Goal: Task Accomplishment & Management: Complete application form

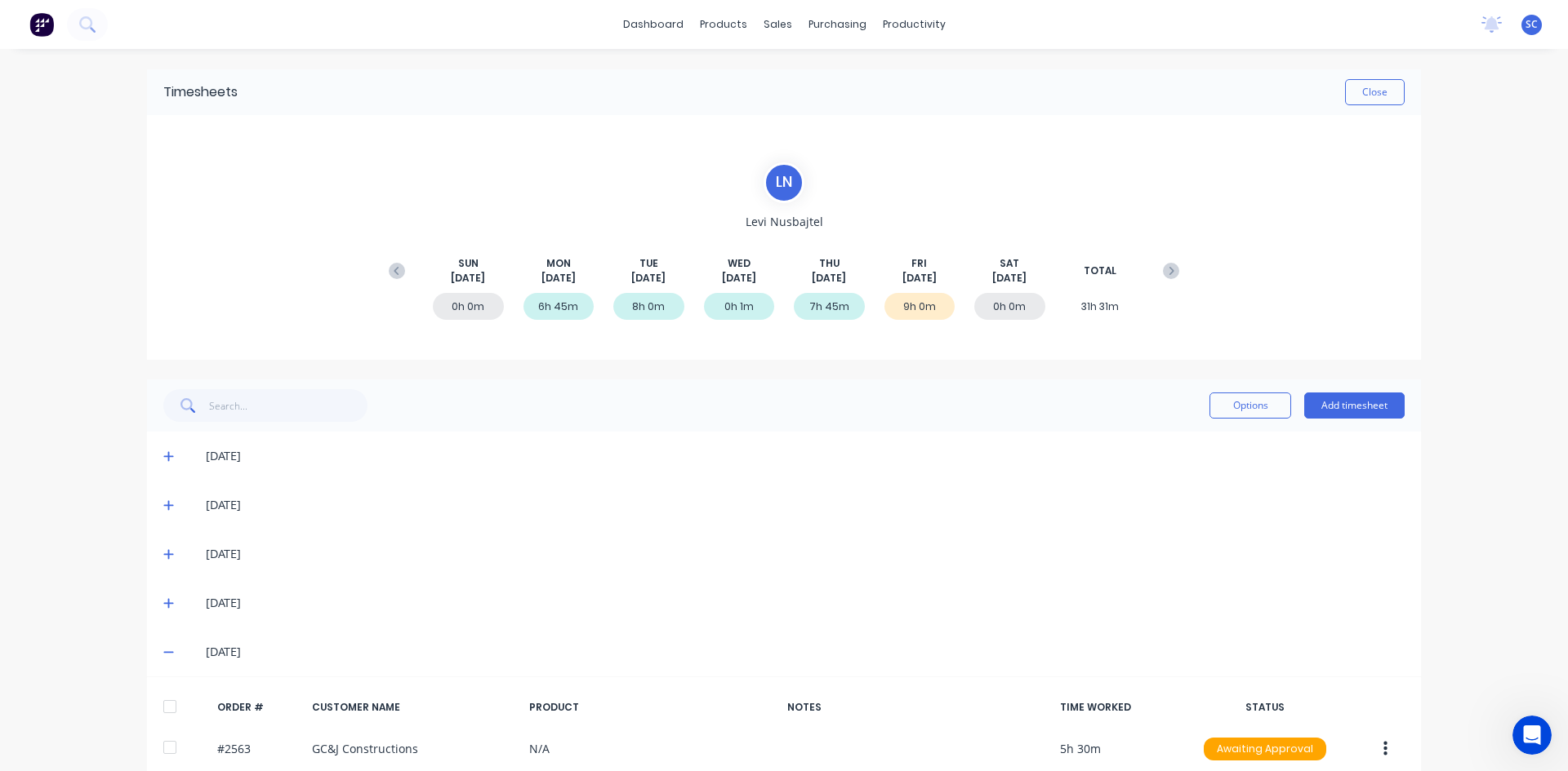
scroll to position [163, 0]
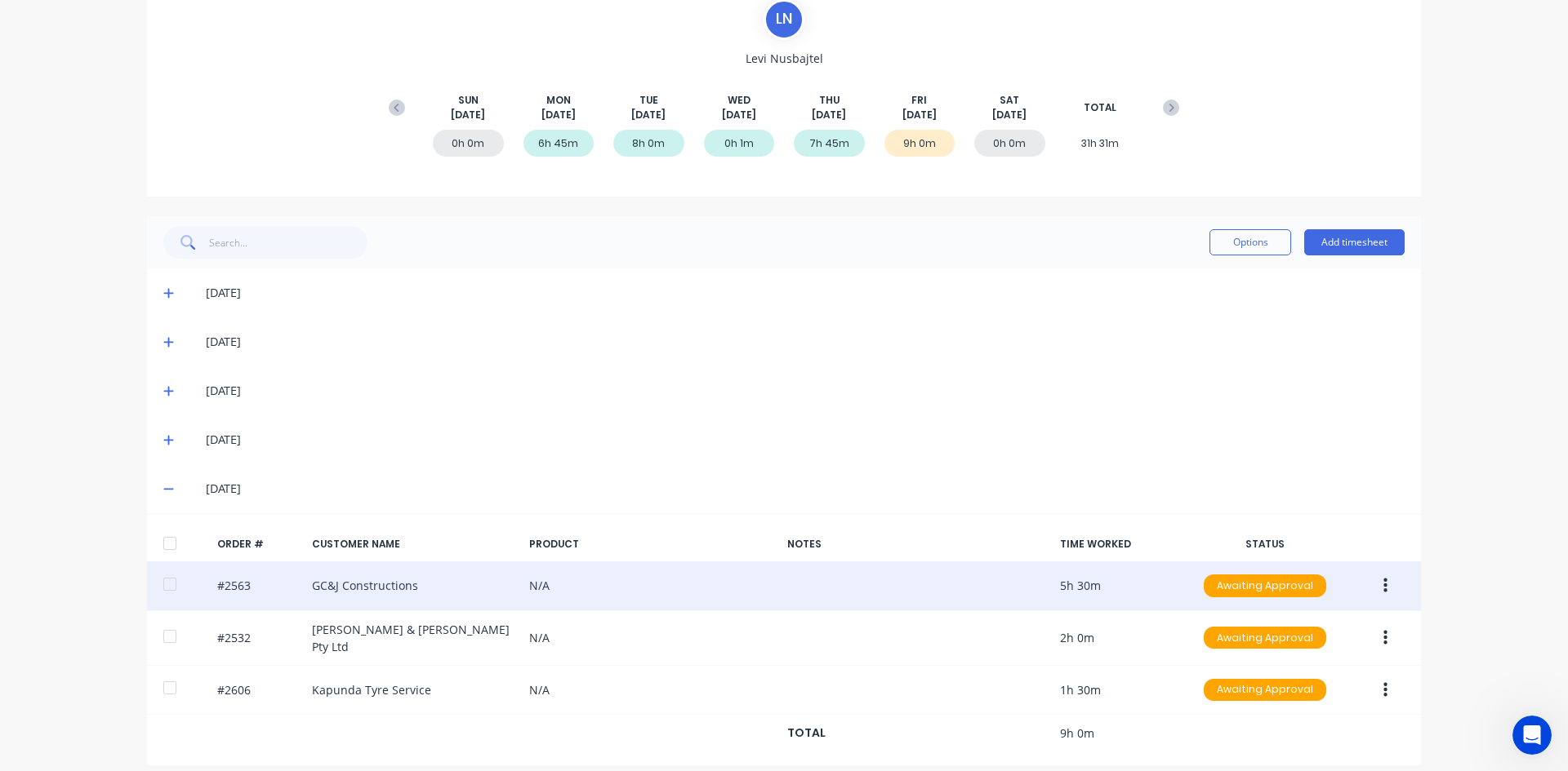
click at [1383, 588] on icon "button" at bounding box center [1385, 586] width 4 height 15
click at [1313, 634] on div "Delete" at bounding box center [1326, 629] width 126 height 24
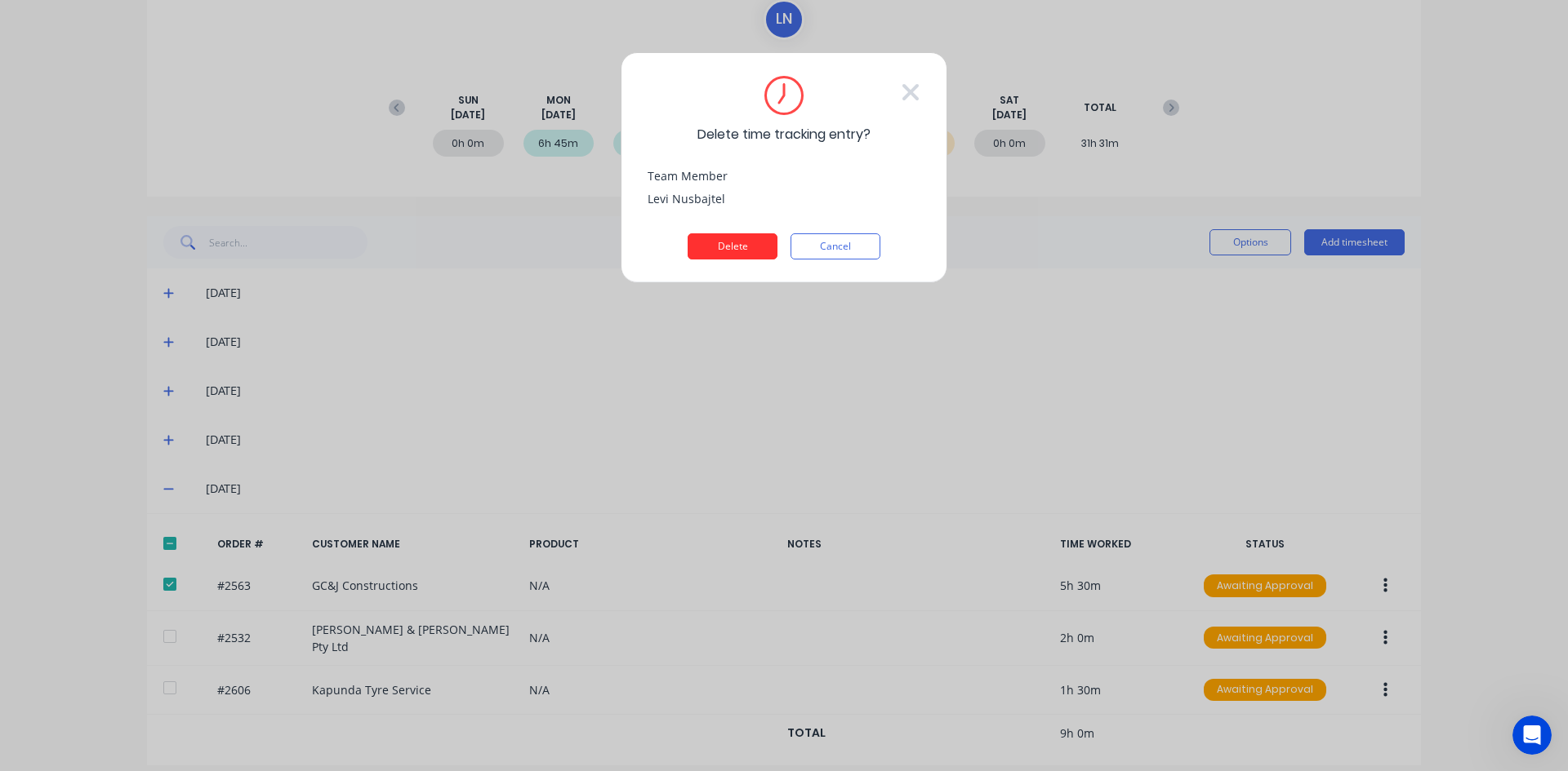
click at [734, 244] on button "Delete" at bounding box center [732, 246] width 90 height 26
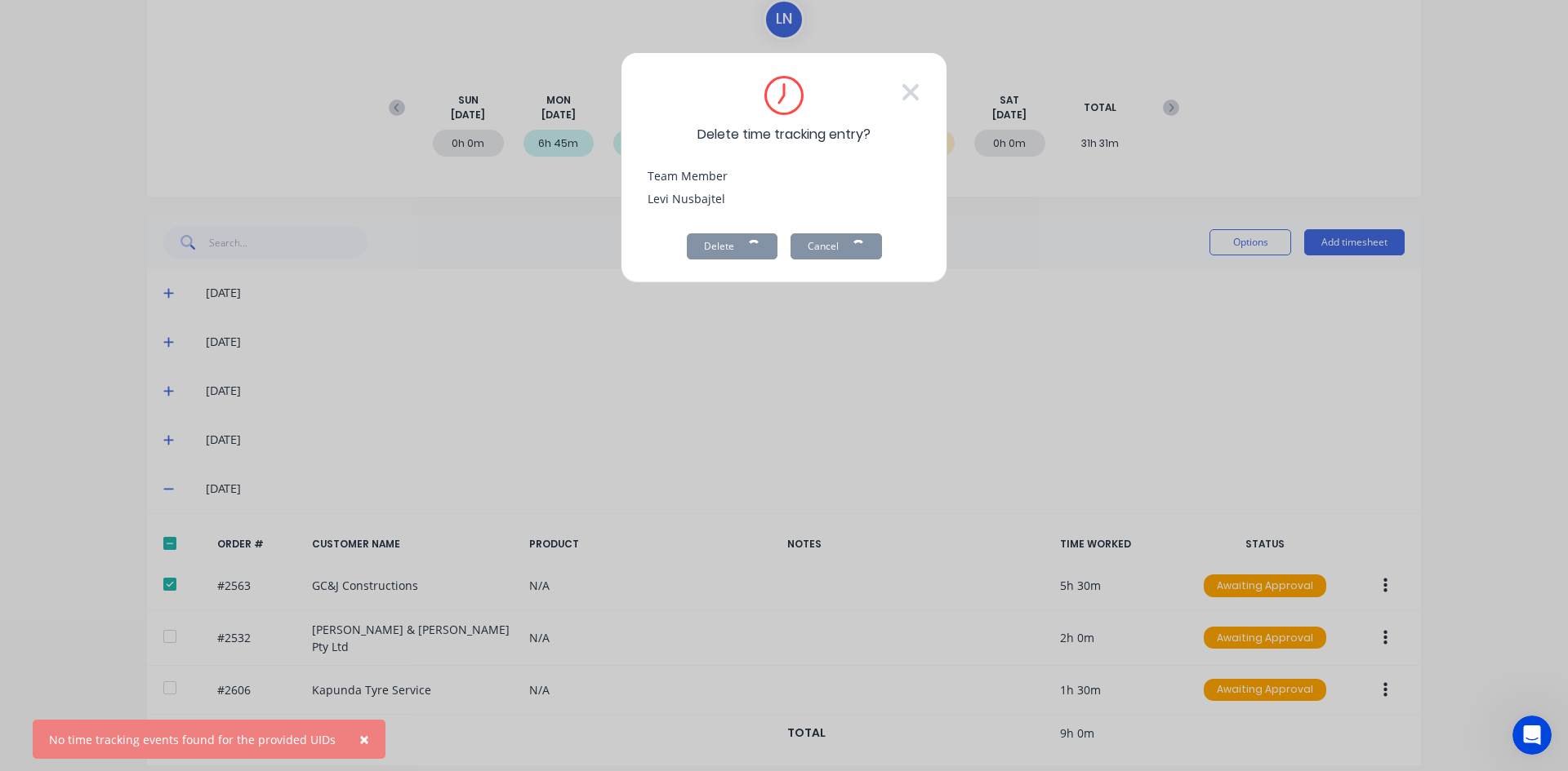
click at [359, 739] on span "×" at bounding box center [363, 739] width 9 height 23
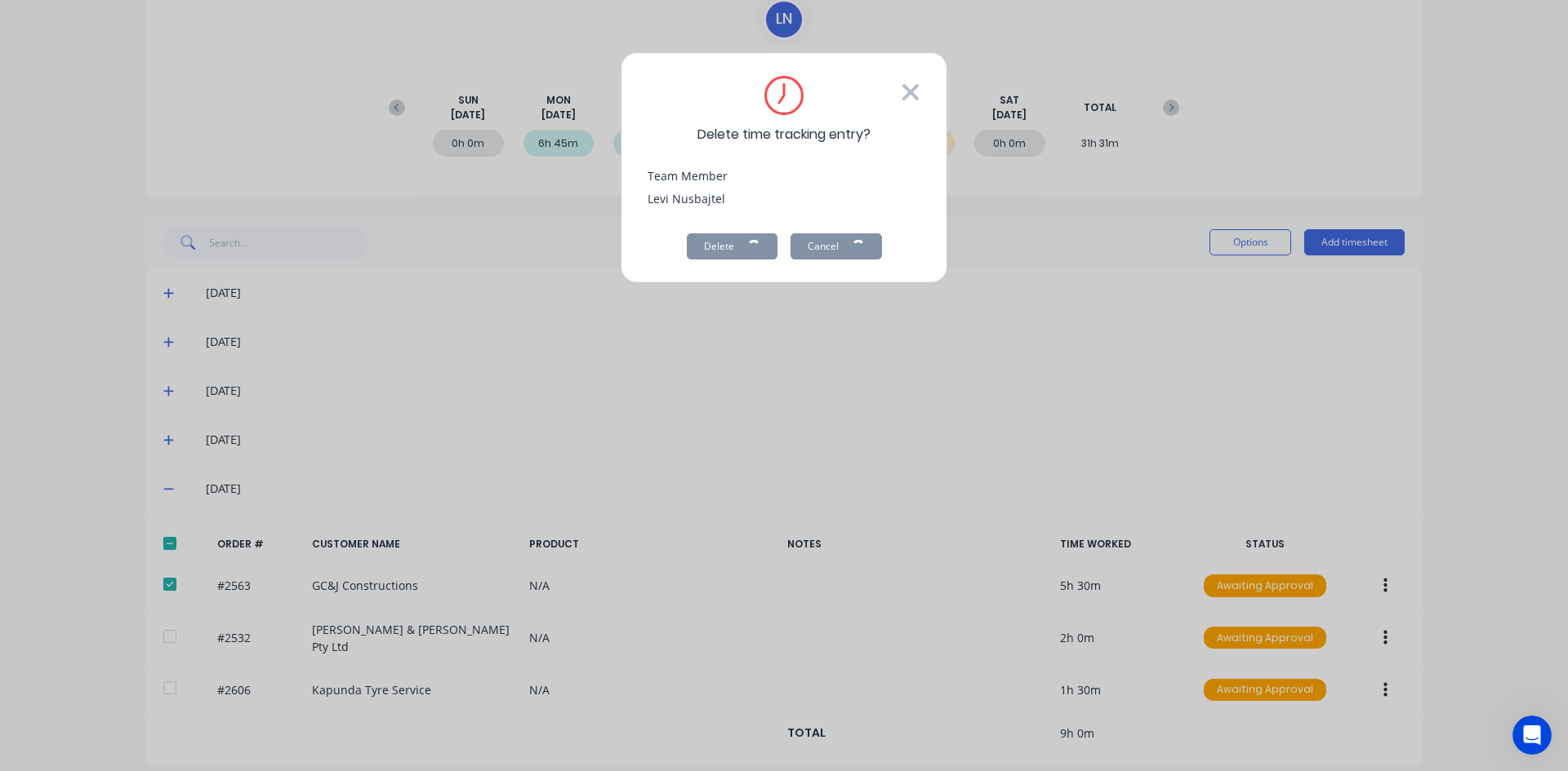
click at [914, 91] on icon at bounding box center [910, 92] width 20 height 26
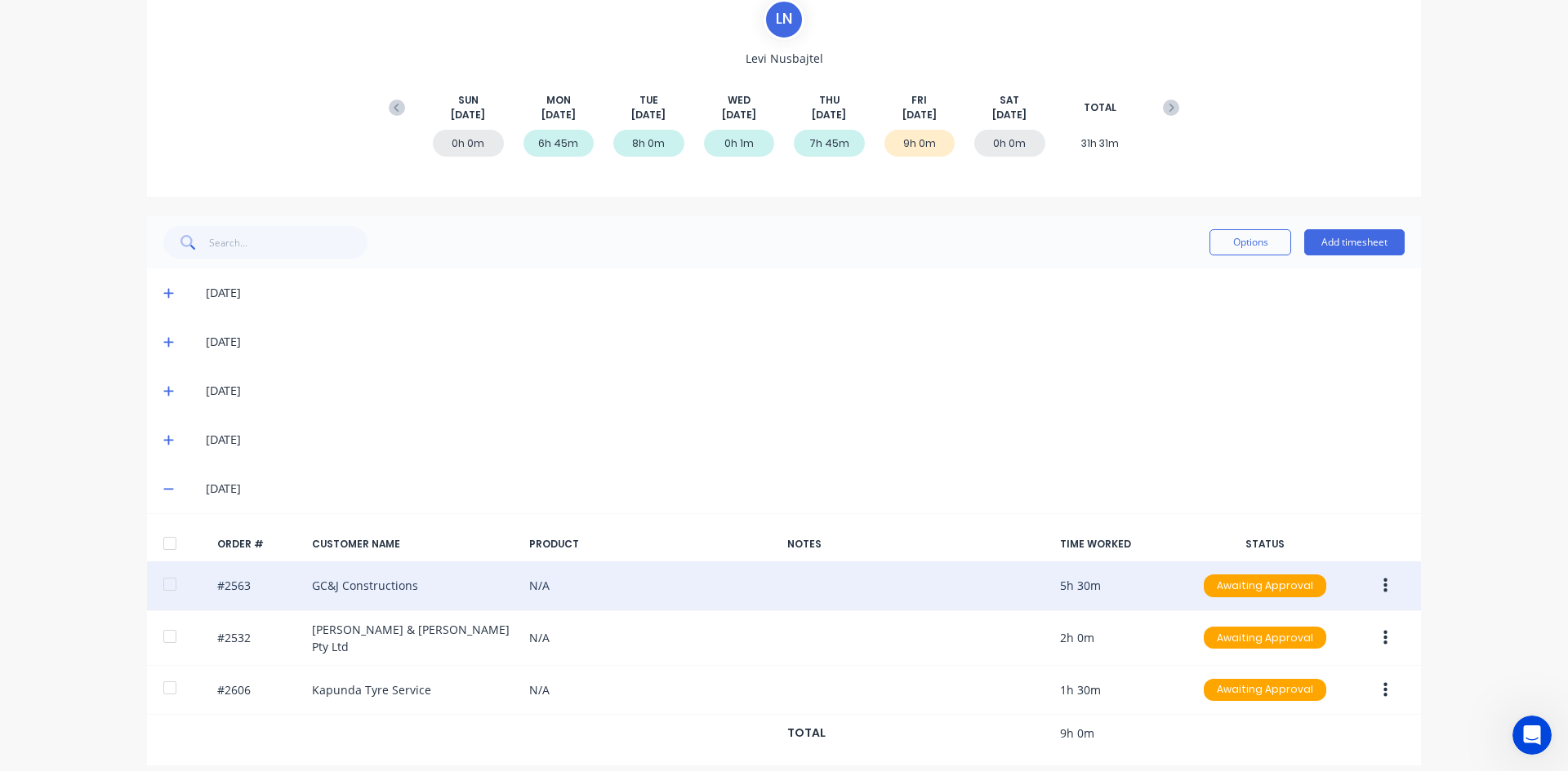
click at [1383, 586] on icon "button" at bounding box center [1385, 586] width 4 height 15
click at [1313, 630] on div "Delete" at bounding box center [1326, 629] width 126 height 24
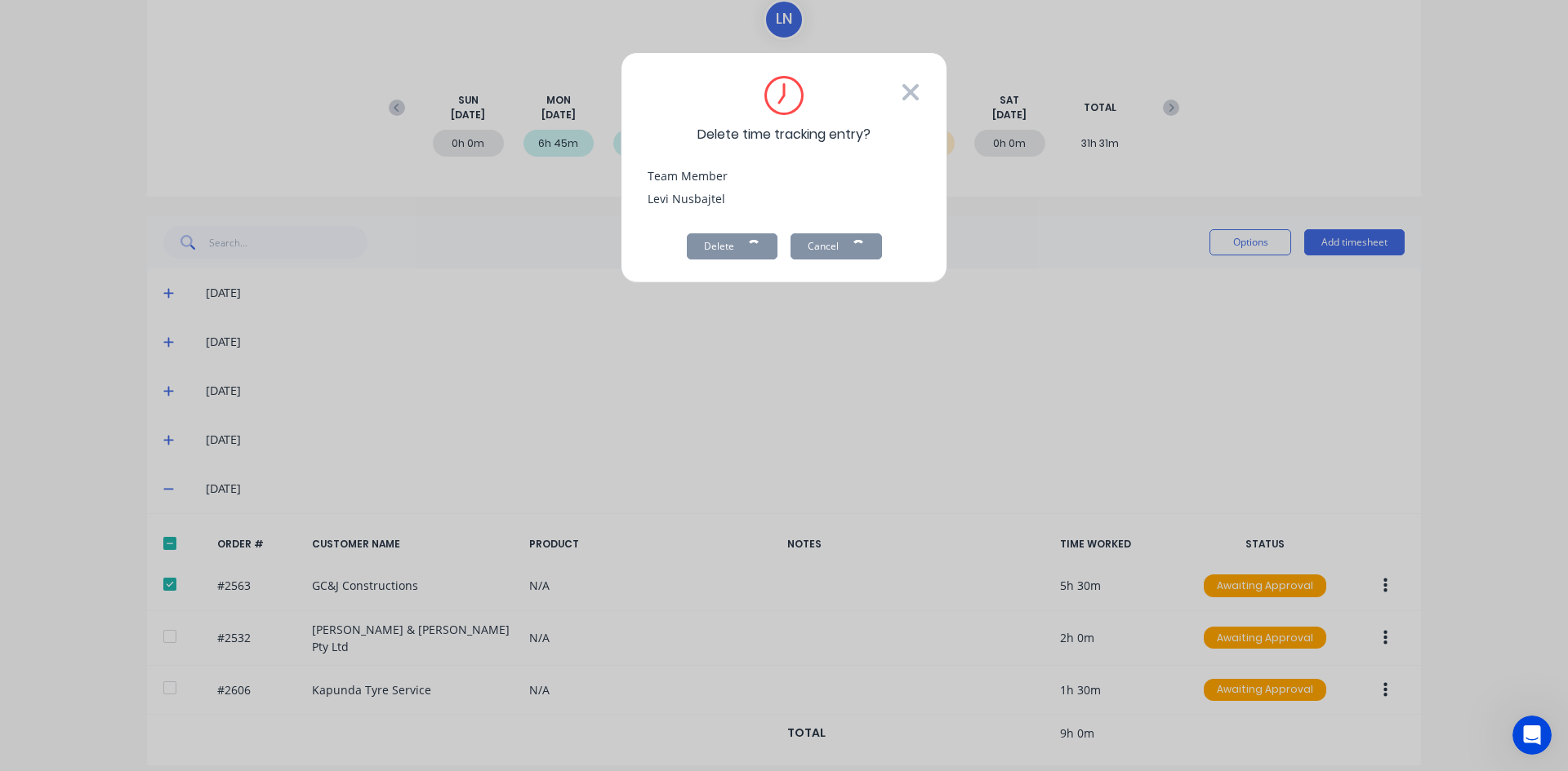
click at [915, 95] on icon at bounding box center [910, 91] width 16 height 16
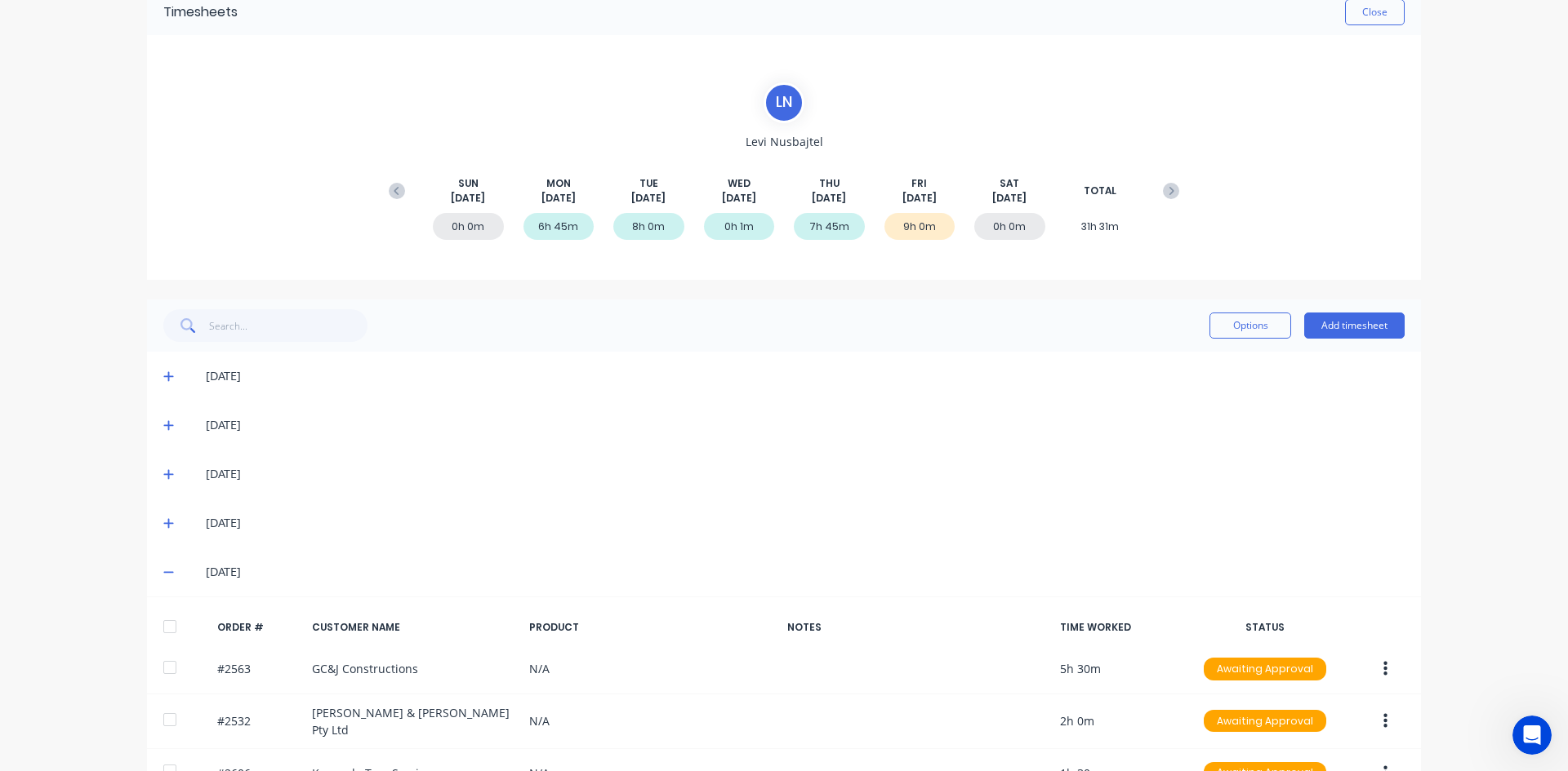
scroll to position [0, 0]
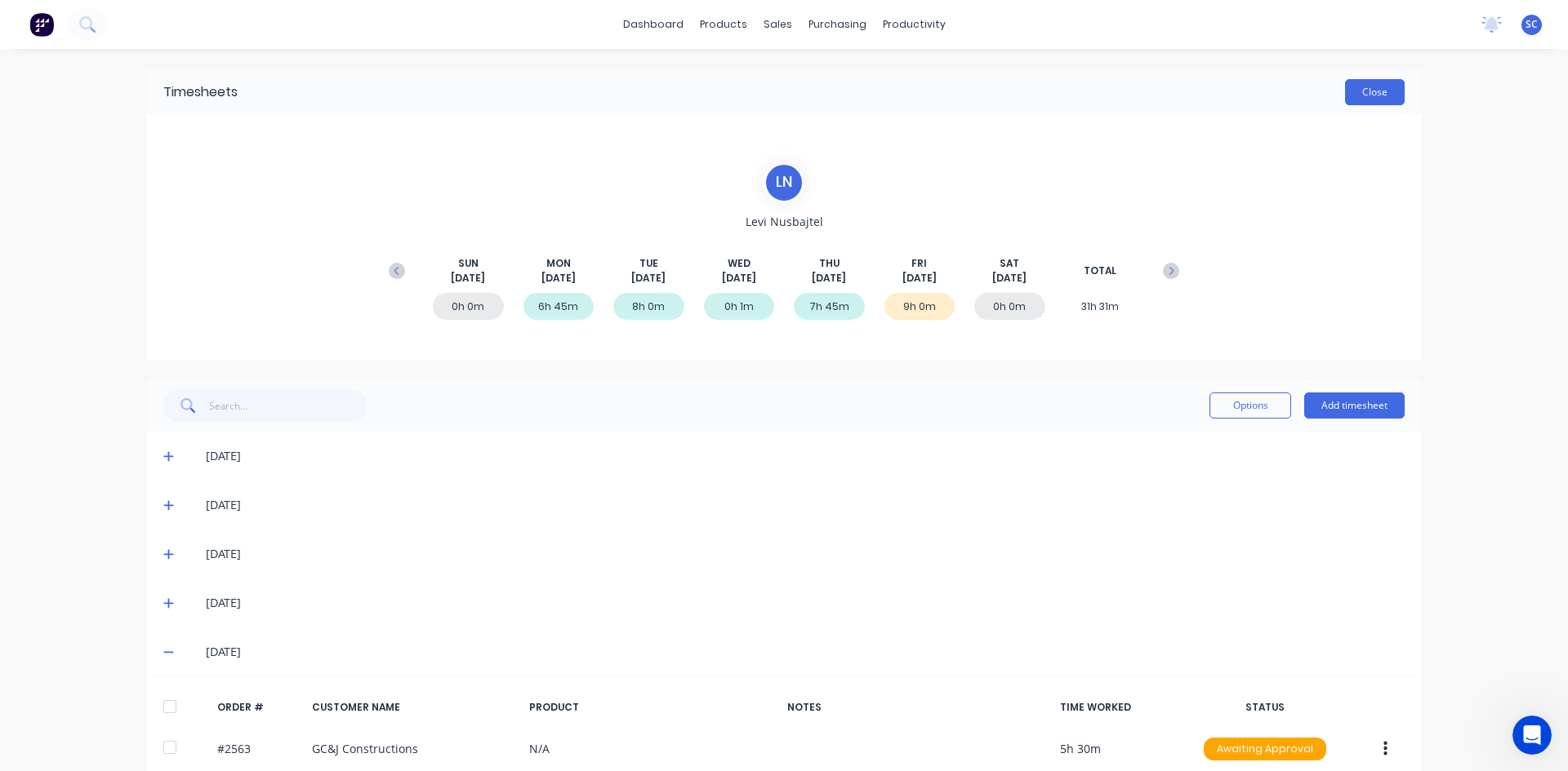
click at [1369, 91] on button "Close" at bounding box center [1375, 92] width 60 height 26
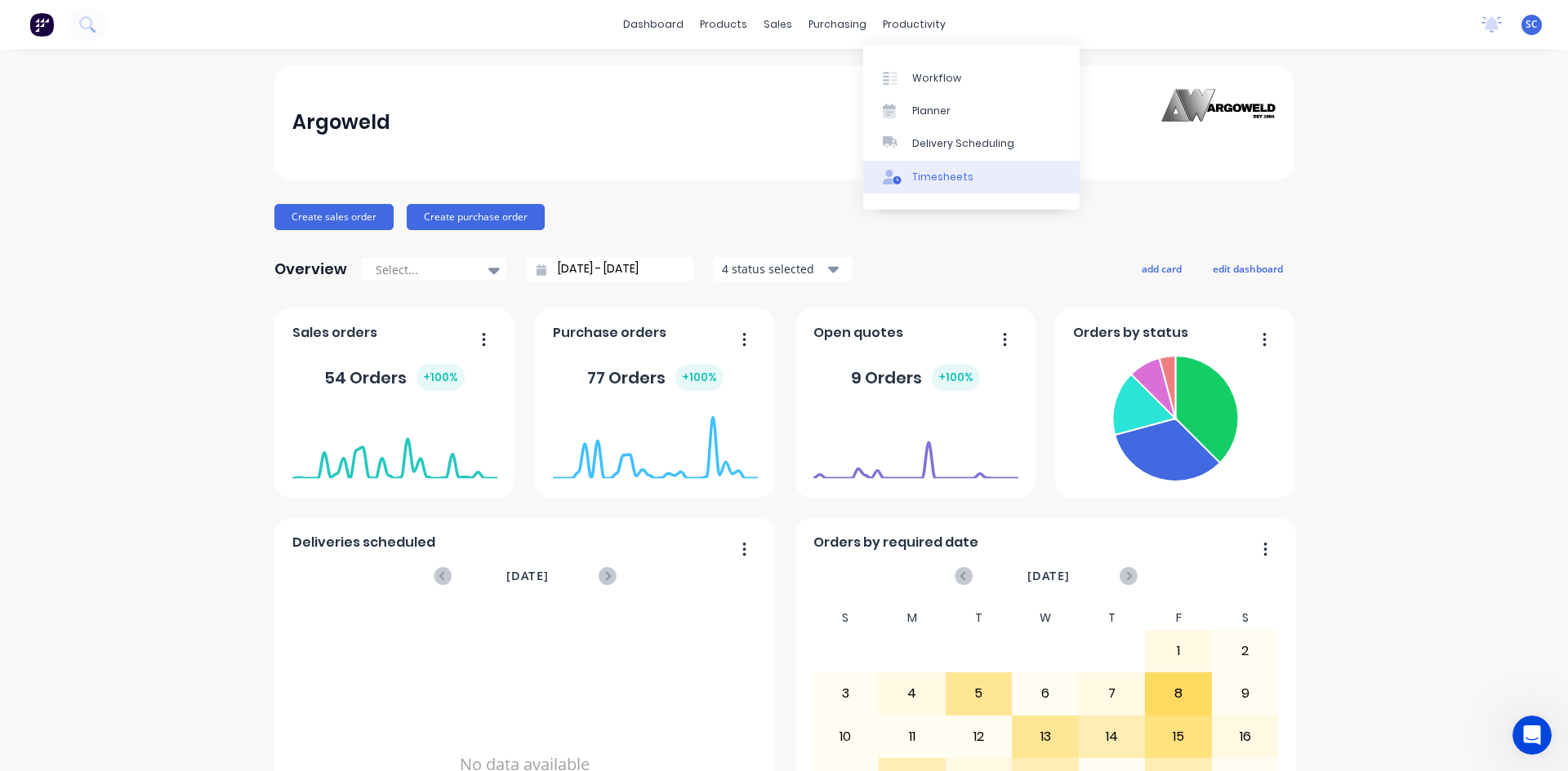
click at [934, 174] on div "Timesheets" at bounding box center [943, 177] width 62 height 15
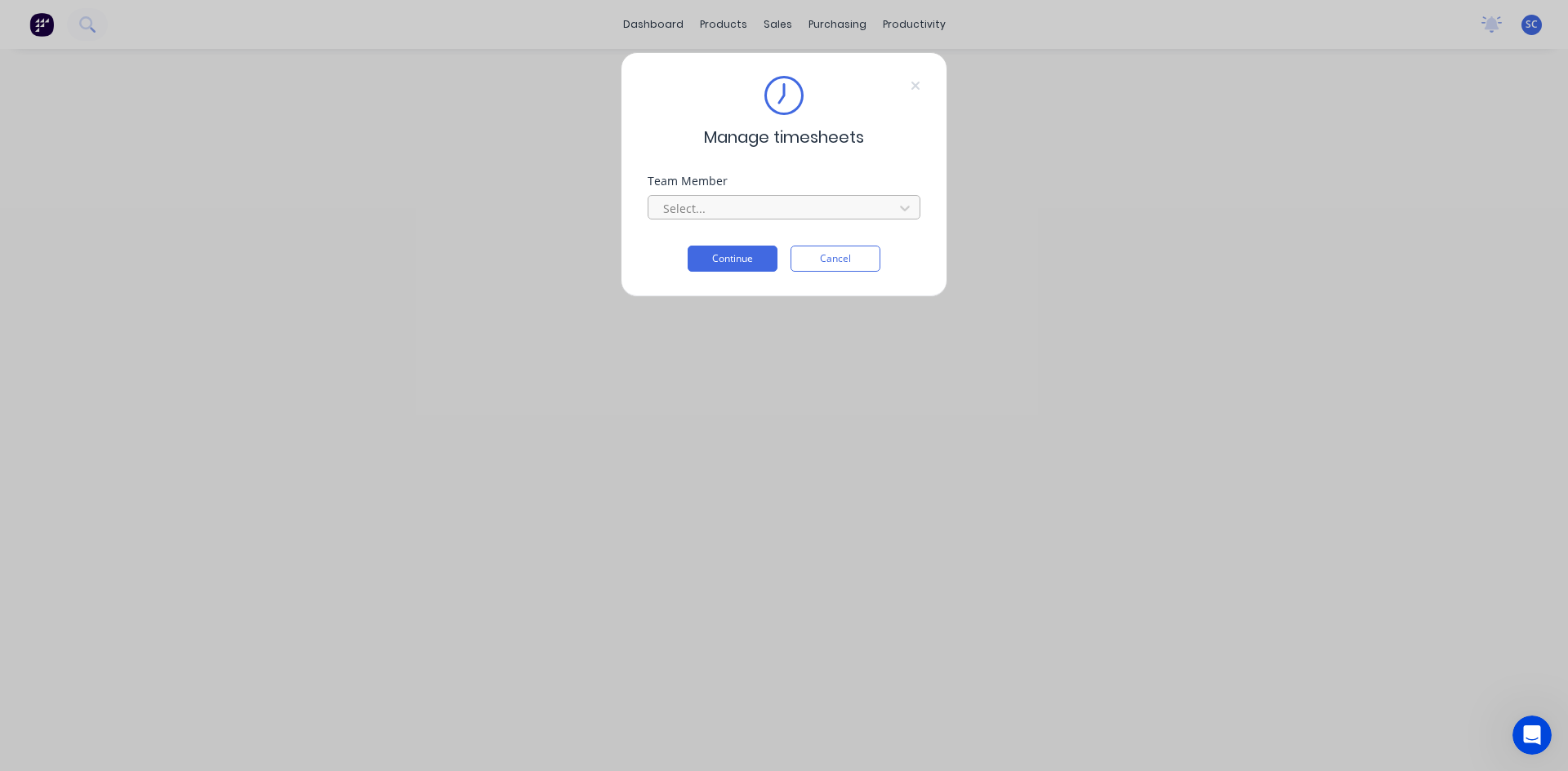
click at [867, 211] on div at bounding box center [774, 209] width 224 height 21
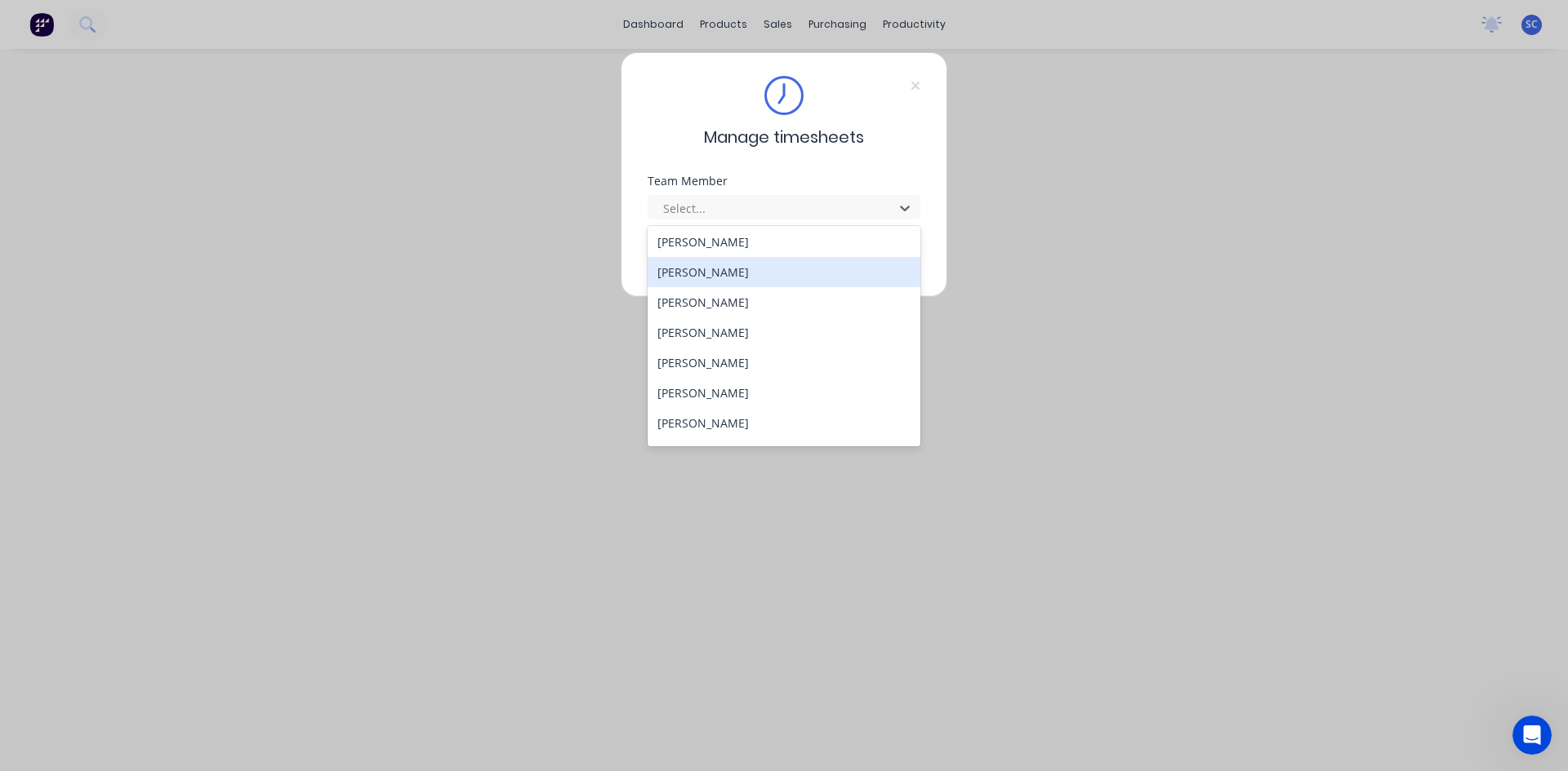
scroll to position [327, 0]
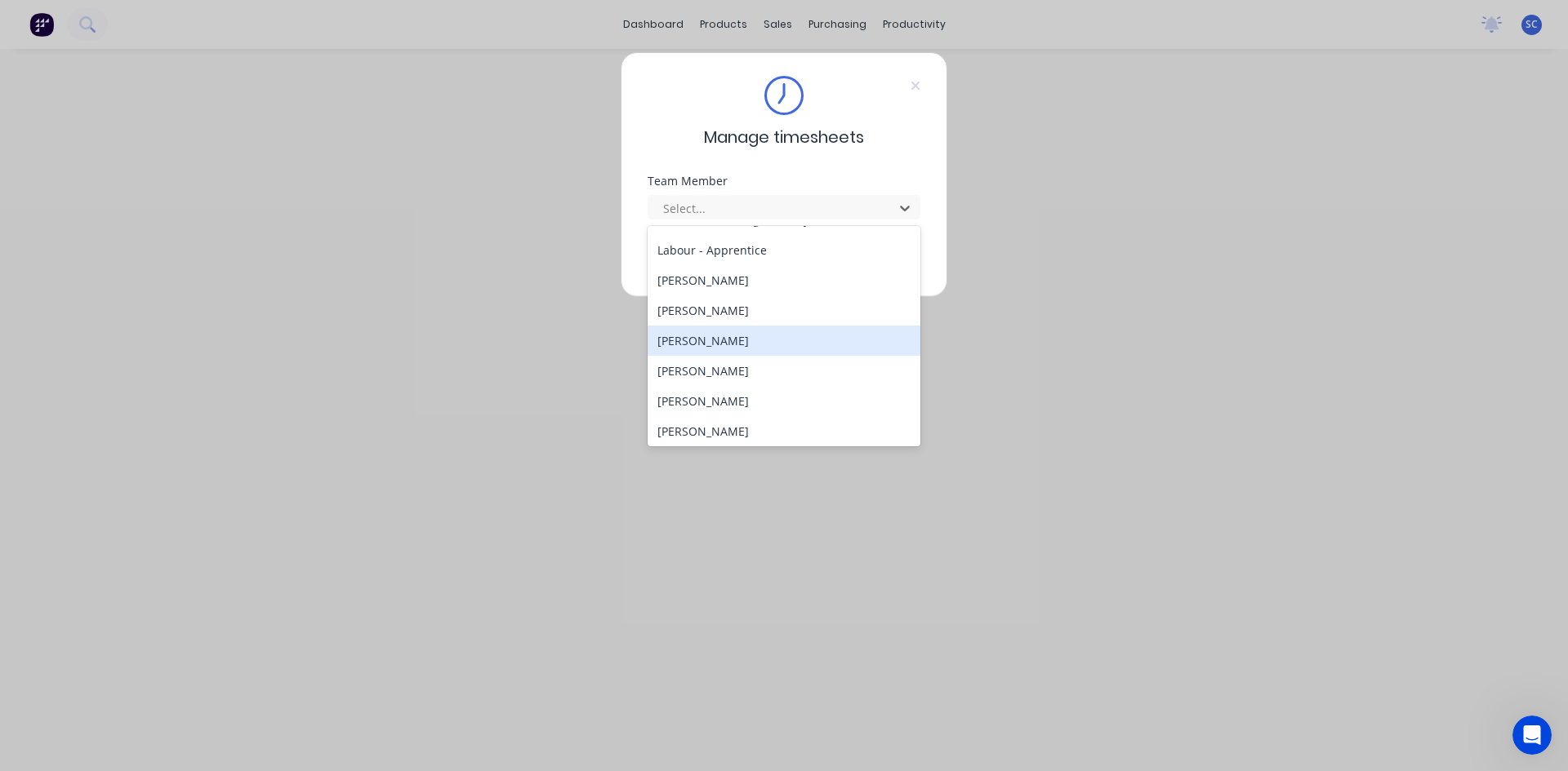
click at [752, 335] on div "[PERSON_NAME]" at bounding box center [783, 340] width 273 height 30
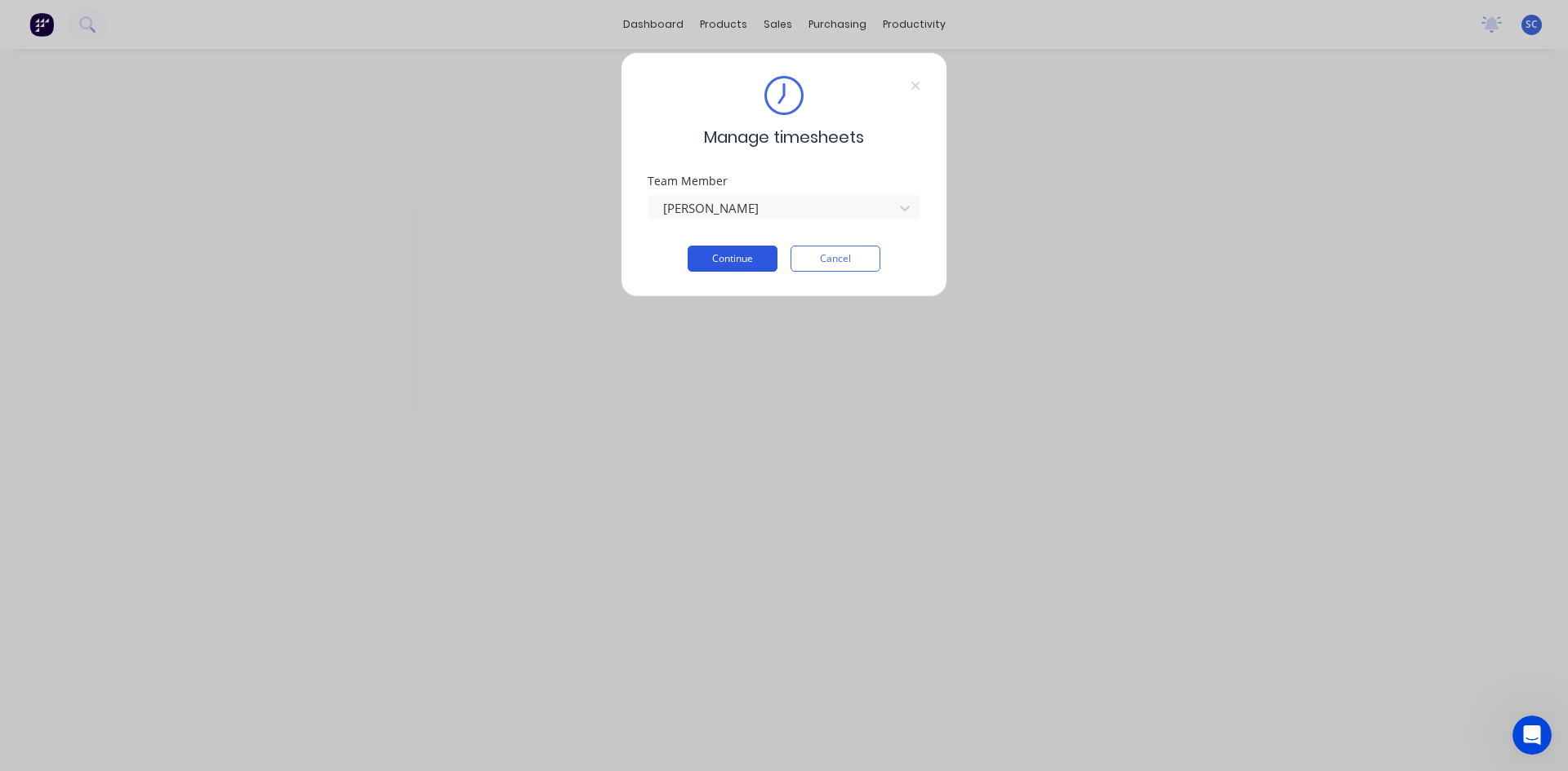
click at [735, 251] on button "Continue" at bounding box center [732, 258] width 90 height 26
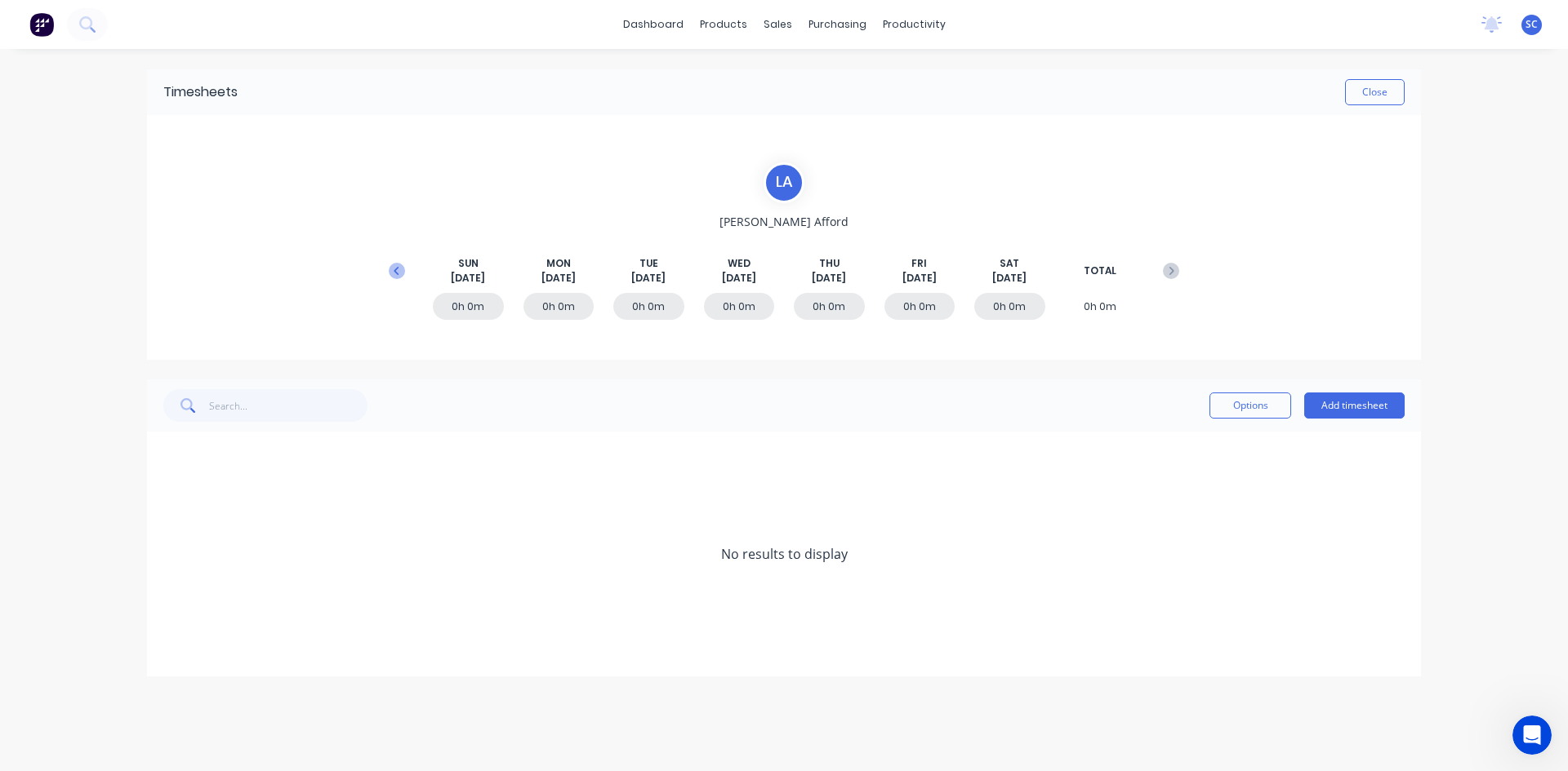
click at [395, 271] on icon at bounding box center [396, 270] width 5 height 9
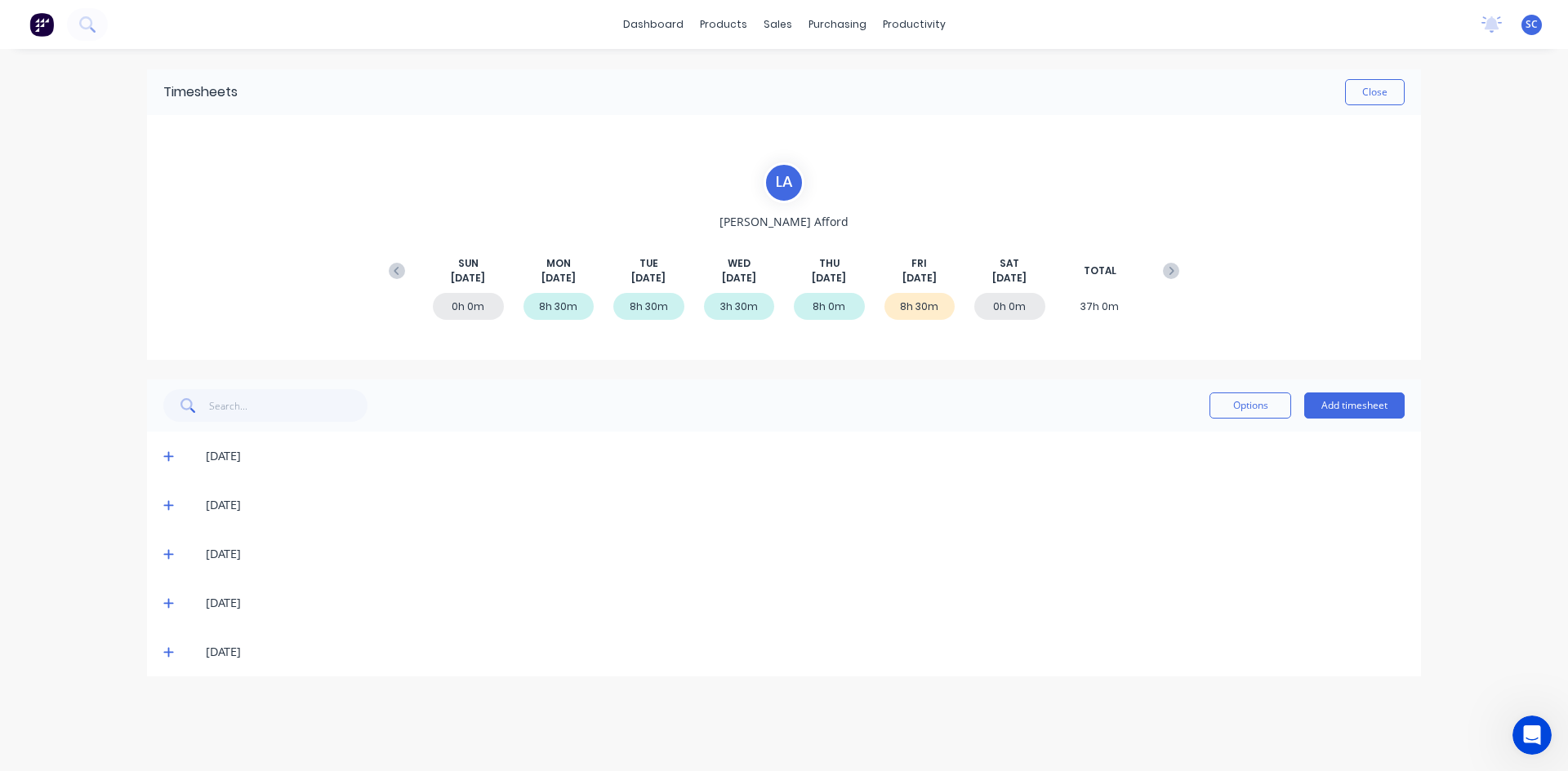
click at [172, 654] on icon at bounding box center [168, 651] width 10 height 11
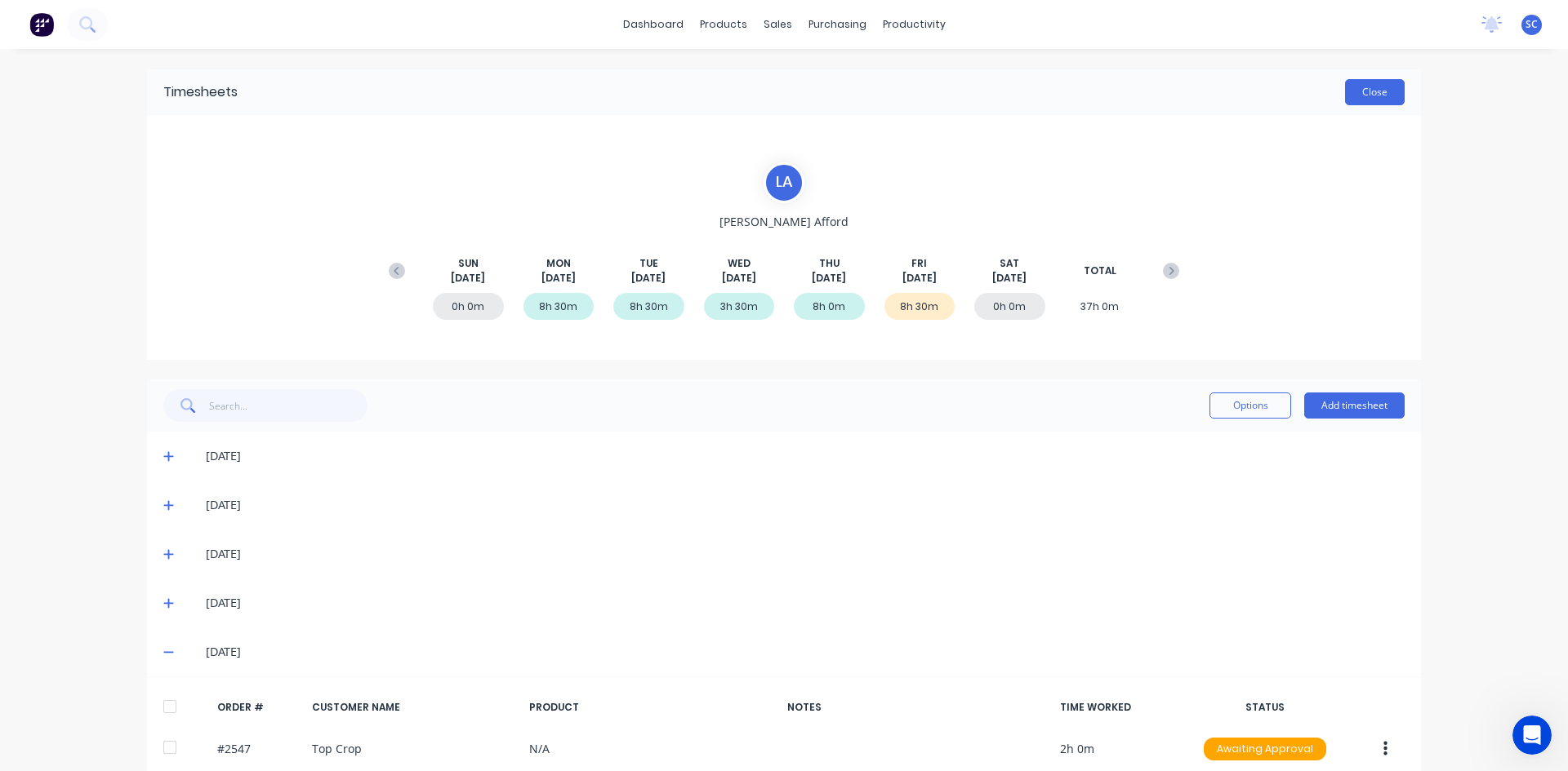
click at [1384, 93] on button "Close" at bounding box center [1375, 92] width 60 height 26
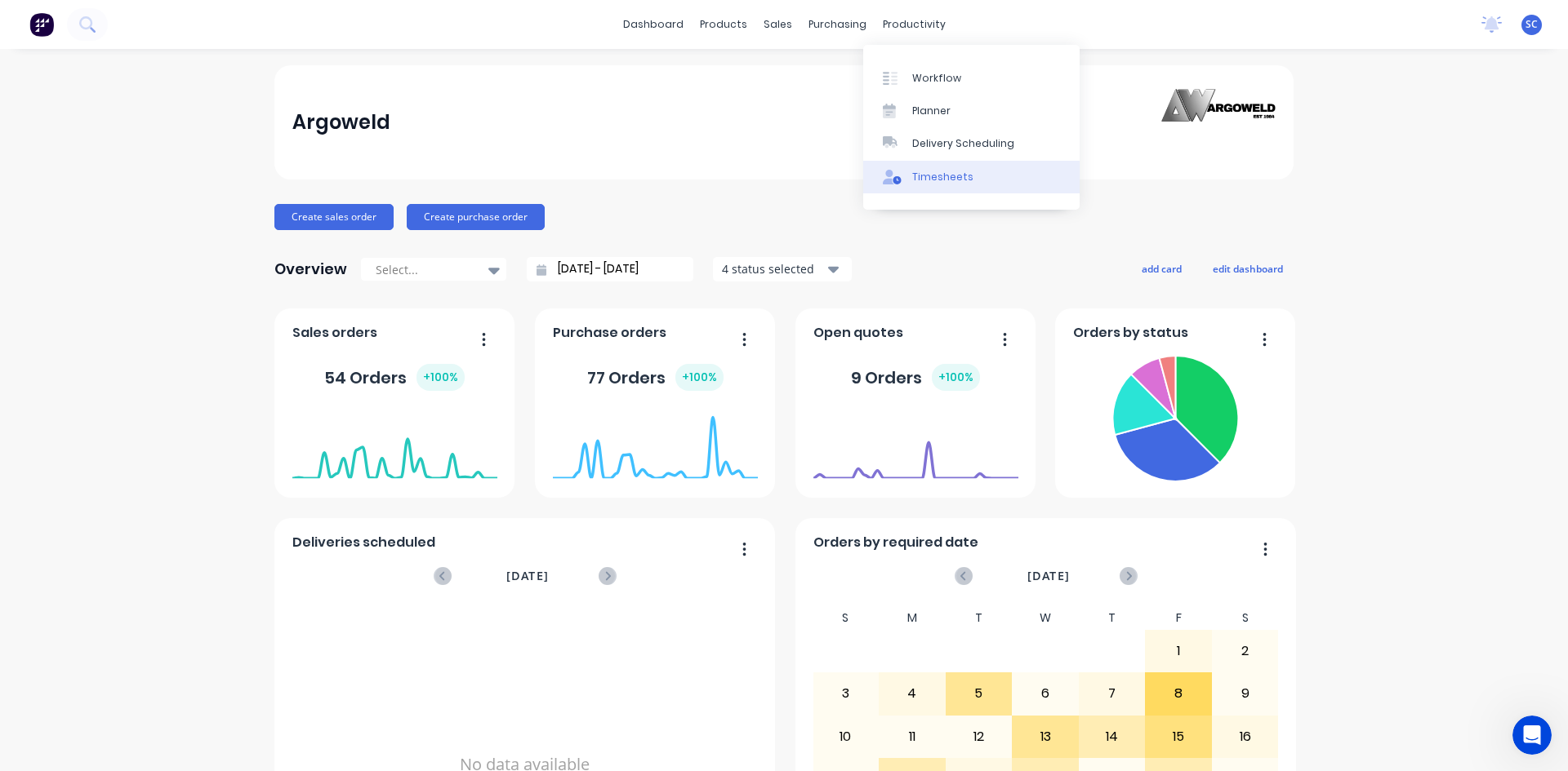
click at [931, 180] on div "Timesheets" at bounding box center [943, 177] width 62 height 15
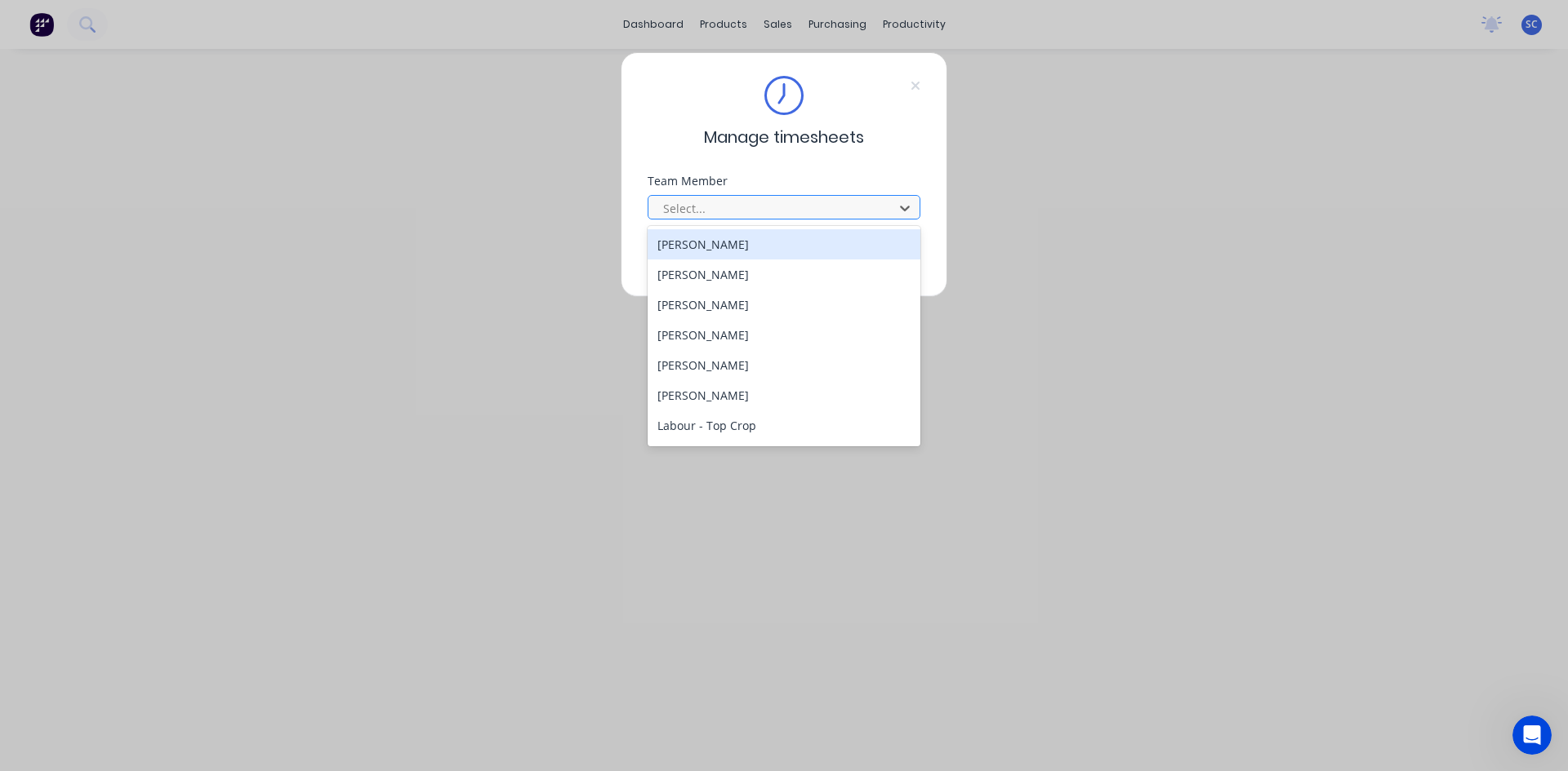
click at [746, 209] on div at bounding box center [774, 209] width 224 height 21
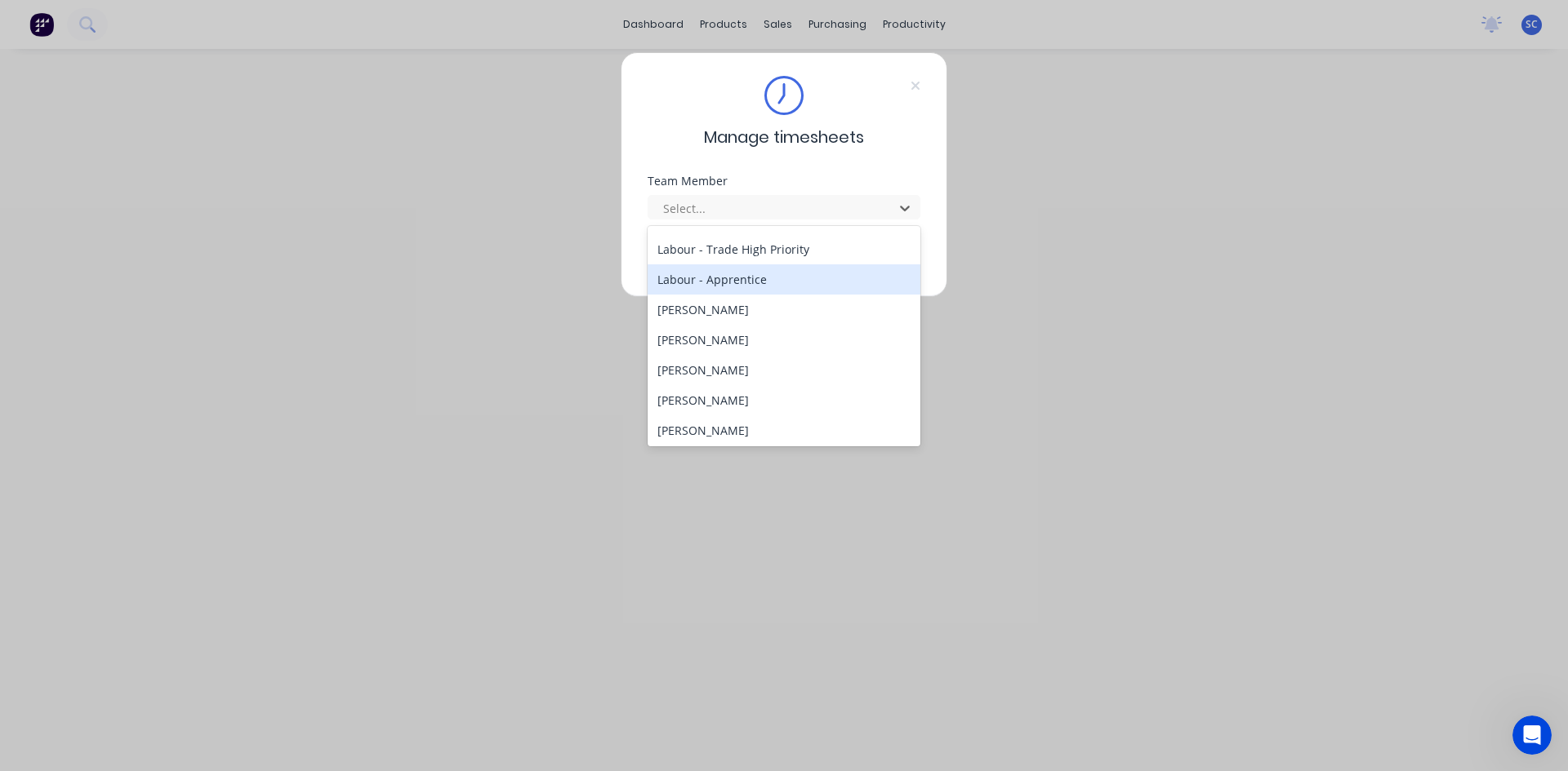
scroll to position [327, 0]
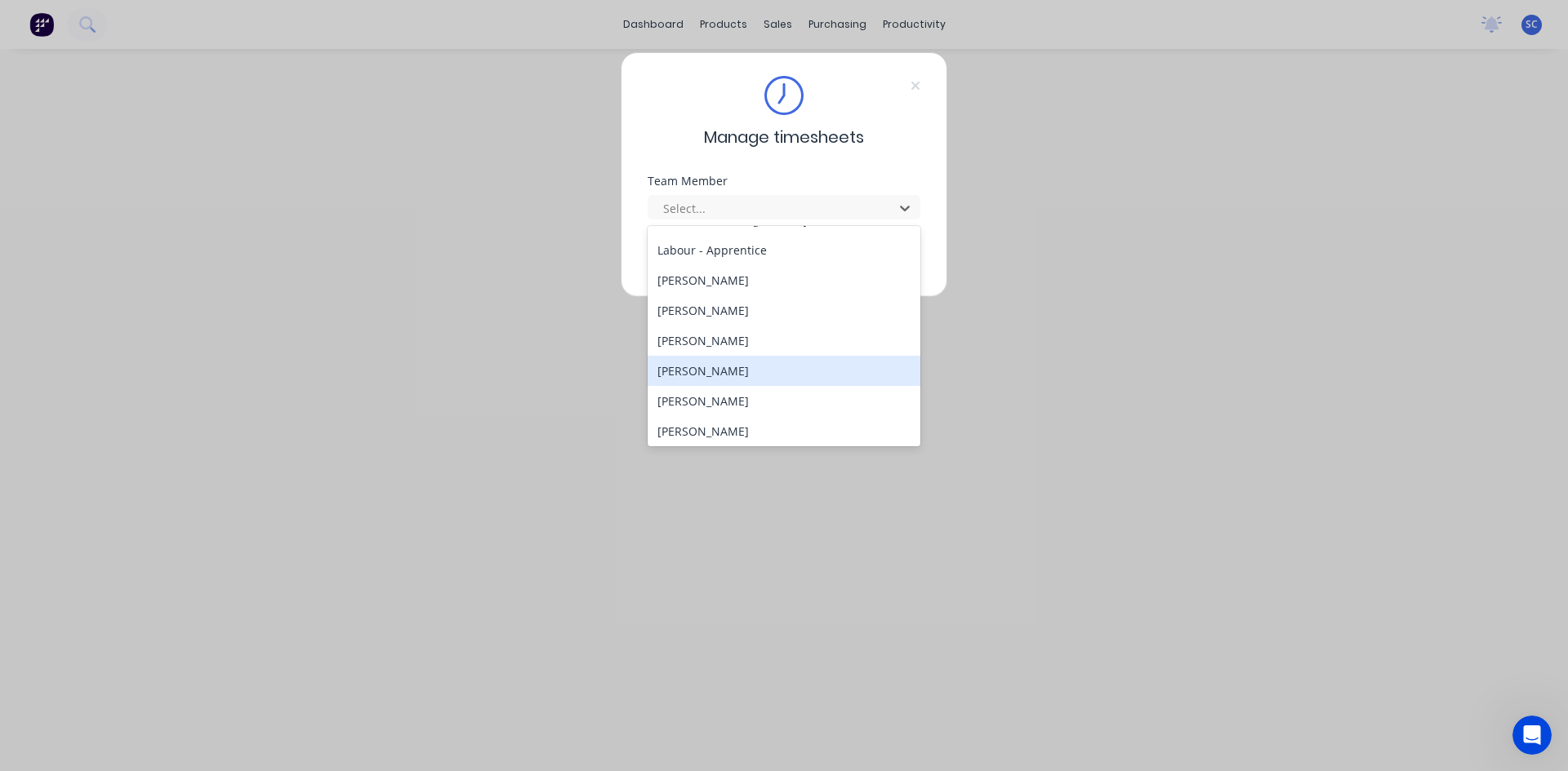
click at [745, 370] on div "[PERSON_NAME]" at bounding box center [783, 370] width 273 height 30
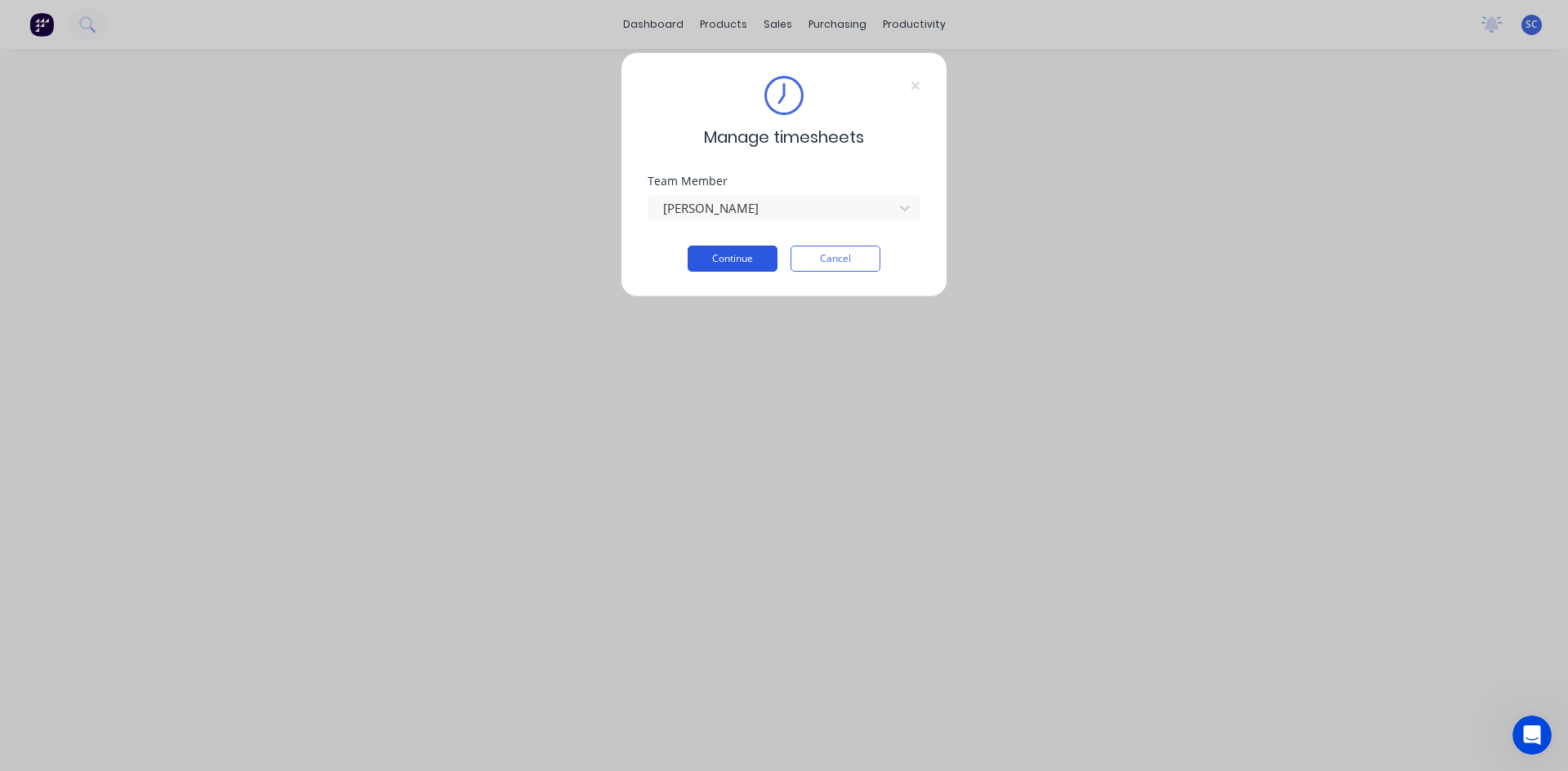
click at [730, 251] on button "Continue" at bounding box center [732, 258] width 90 height 26
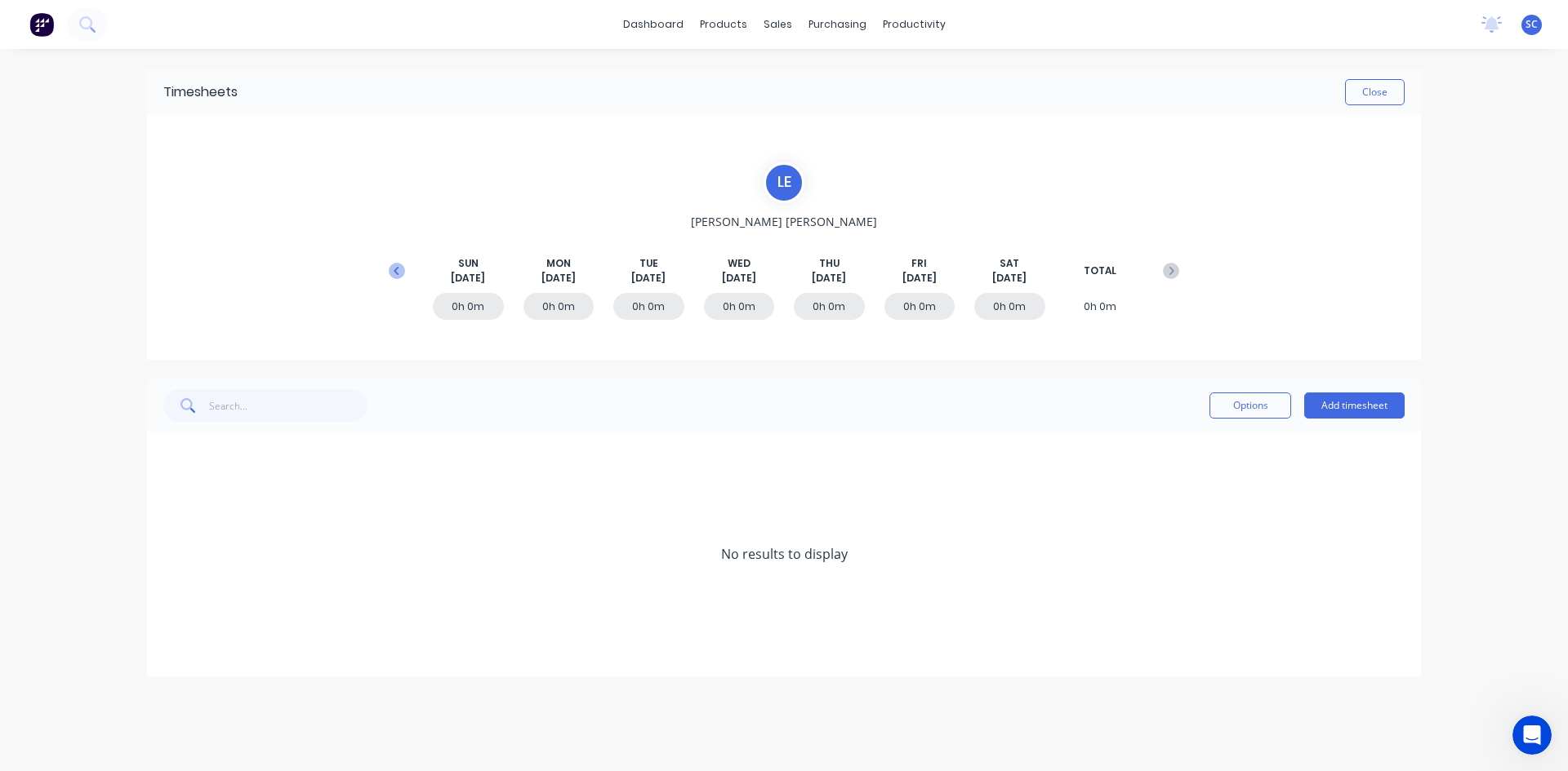
click at [398, 269] on icon at bounding box center [397, 270] width 16 height 16
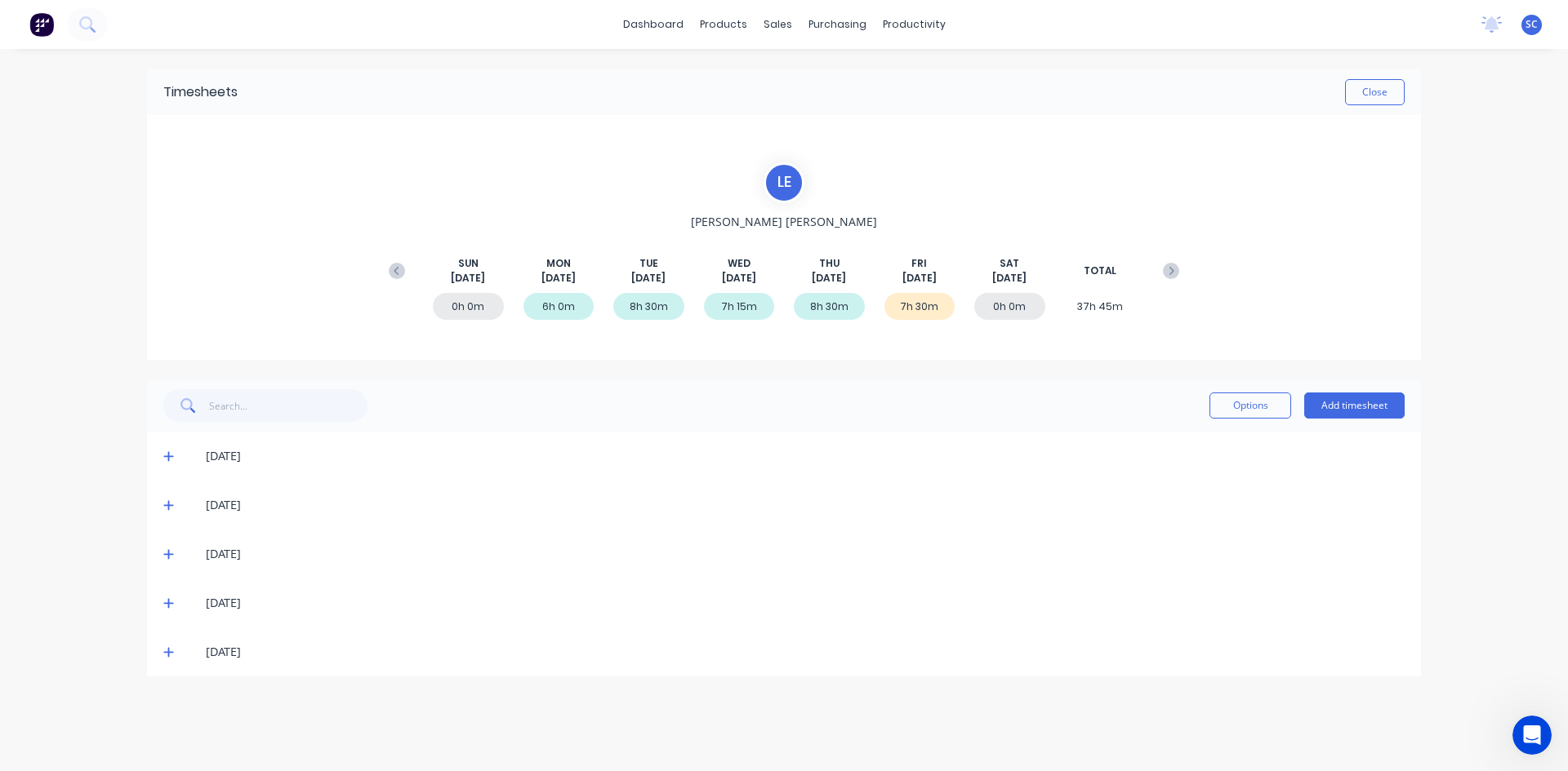
click at [169, 648] on icon at bounding box center [168, 651] width 10 height 11
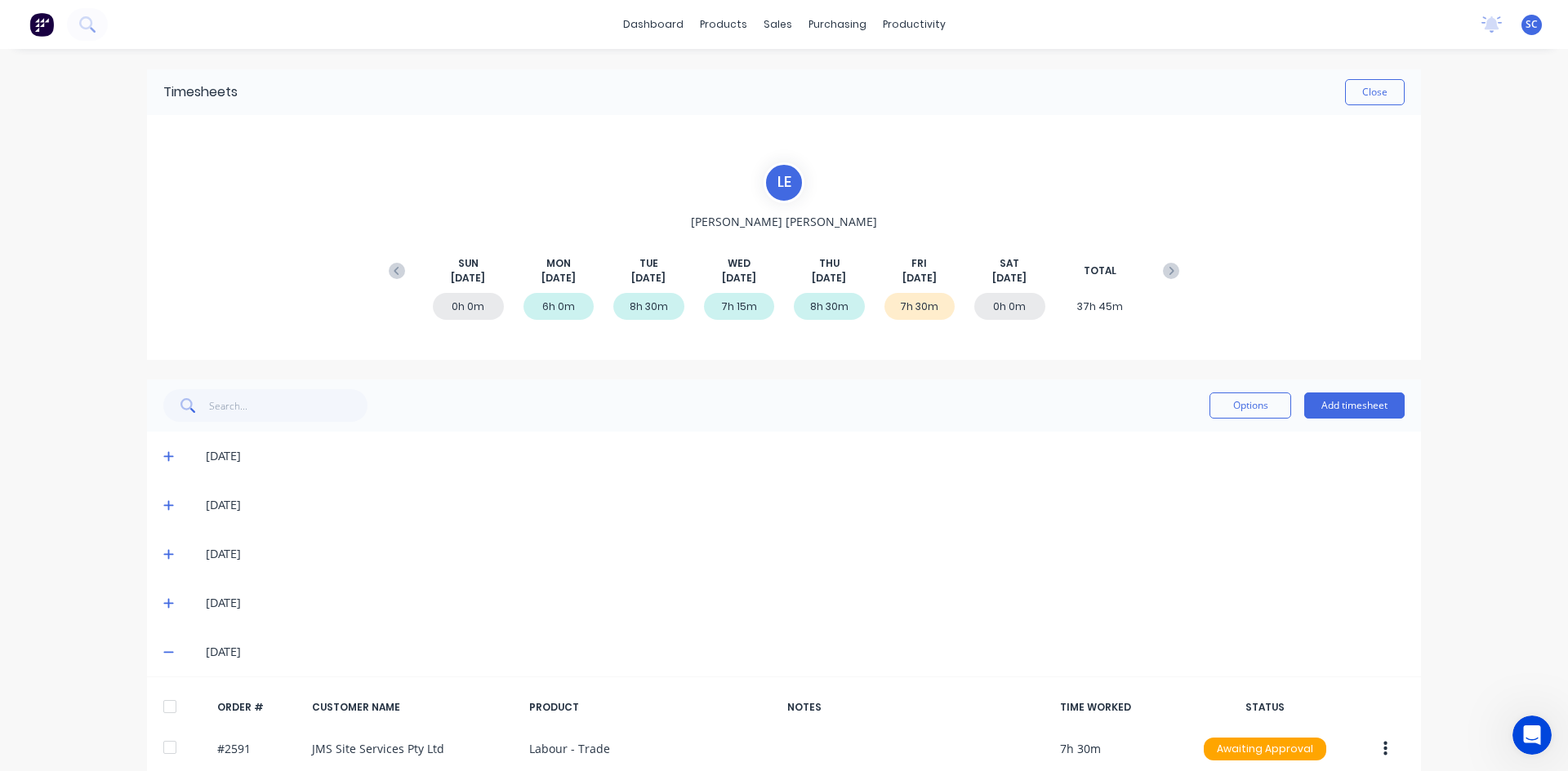
scroll to position [74, 0]
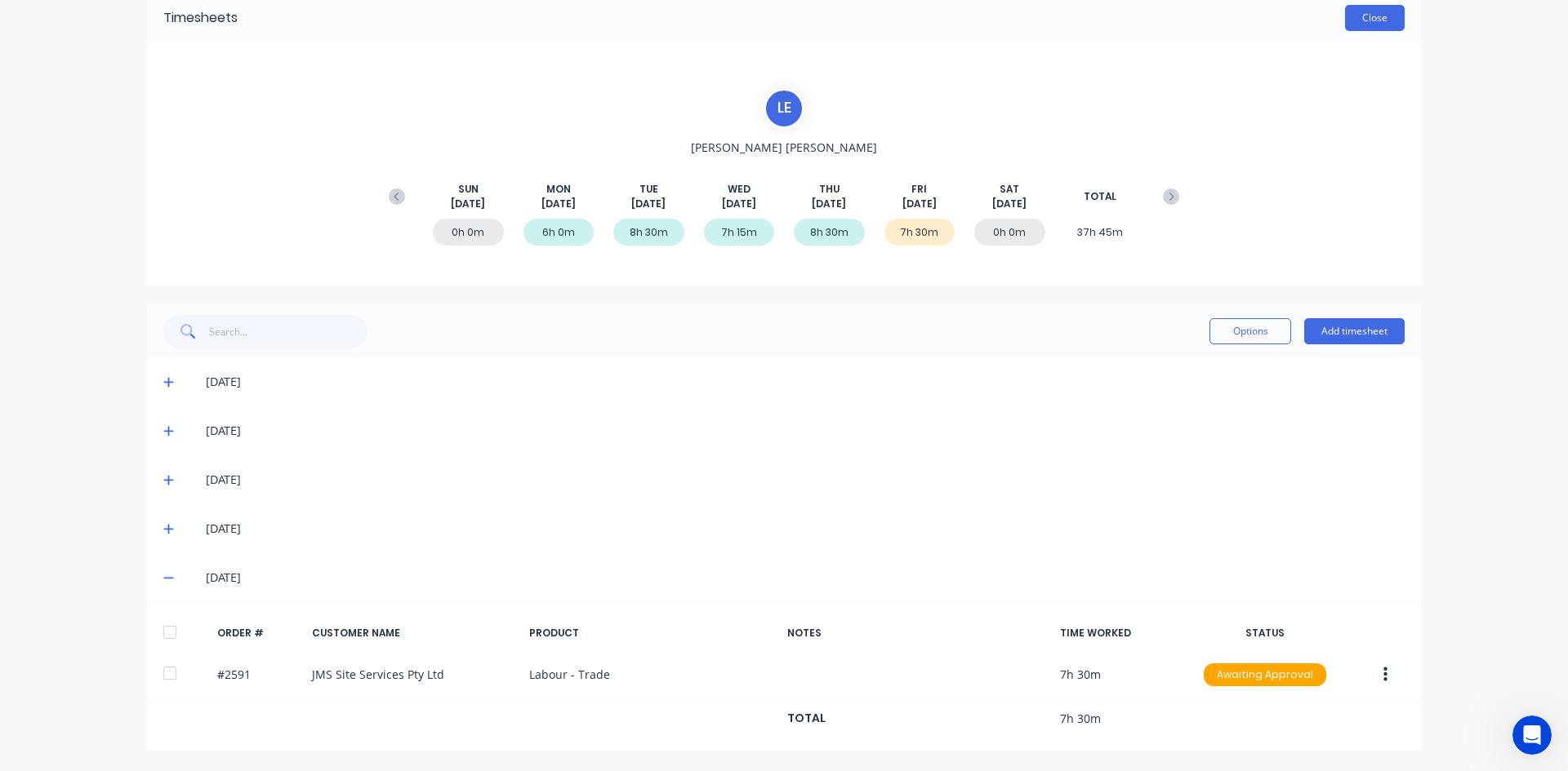
click at [1368, 9] on button "Close" at bounding box center [1375, 18] width 60 height 26
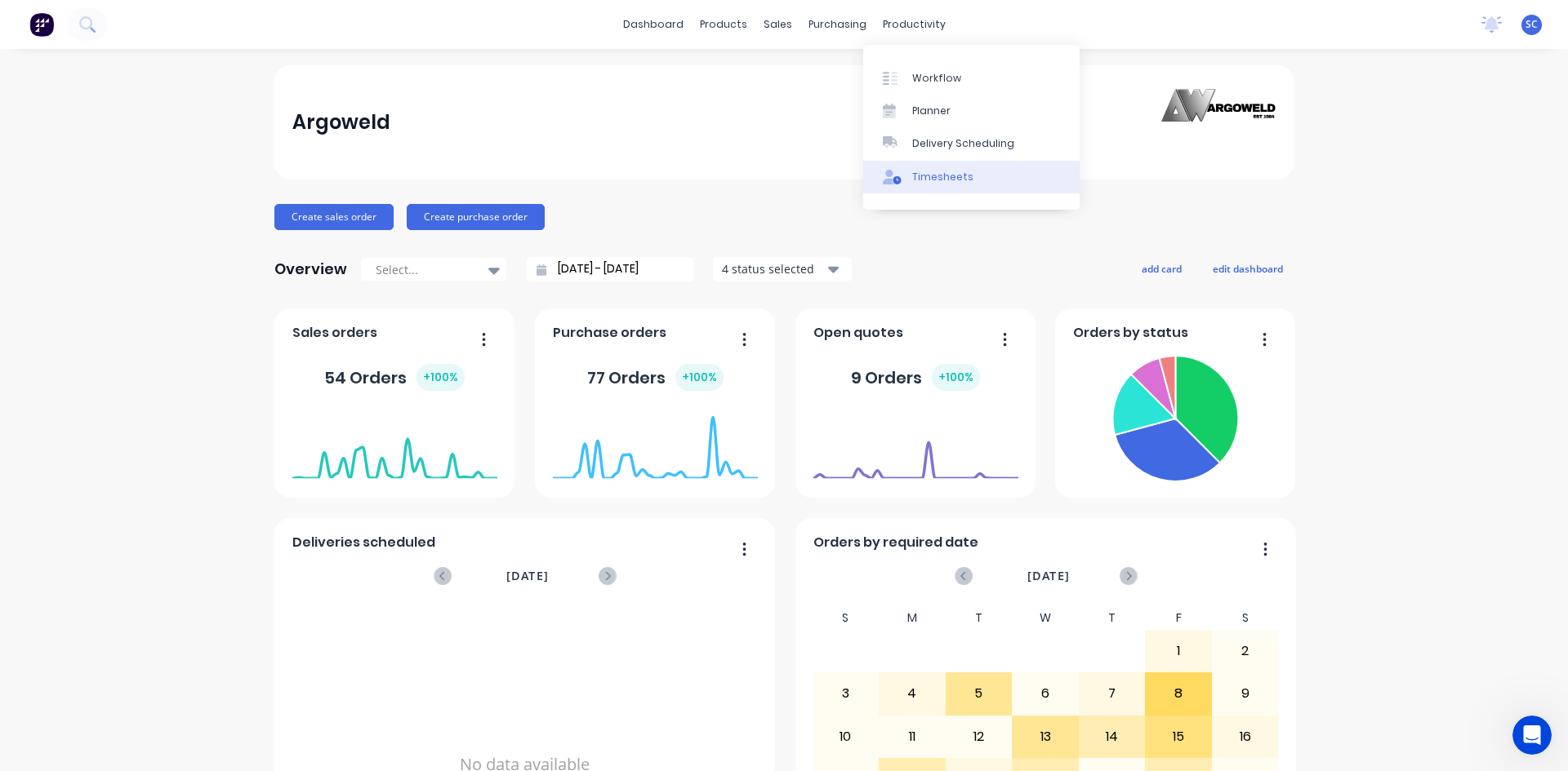
click at [935, 171] on div "Timesheets" at bounding box center [943, 177] width 62 height 15
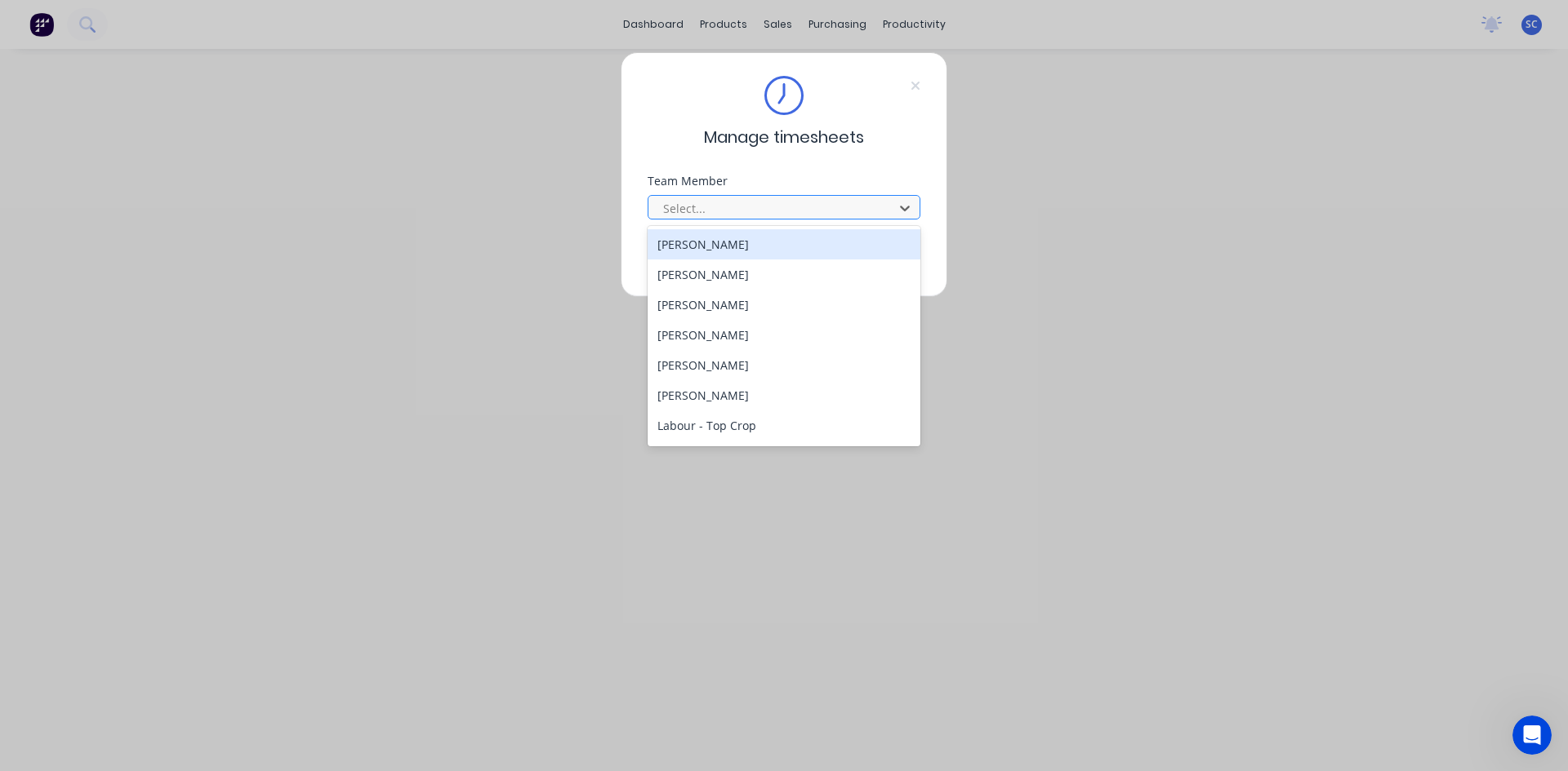
click at [817, 209] on div at bounding box center [774, 209] width 224 height 21
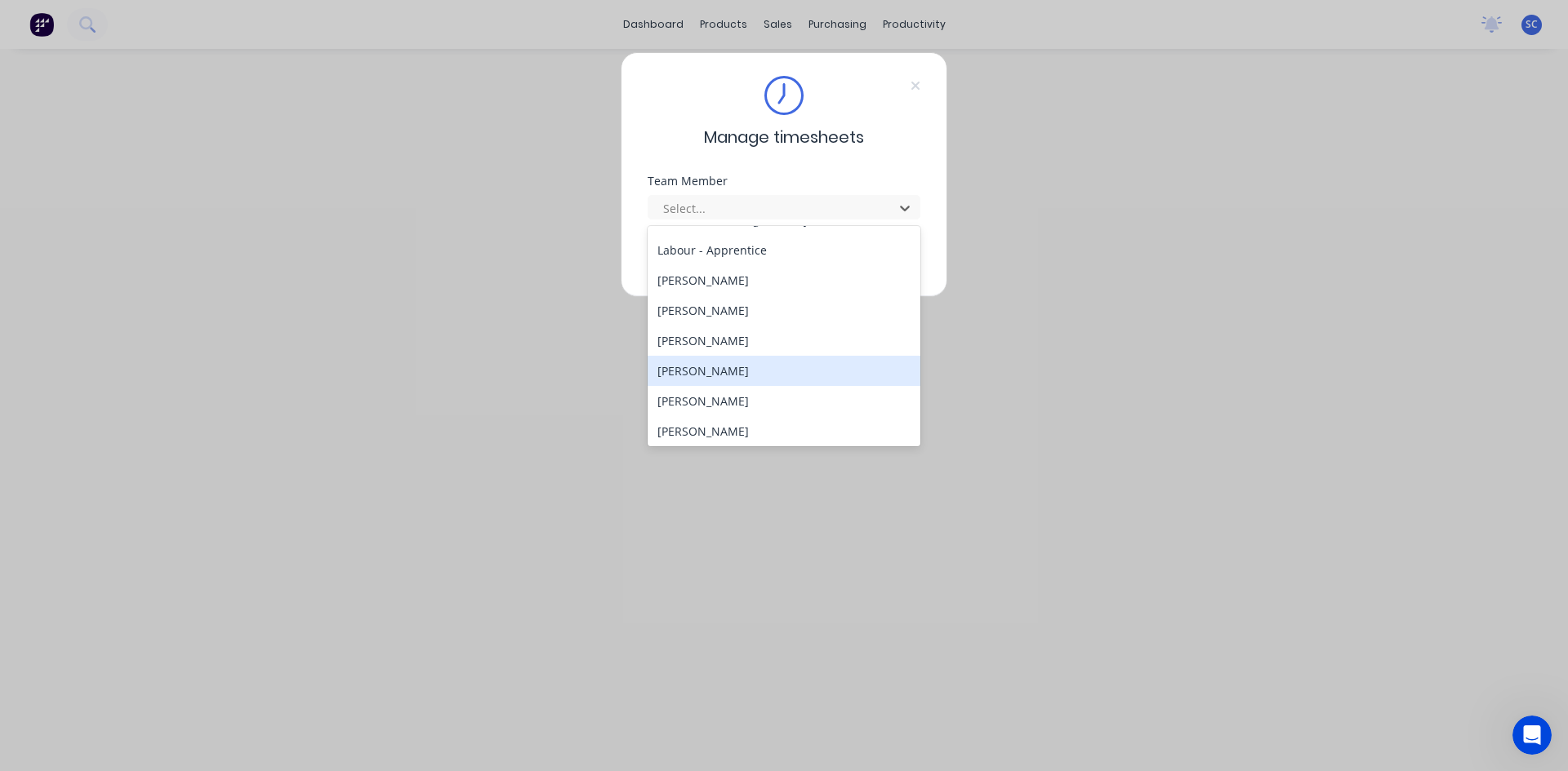
scroll to position [408, 0]
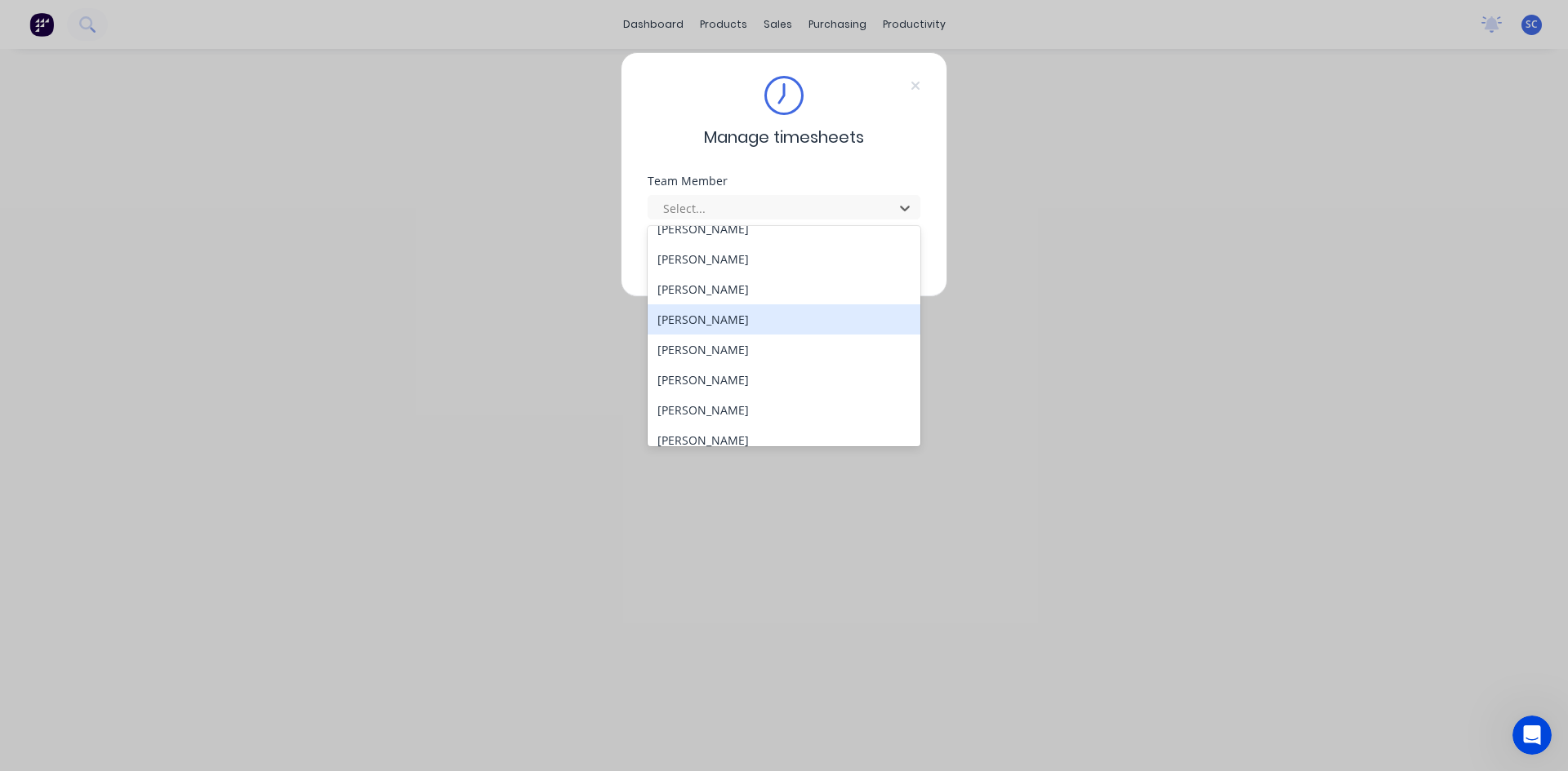
click at [783, 322] on div "[PERSON_NAME]" at bounding box center [783, 319] width 273 height 30
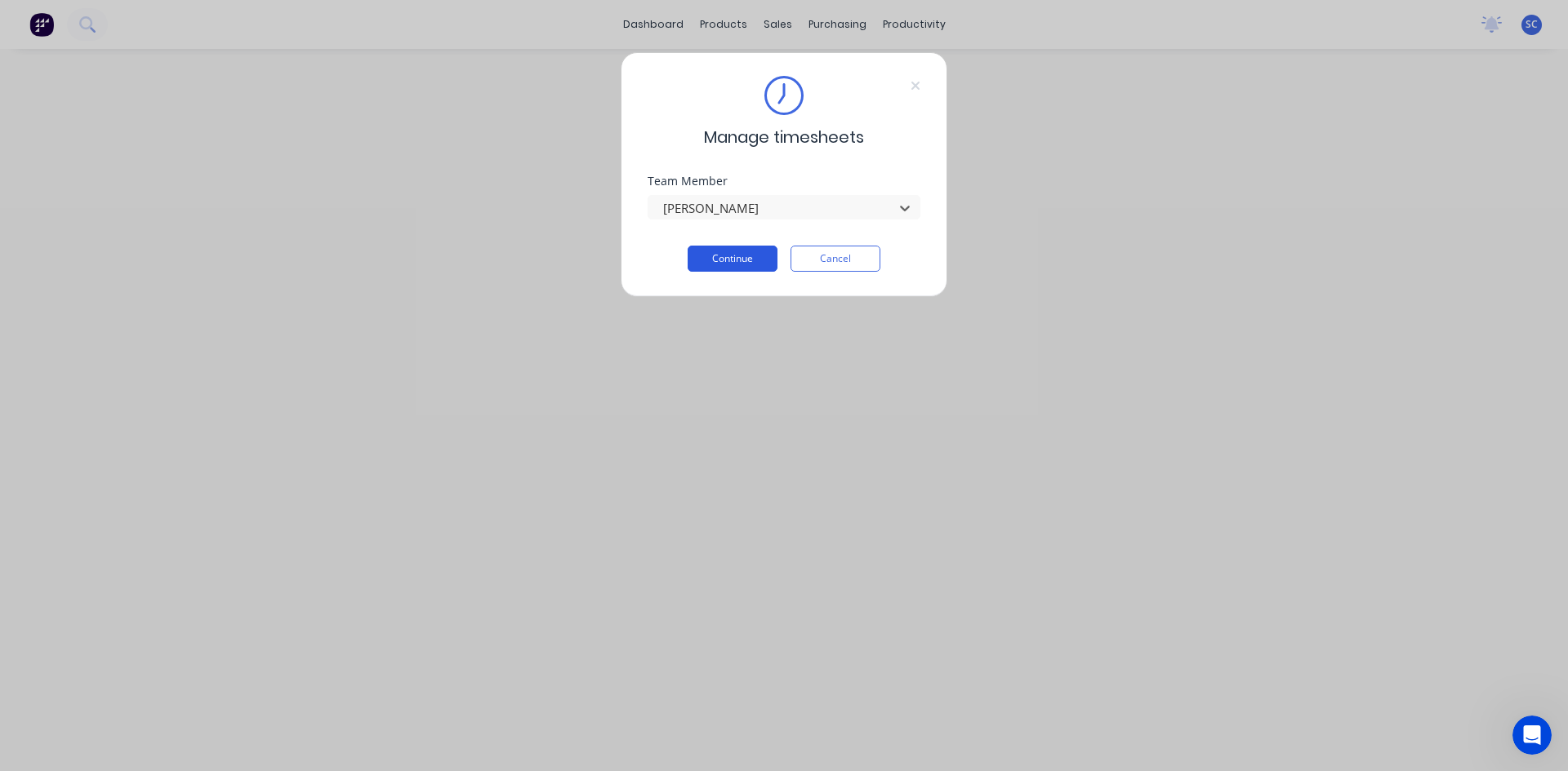
click at [721, 263] on button "Continue" at bounding box center [732, 258] width 90 height 26
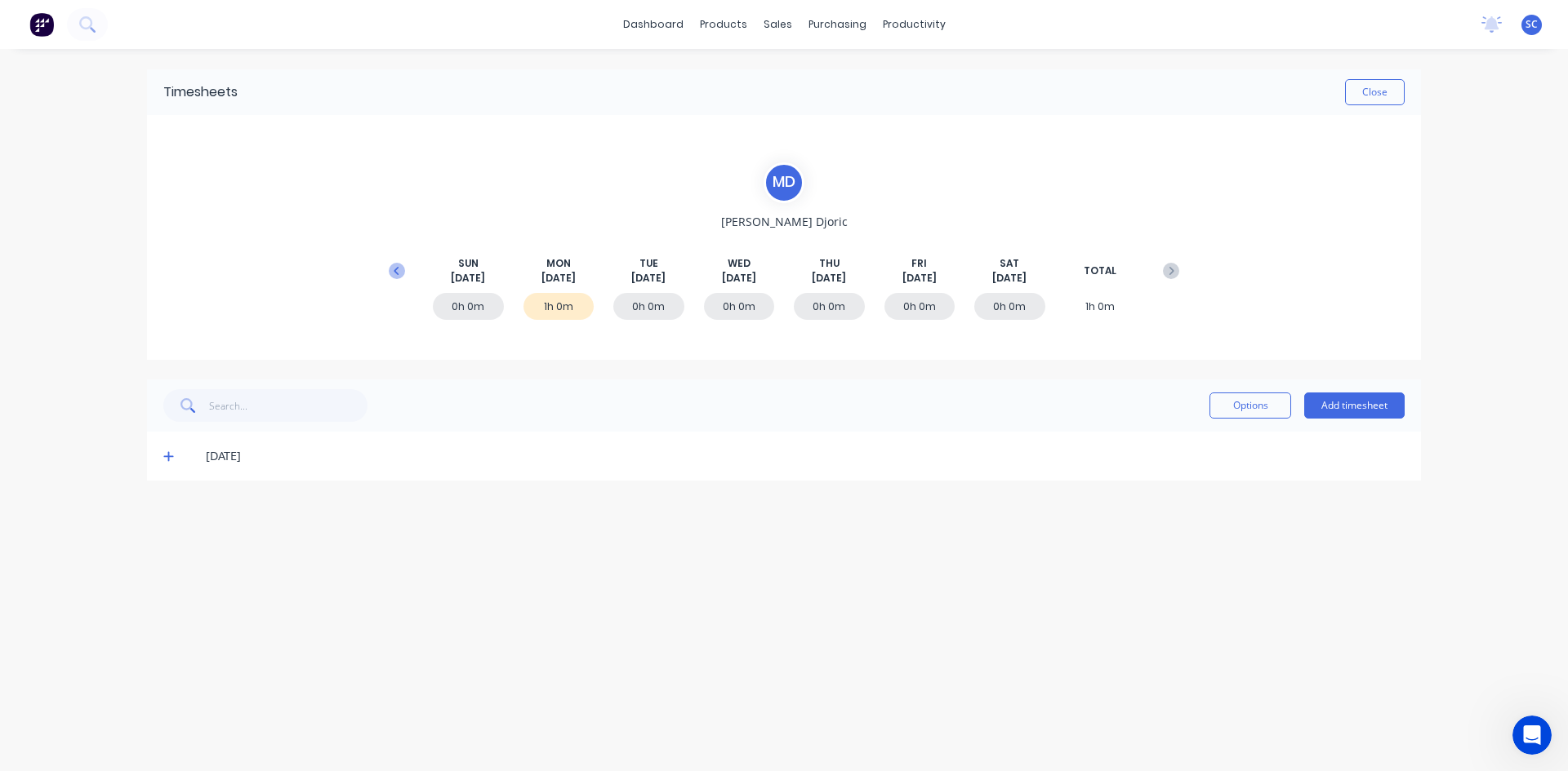
click at [395, 267] on icon at bounding box center [397, 270] width 16 height 16
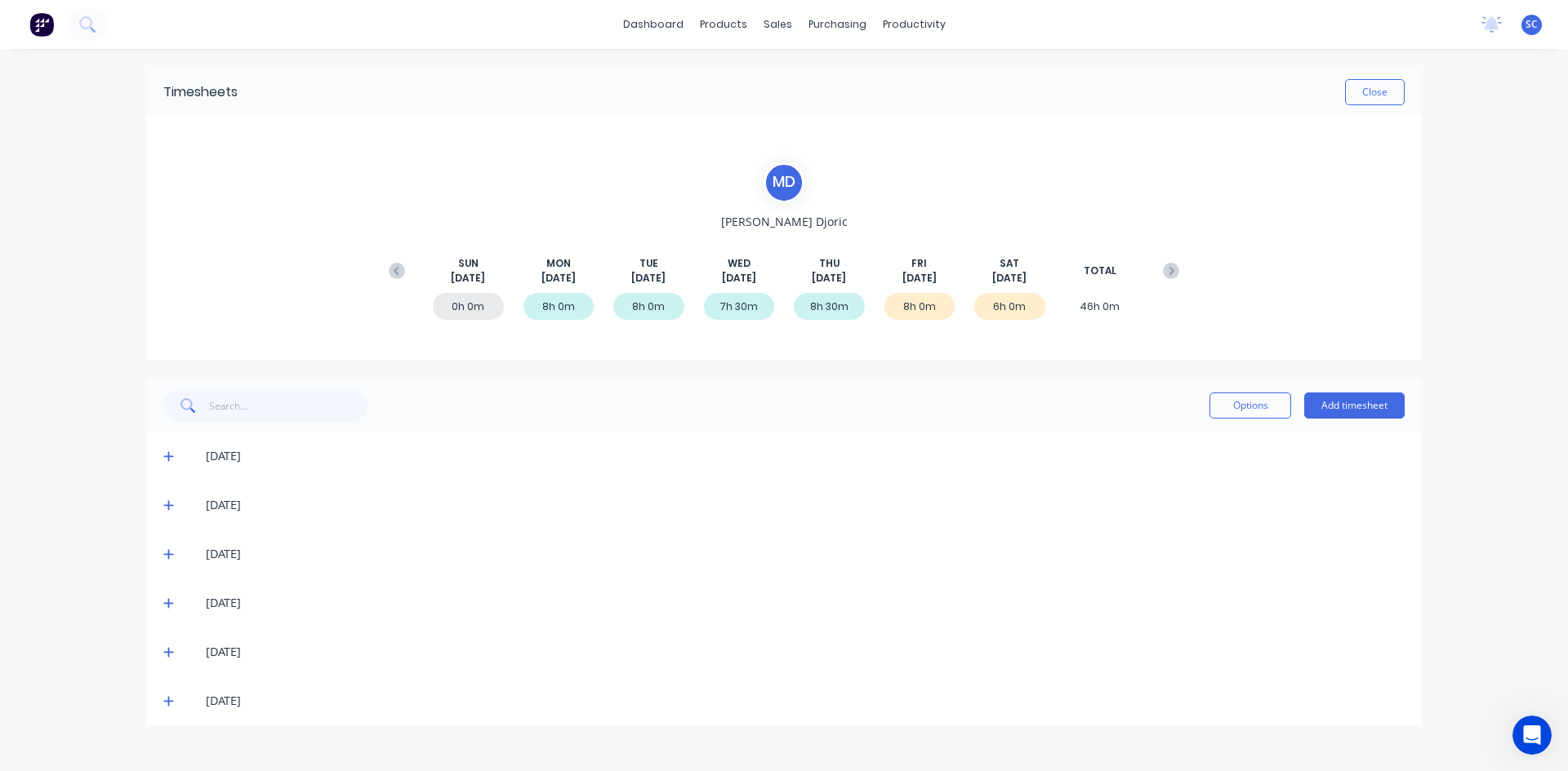
click at [168, 653] on icon at bounding box center [168, 652] width 9 height 9
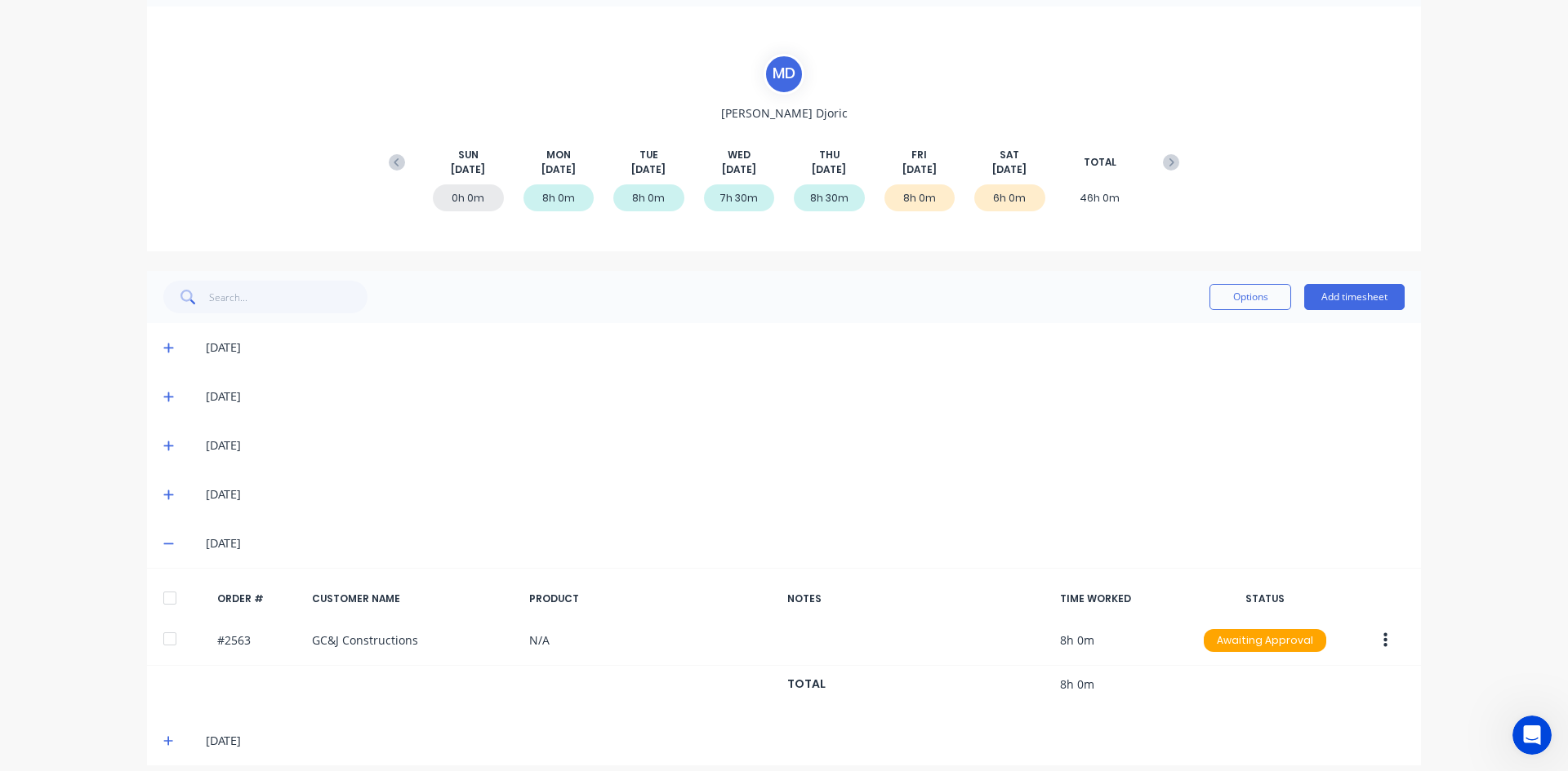
scroll to position [123, 0]
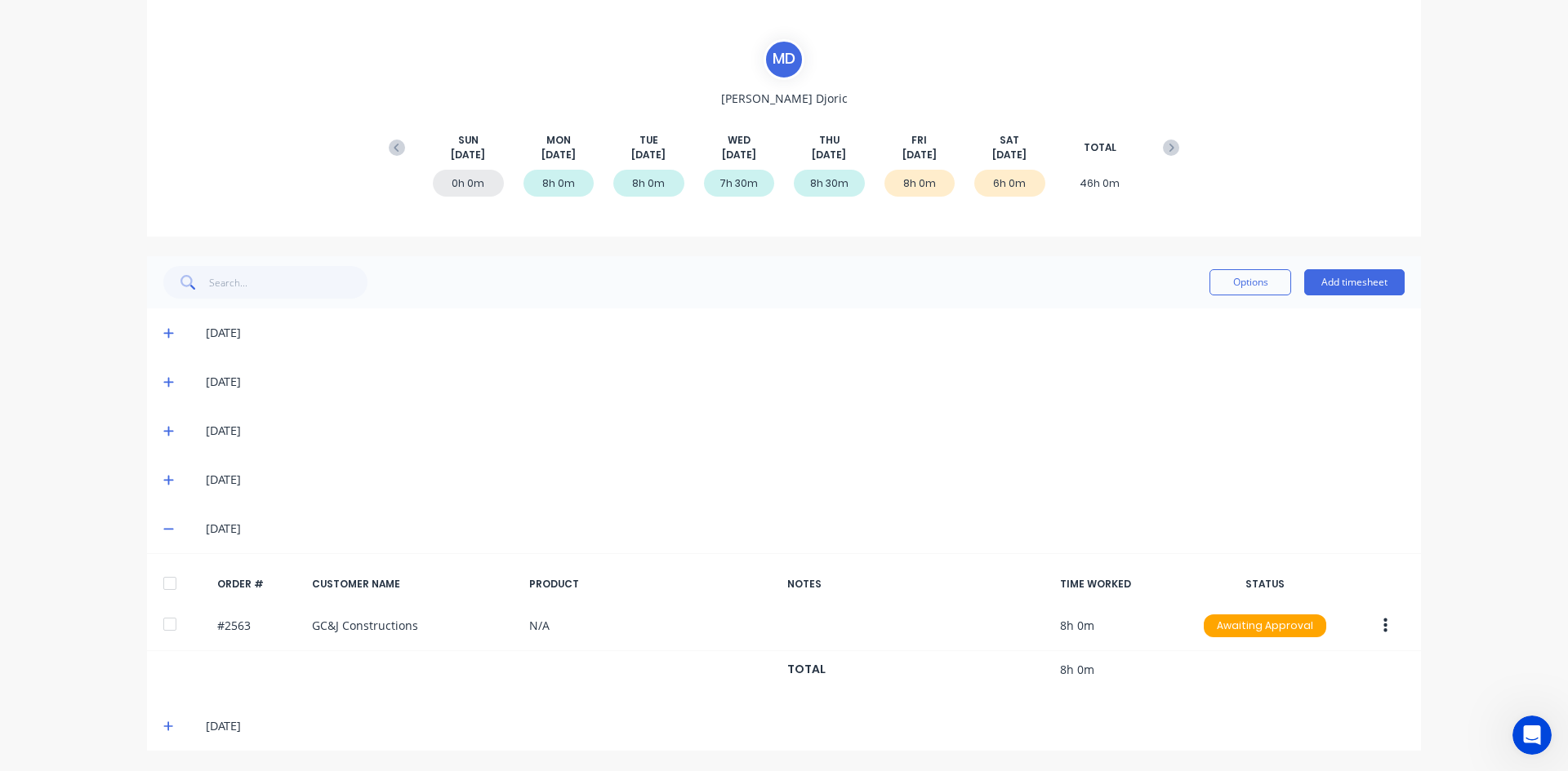
click at [163, 727] on icon at bounding box center [168, 726] width 9 height 9
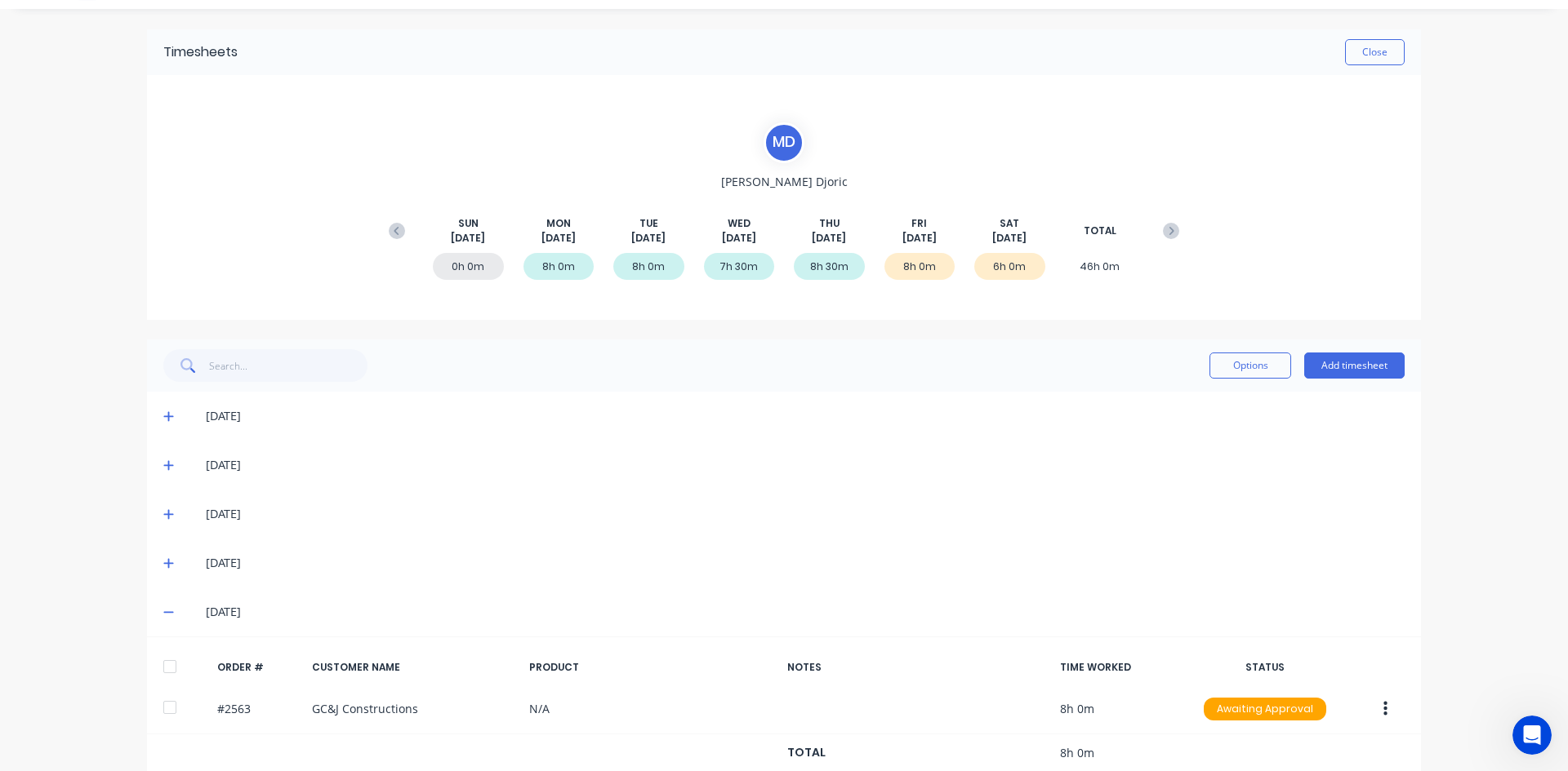
scroll to position [0, 0]
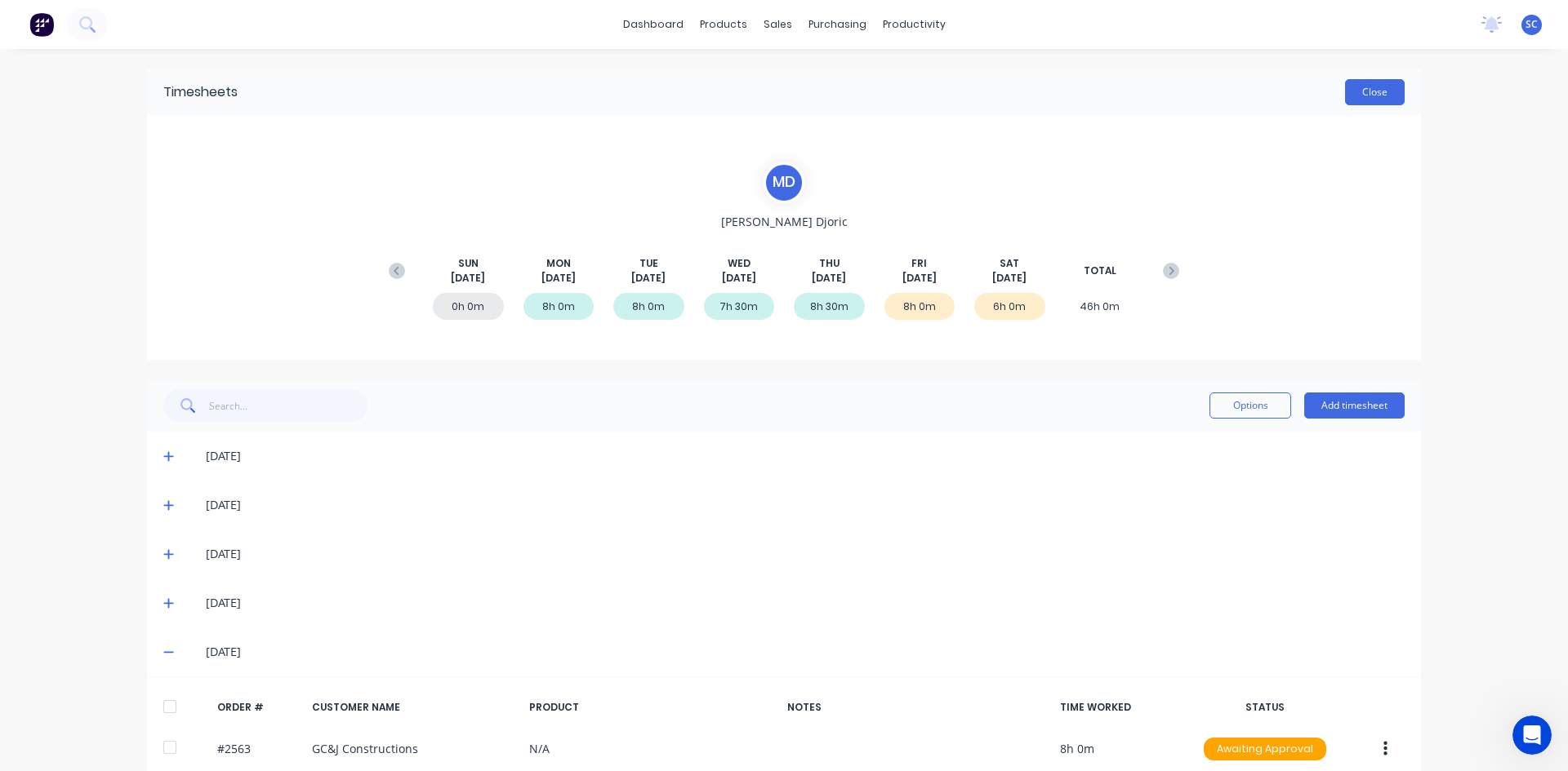
click at [1373, 91] on button "Close" at bounding box center [1375, 92] width 60 height 26
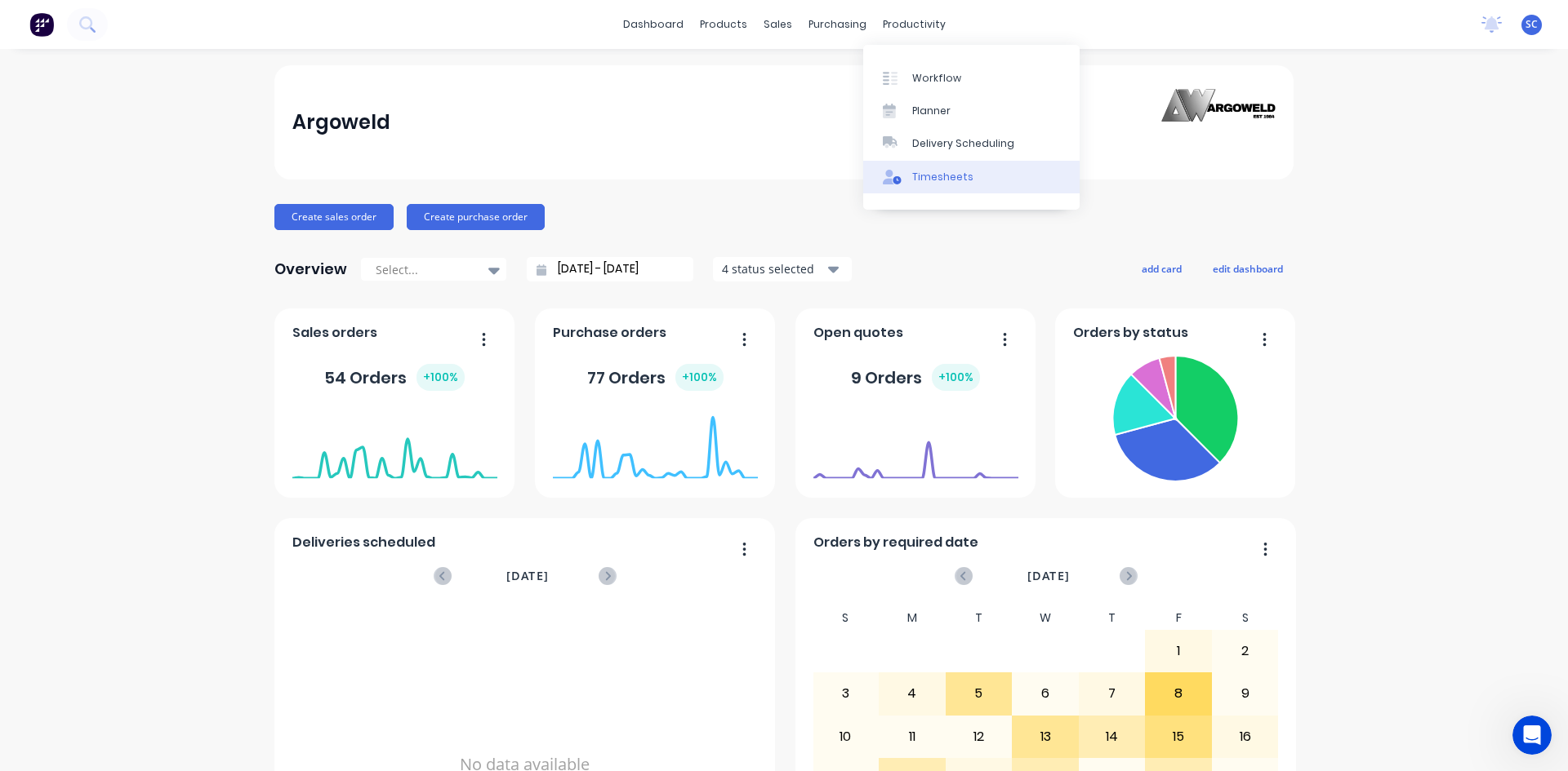
click at [937, 180] on div "Timesheets" at bounding box center [943, 177] width 62 height 15
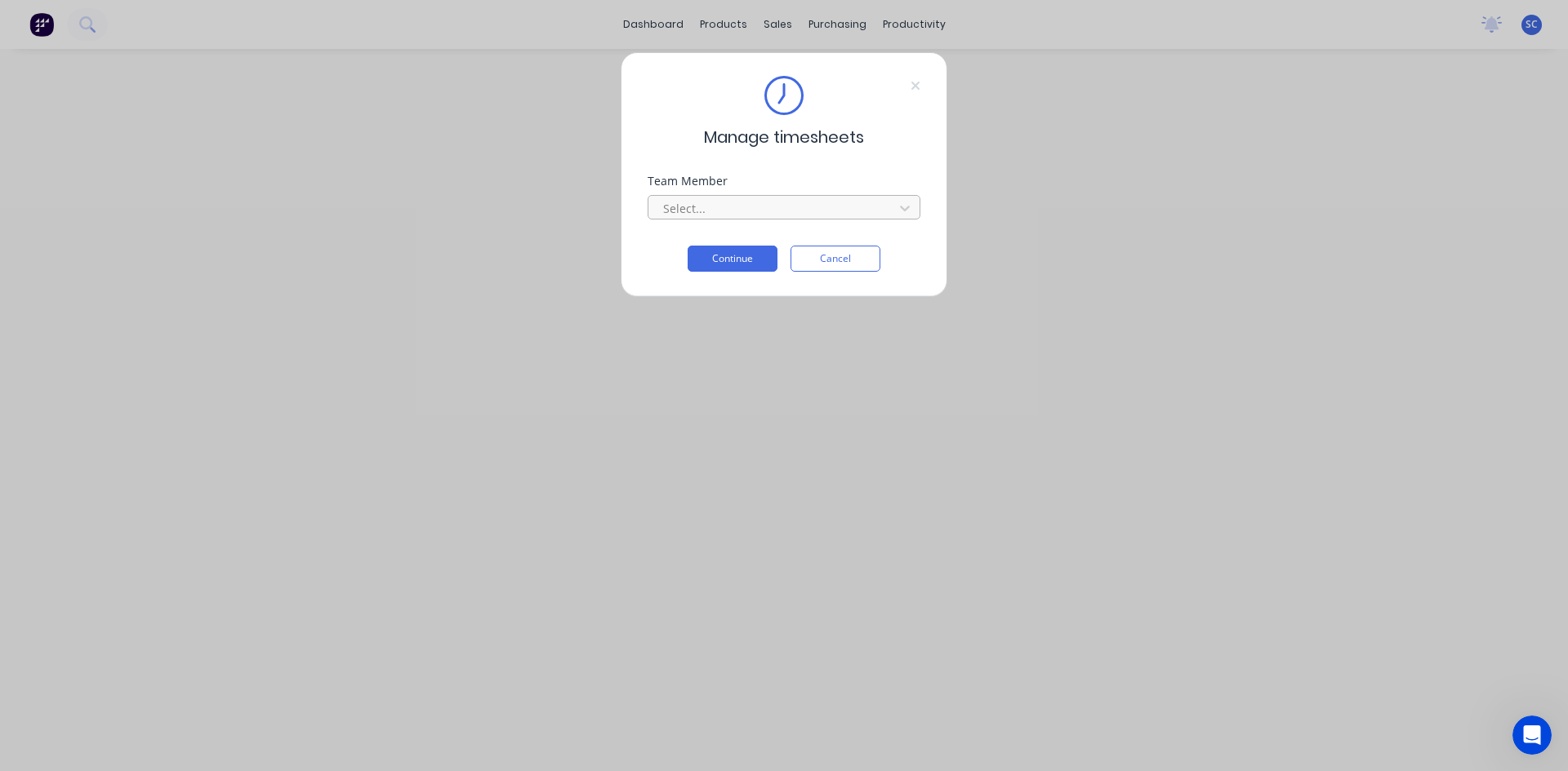
click at [811, 209] on div at bounding box center [774, 209] width 224 height 21
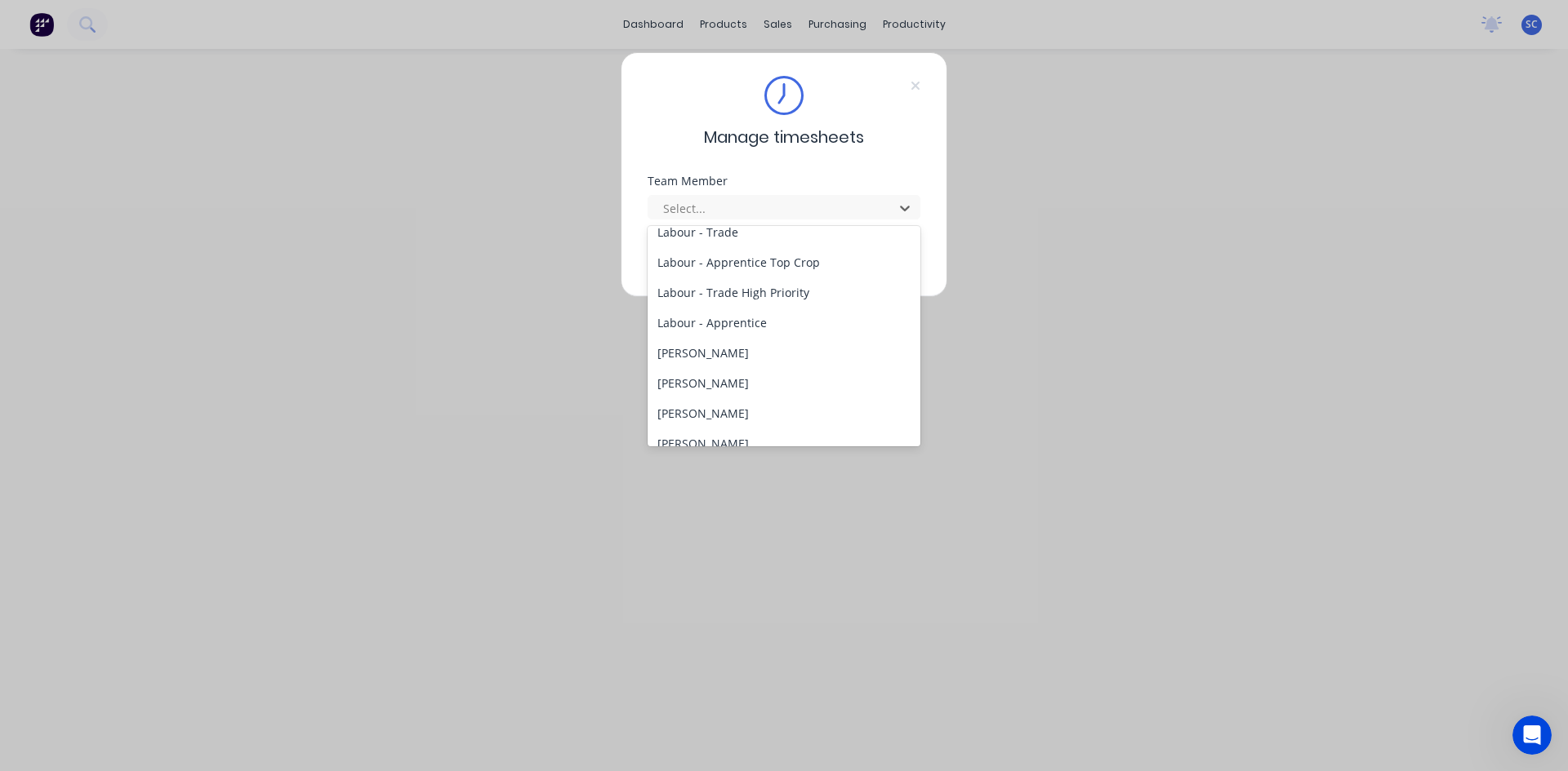
scroll to position [408, 0]
click at [749, 372] on div "[PERSON_NAME]" at bounding box center [783, 380] width 273 height 30
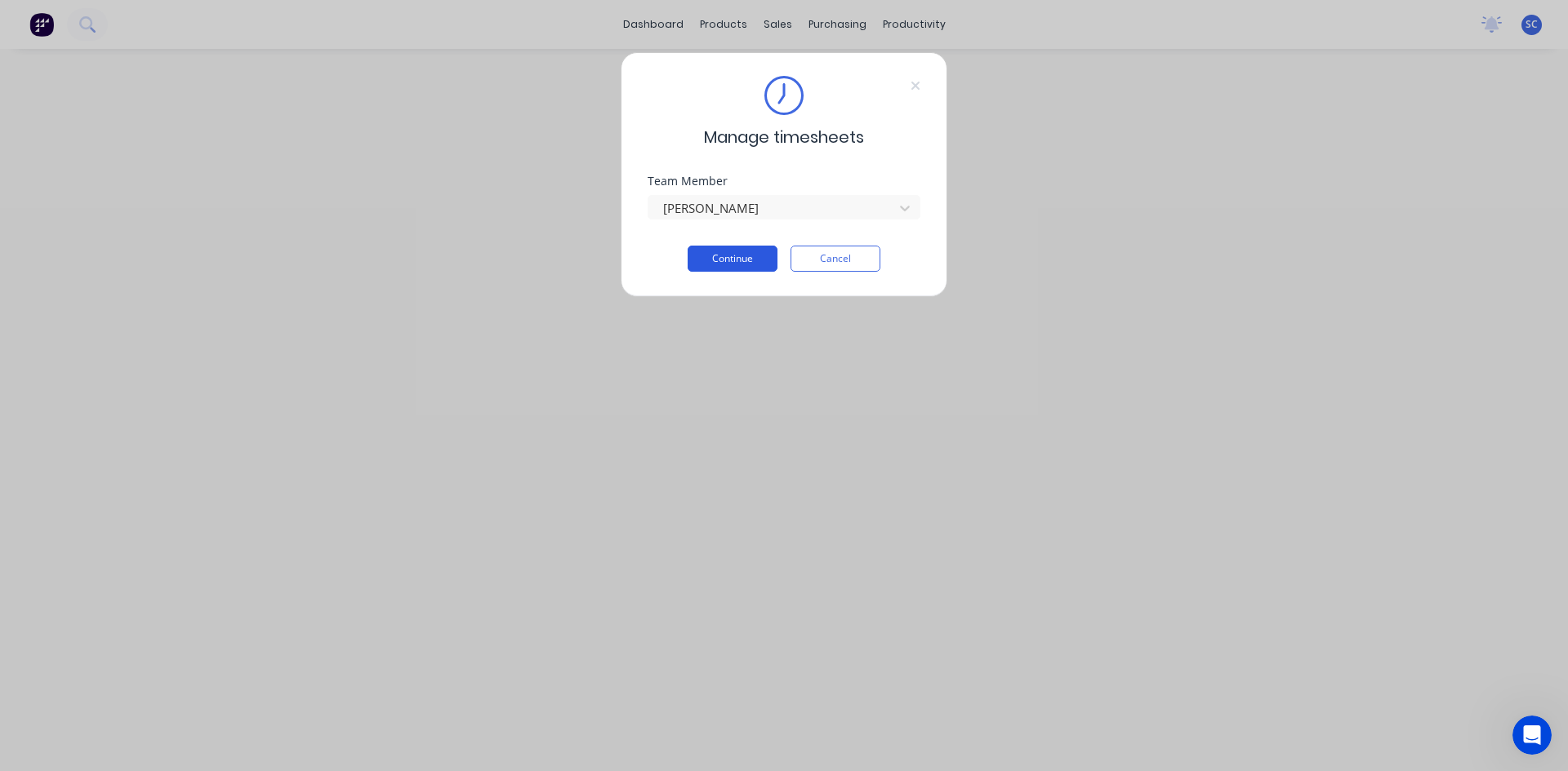
click at [746, 257] on button "Continue" at bounding box center [732, 258] width 90 height 26
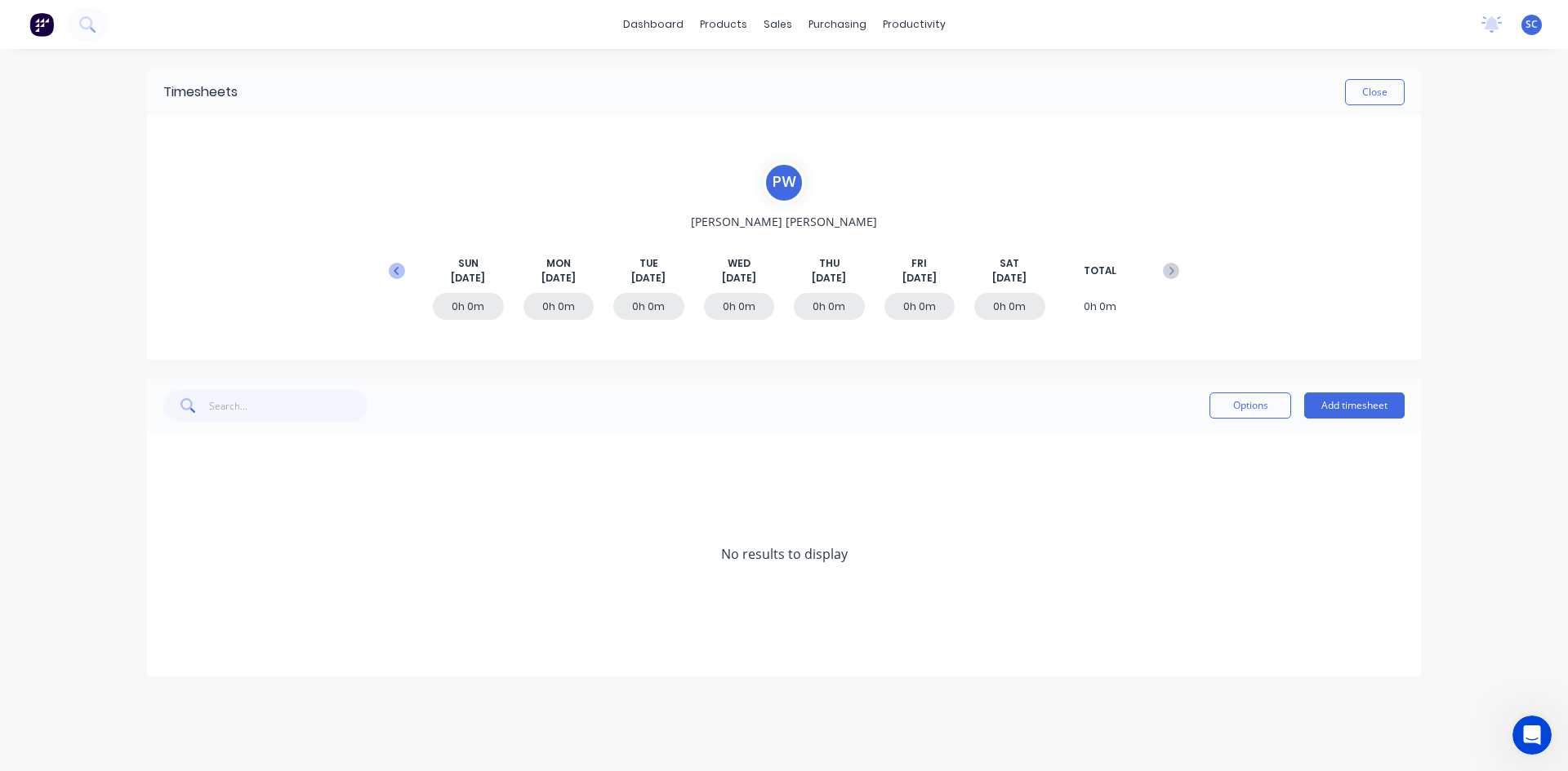
click at [399, 270] on icon at bounding box center [397, 270] width 16 height 16
click at [1334, 410] on button "Add timesheet" at bounding box center [1353, 405] width 100 height 26
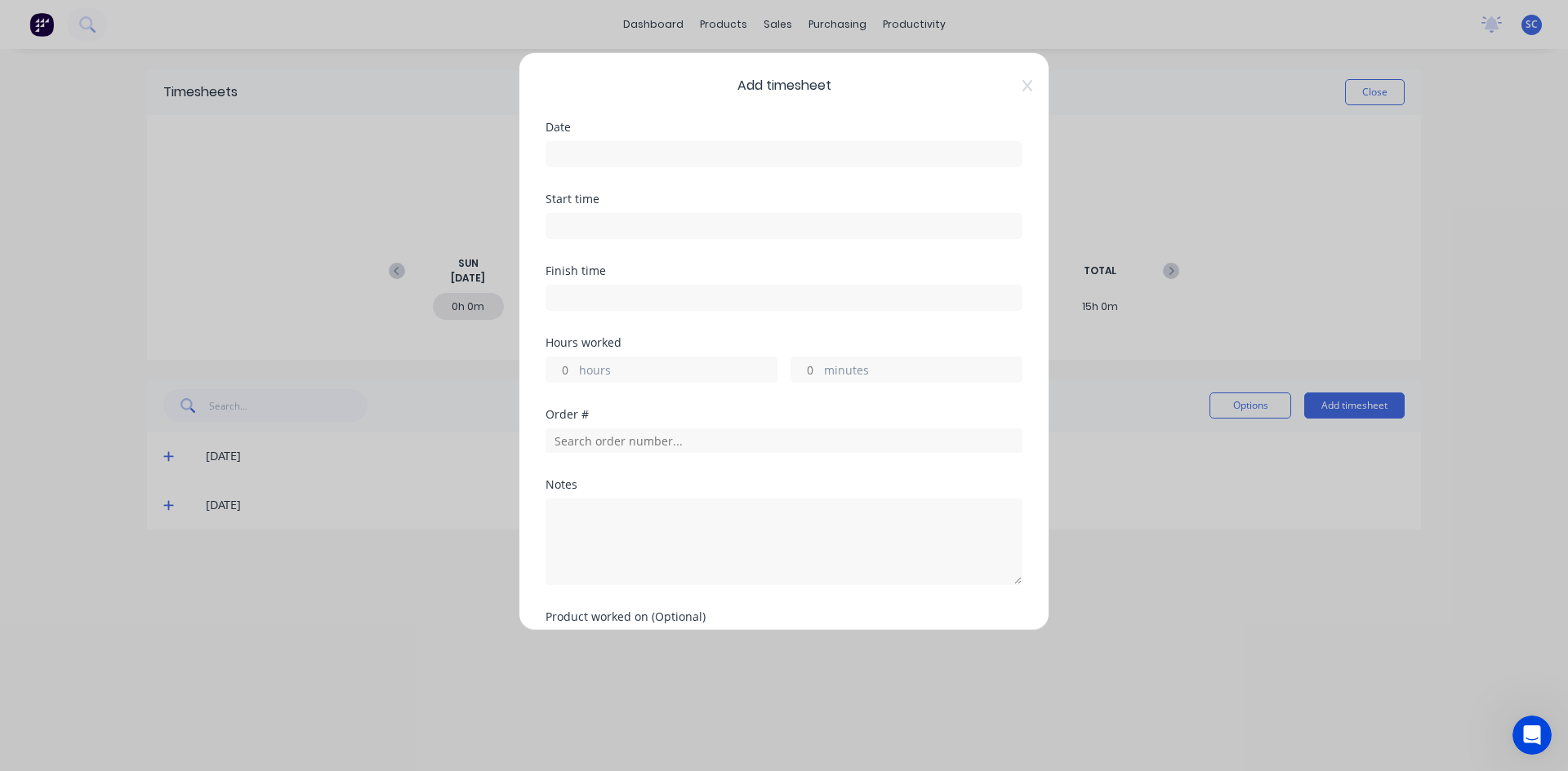
click at [604, 160] on input at bounding box center [784, 154] width 475 height 25
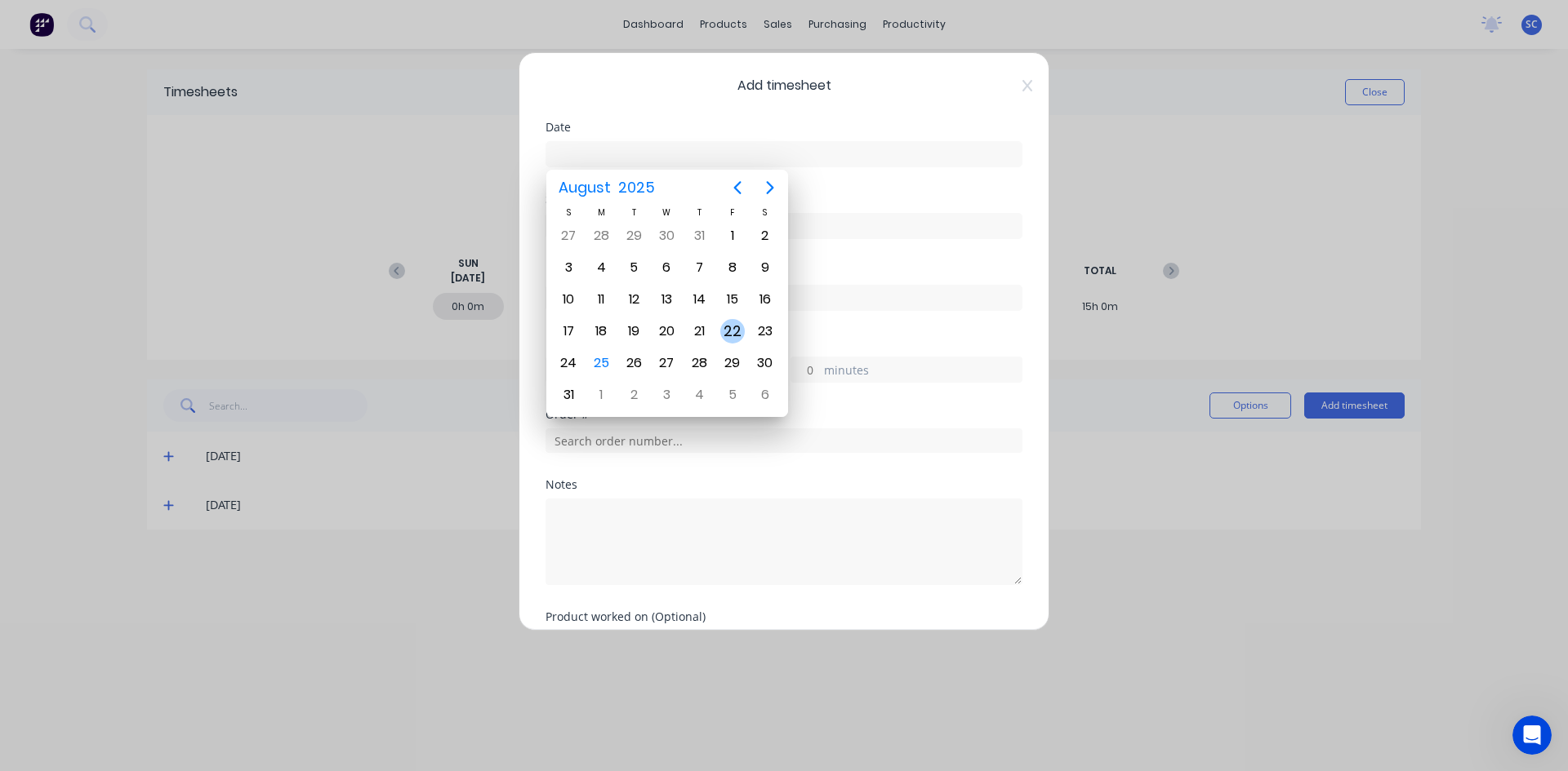
click at [733, 331] on div "22" at bounding box center [732, 331] width 25 height 25
type input "[DATE]"
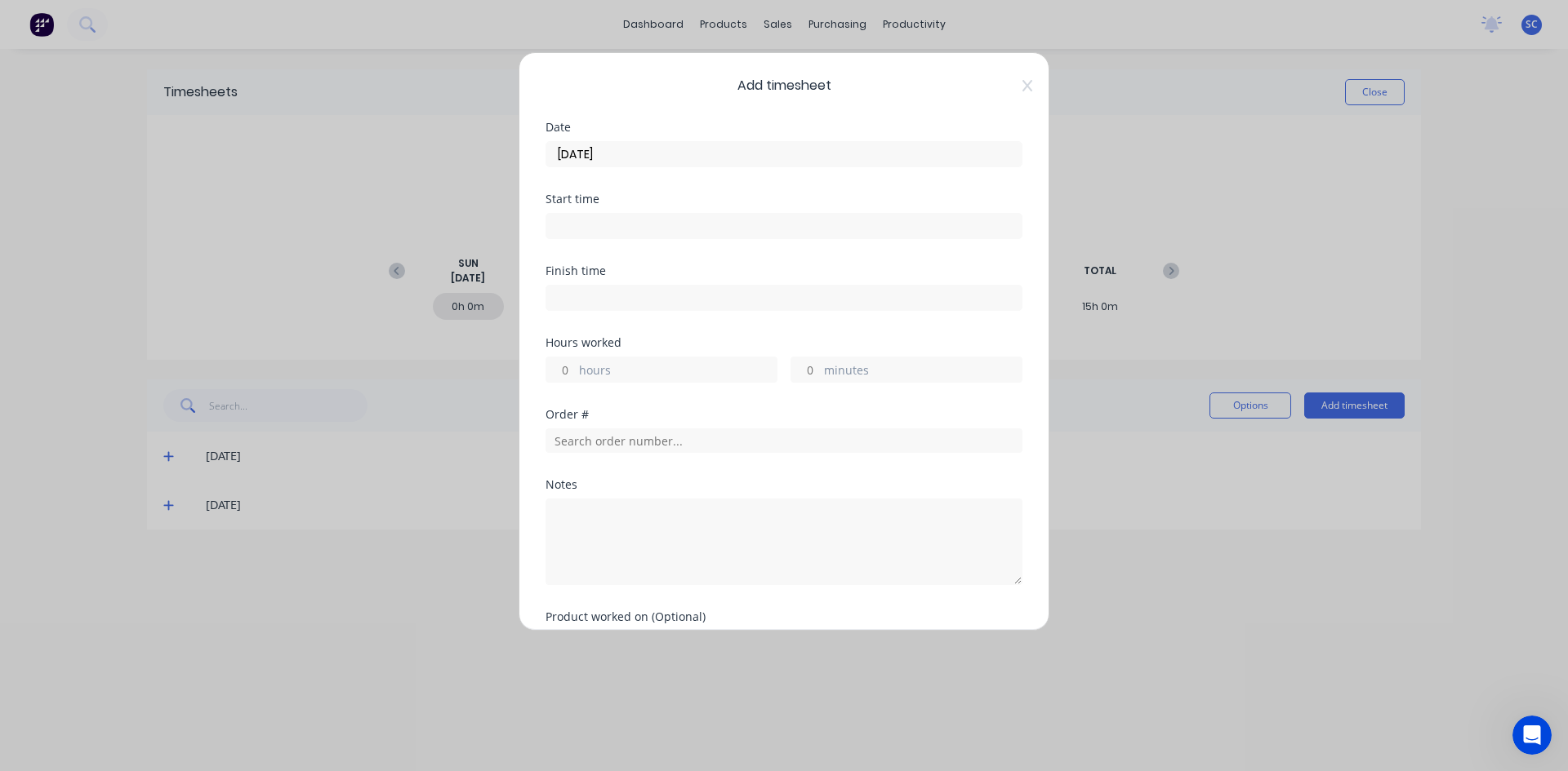
click at [604, 228] on input at bounding box center [784, 226] width 475 height 25
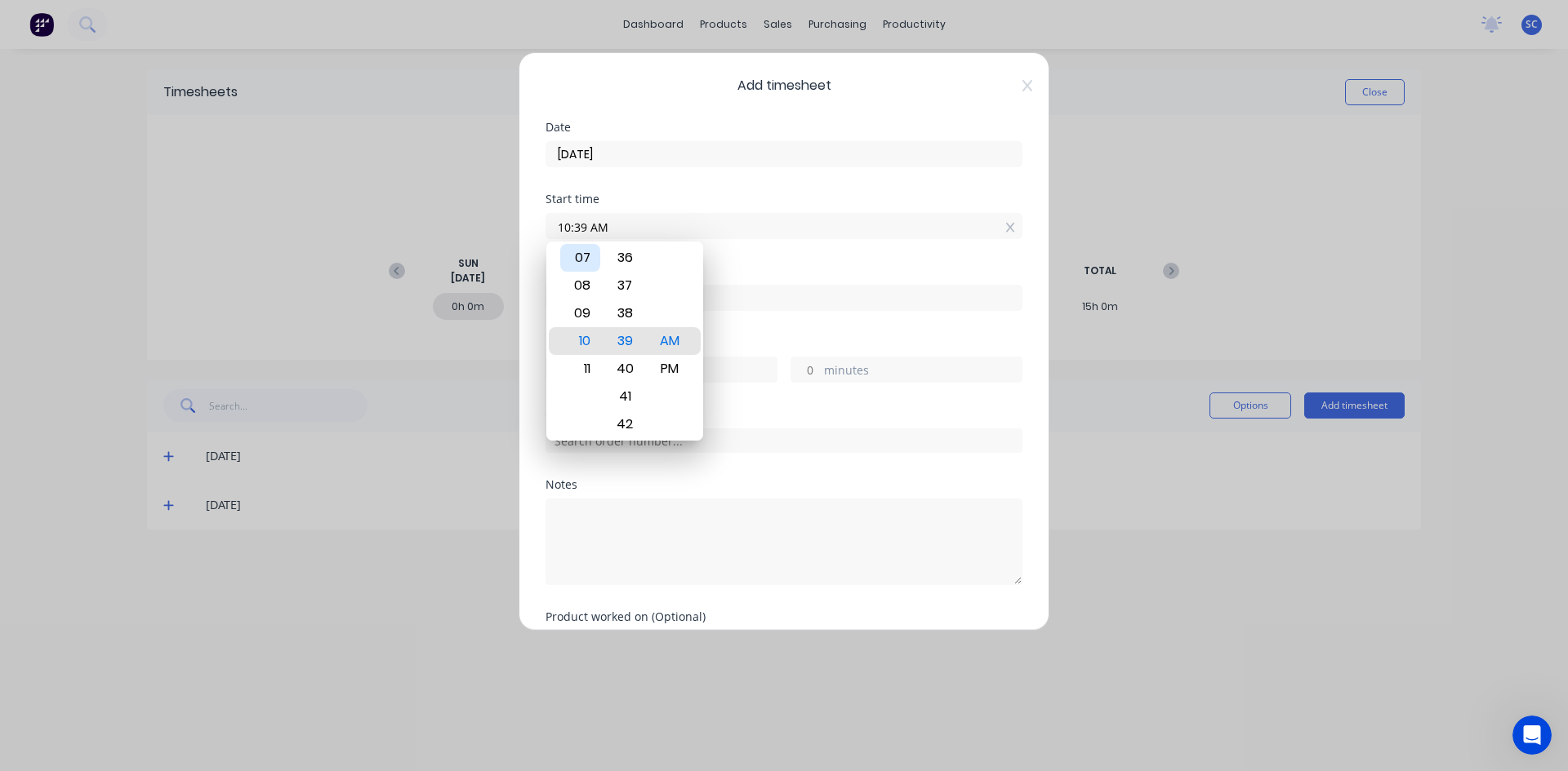
click at [577, 253] on div "07" at bounding box center [580, 258] width 40 height 27
type input "07:30 AM"
click at [663, 336] on div "AM" at bounding box center [669, 341] width 40 height 27
click at [720, 332] on div "Finish time" at bounding box center [784, 301] width 477 height 72
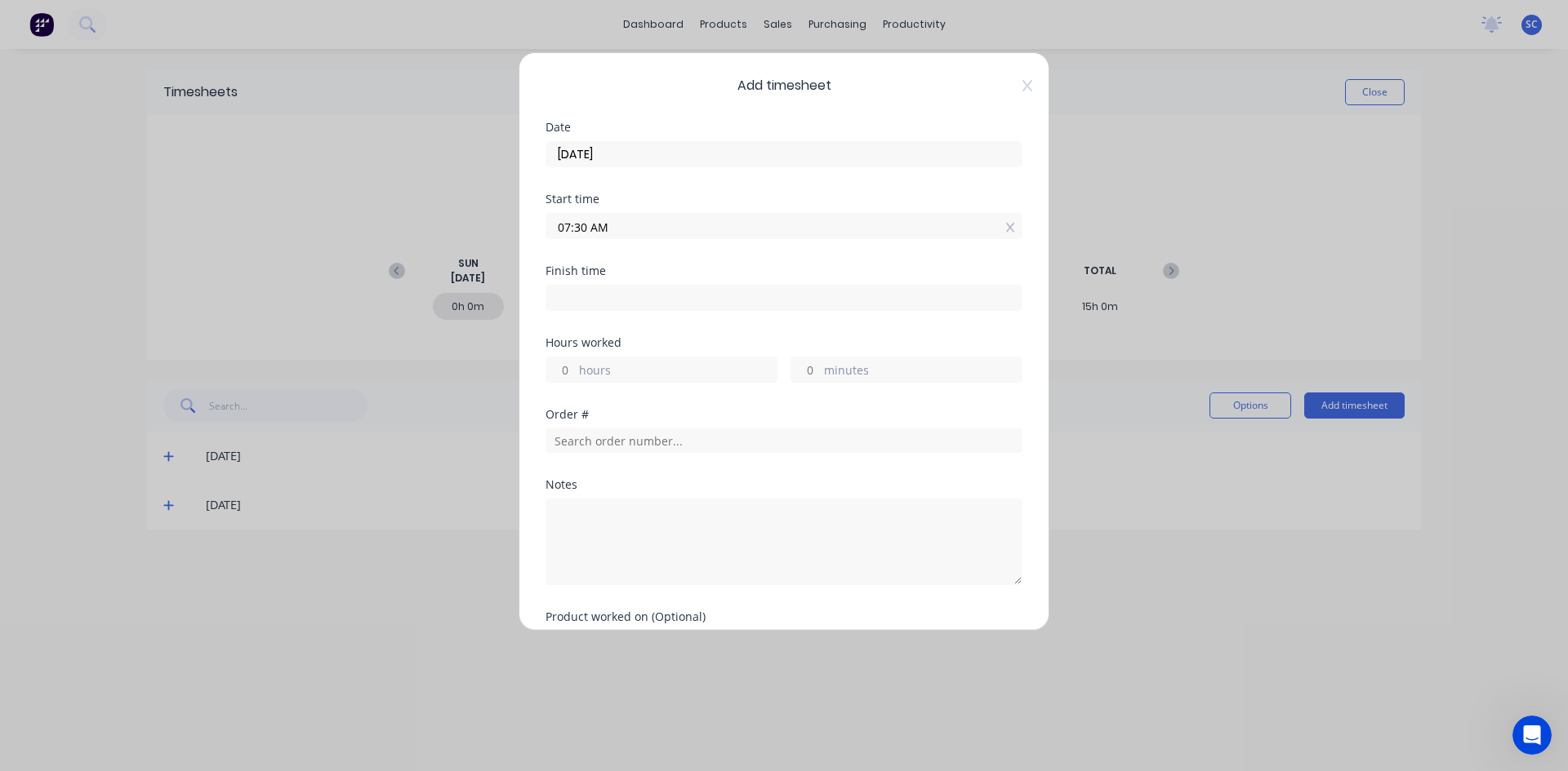
click at [565, 293] on input at bounding box center [784, 297] width 475 height 25
type input "10:39 AM"
type input "3"
type input "9"
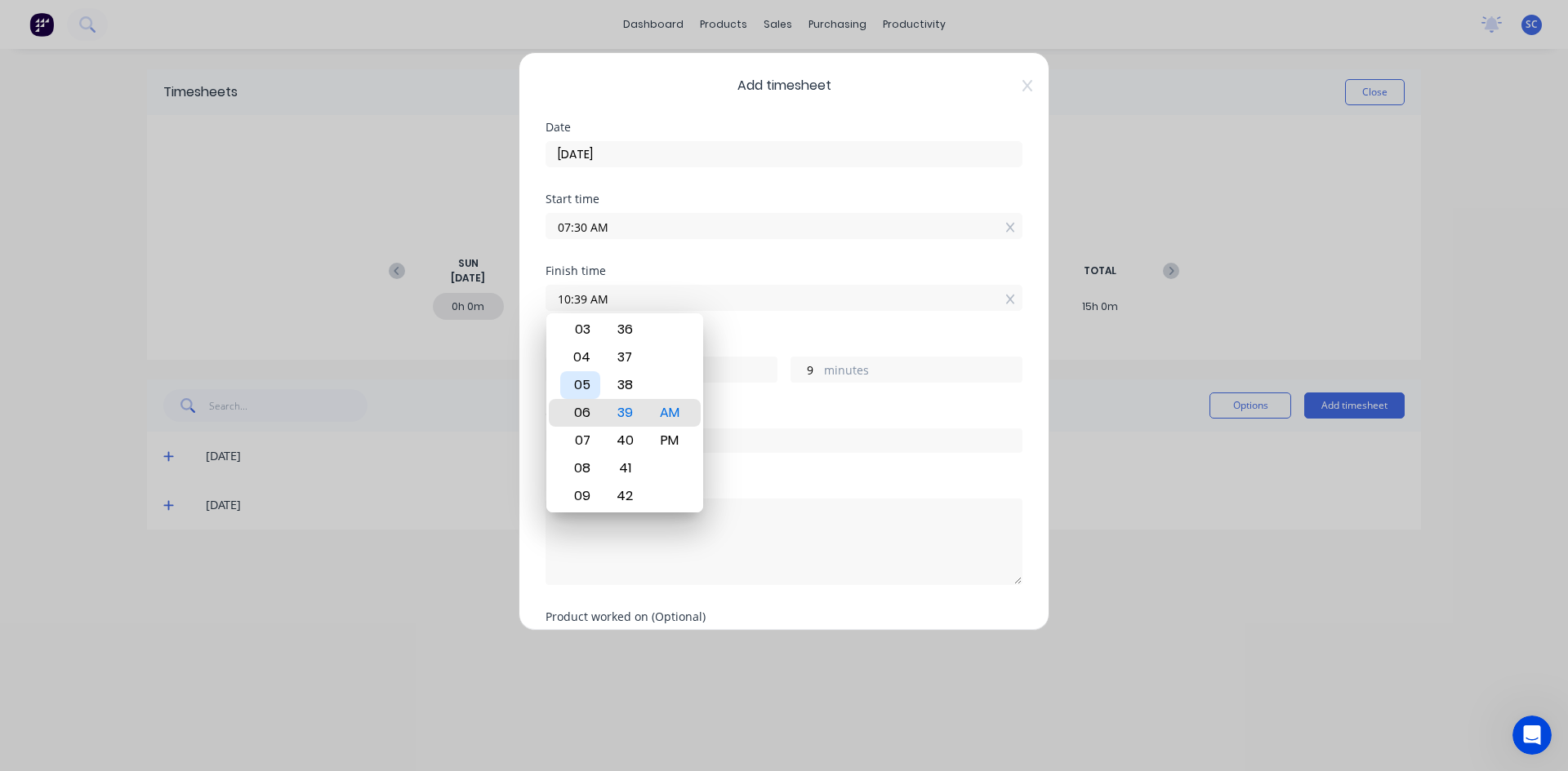
type input "05:39 AM"
type input "-1"
type input "-51"
click at [666, 434] on div "PM" at bounding box center [669, 440] width 40 height 27
type input "05:39 PM"
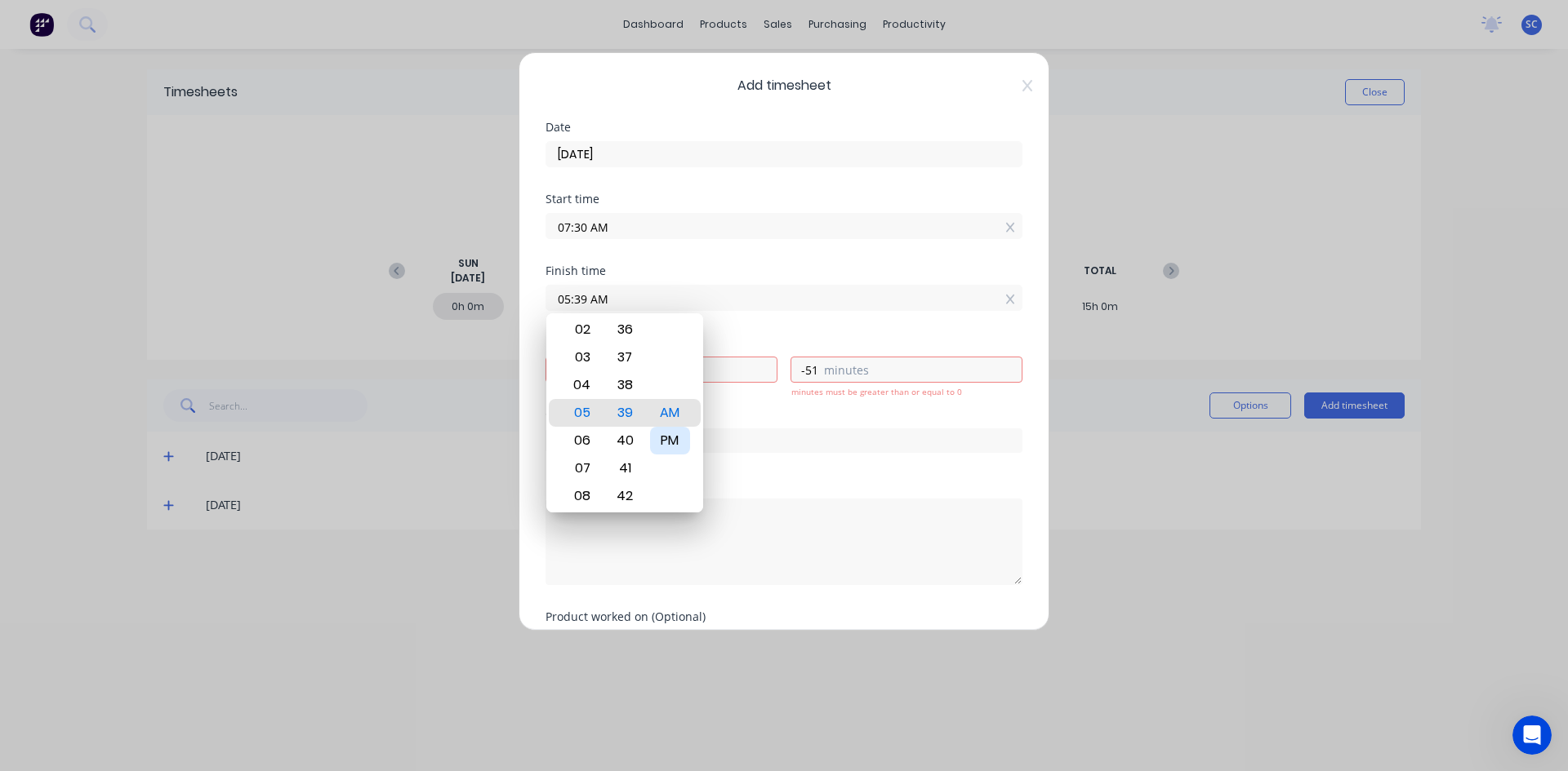
type input "10"
type input "9"
type input "04:39 PM"
type input "9"
type input "03:39 PM"
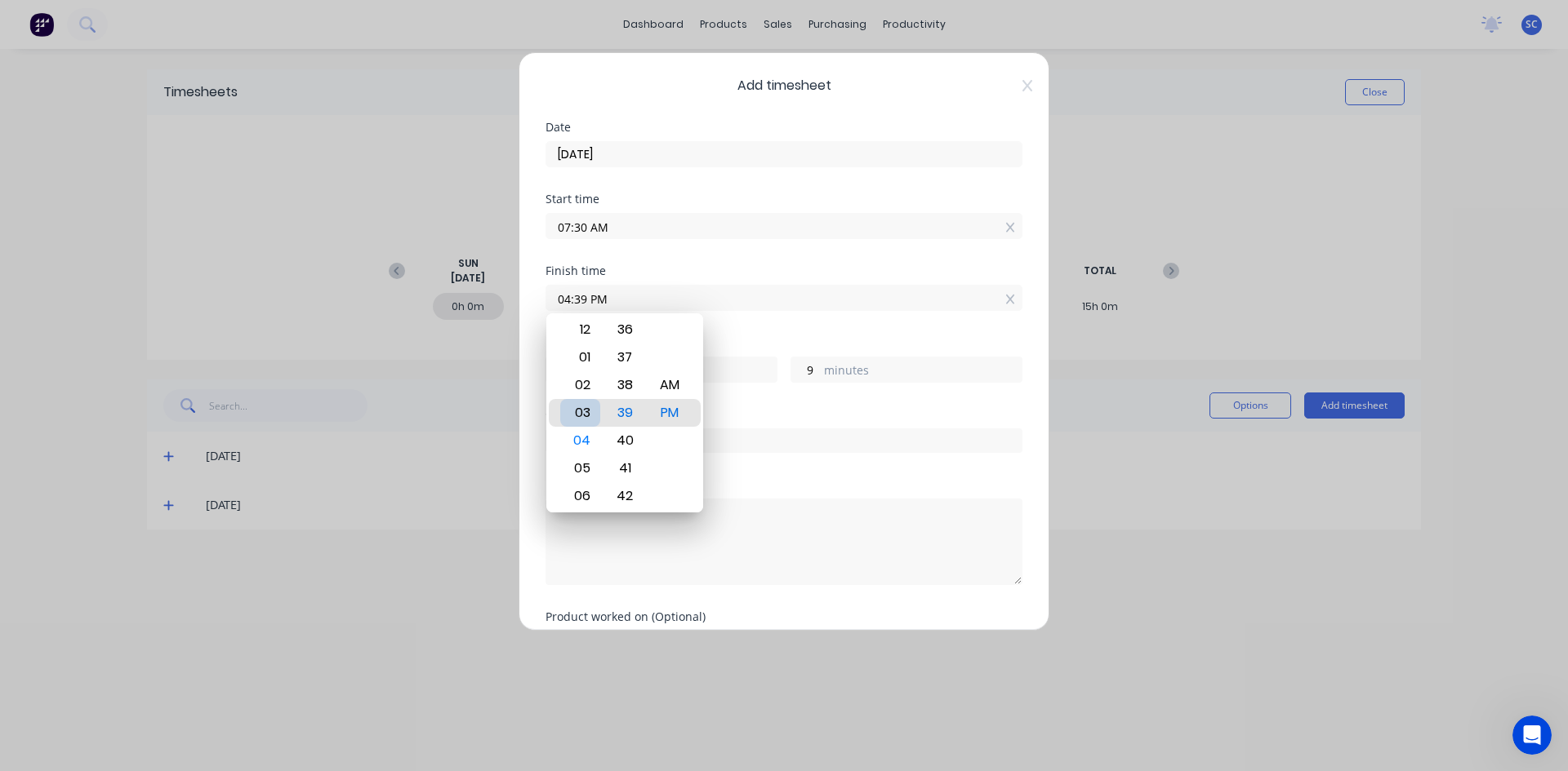
type input "8"
type input "03:36 PM"
type input "6"
type input "03:33 PM"
type input "3"
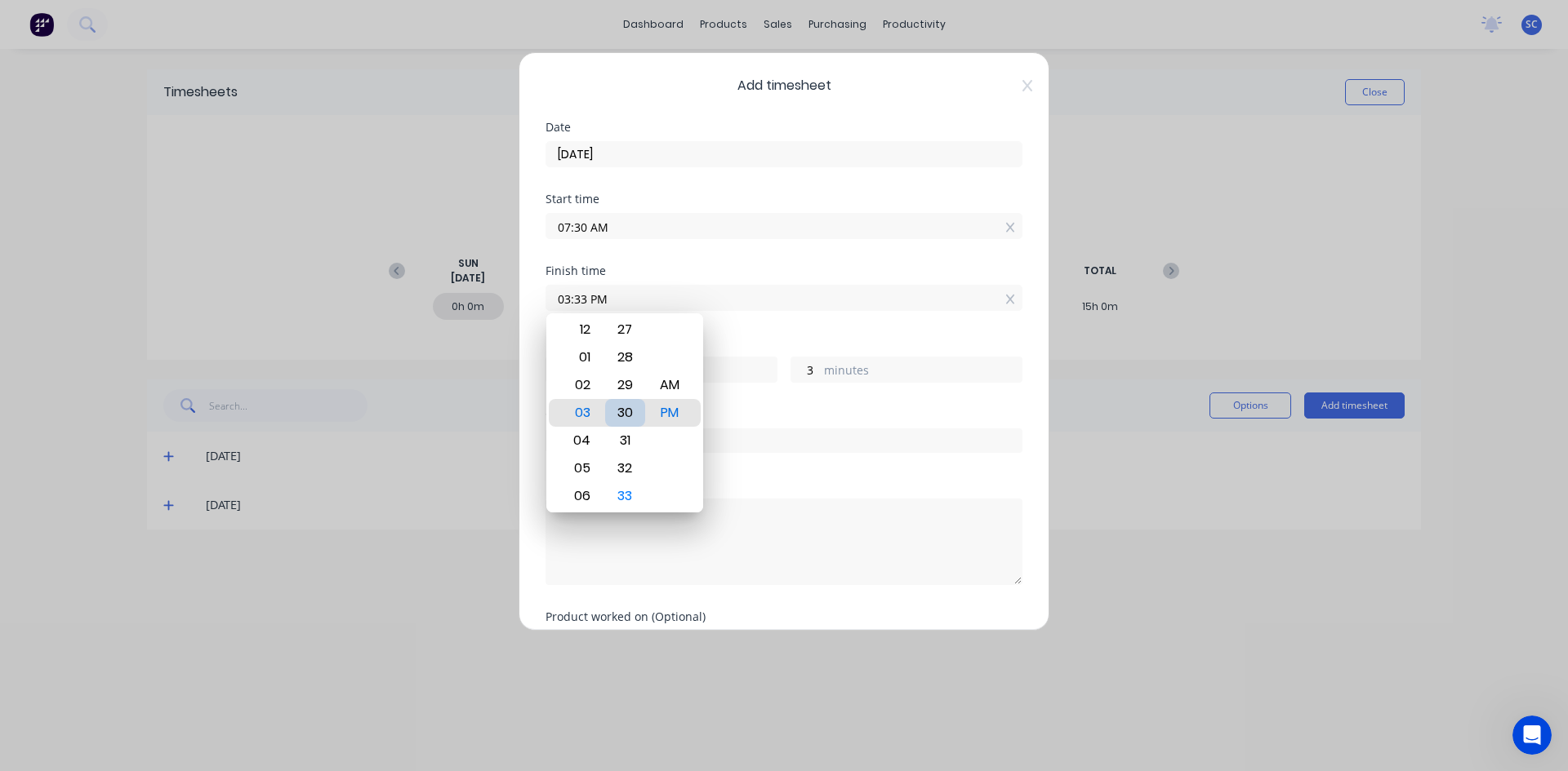
type input "03:30 PM"
type input "0"
type input "03:26 PM"
type input "7"
type input "56"
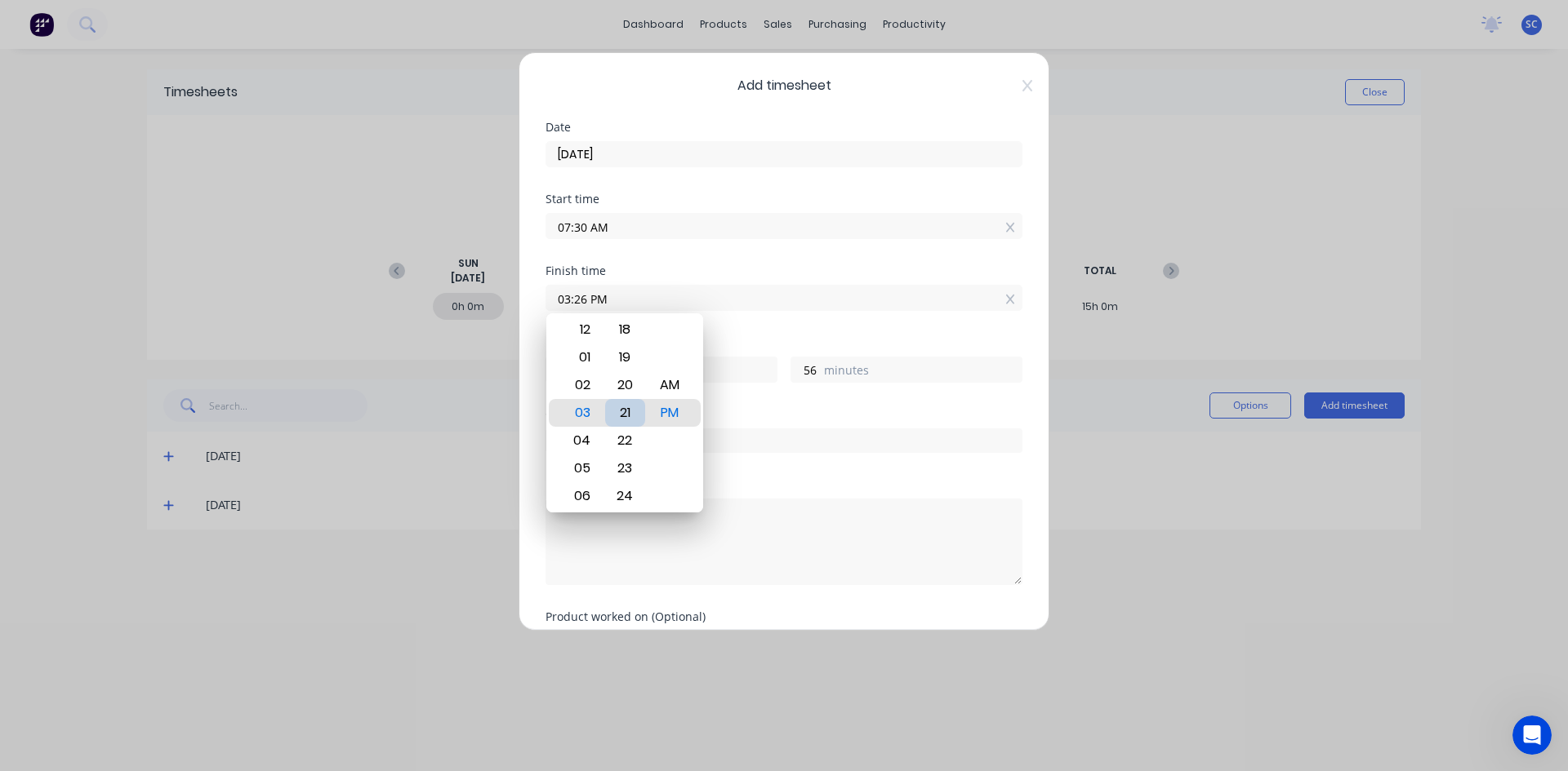
type input "03:21 PM"
type input "51"
type input "03:18 PM"
type input "48"
type input "03:15 PM"
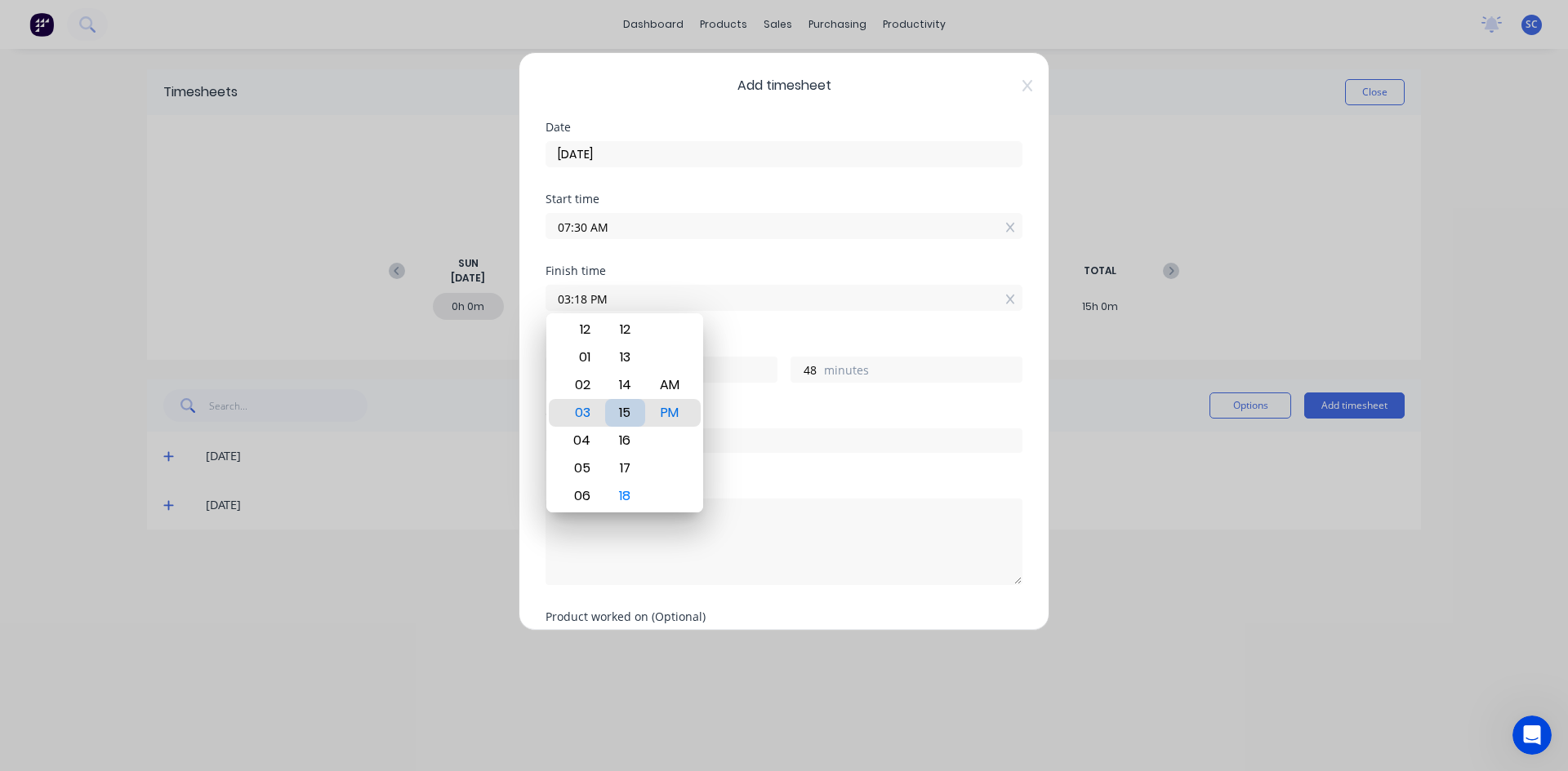
type input "45"
type input "03:13 PM"
type input "43"
type input "03:11 PM"
type input "41"
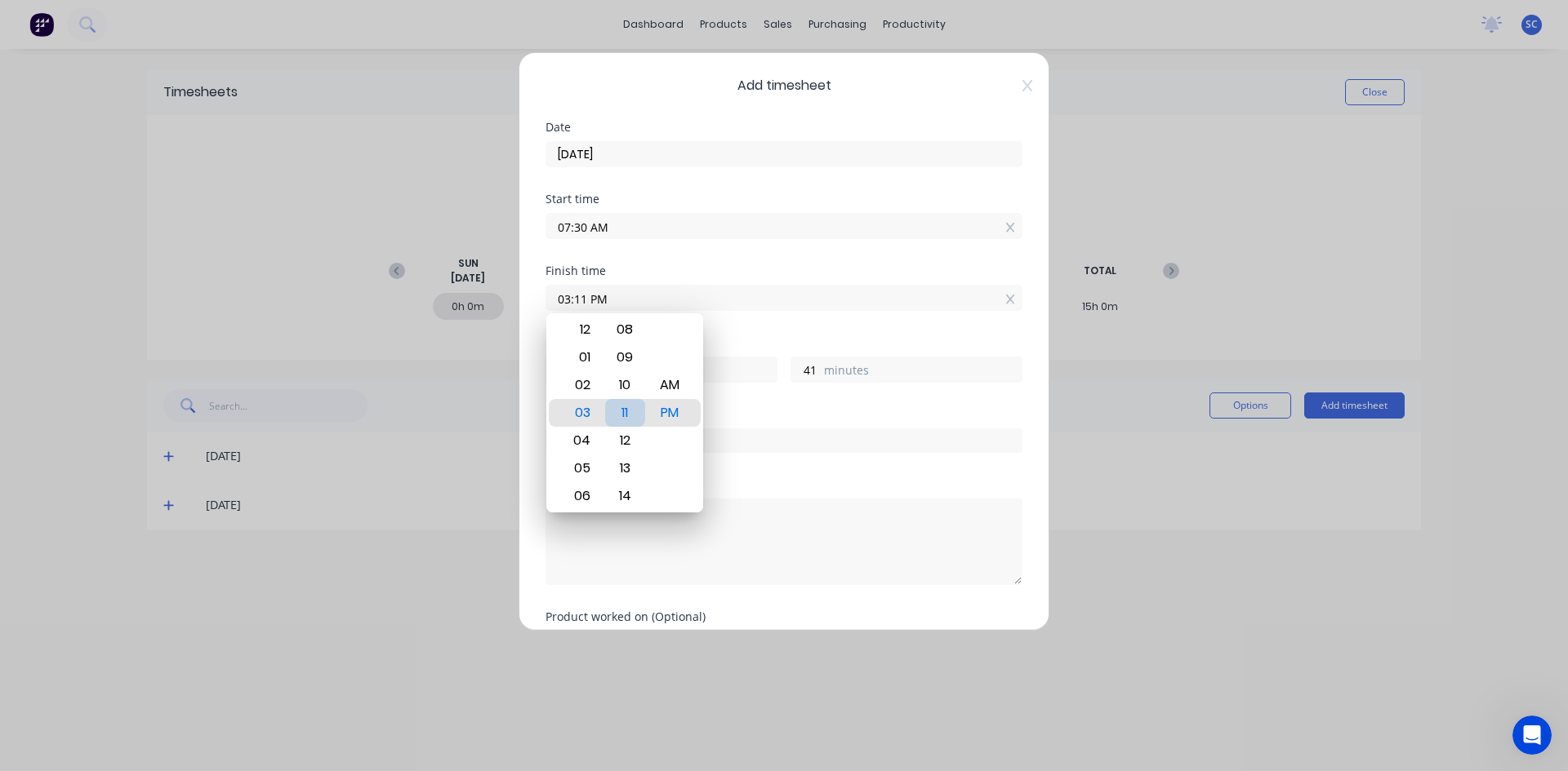
type input "03:10 PM"
type input "40"
type input "03:07 PM"
type input "37"
type input "03:03 PM"
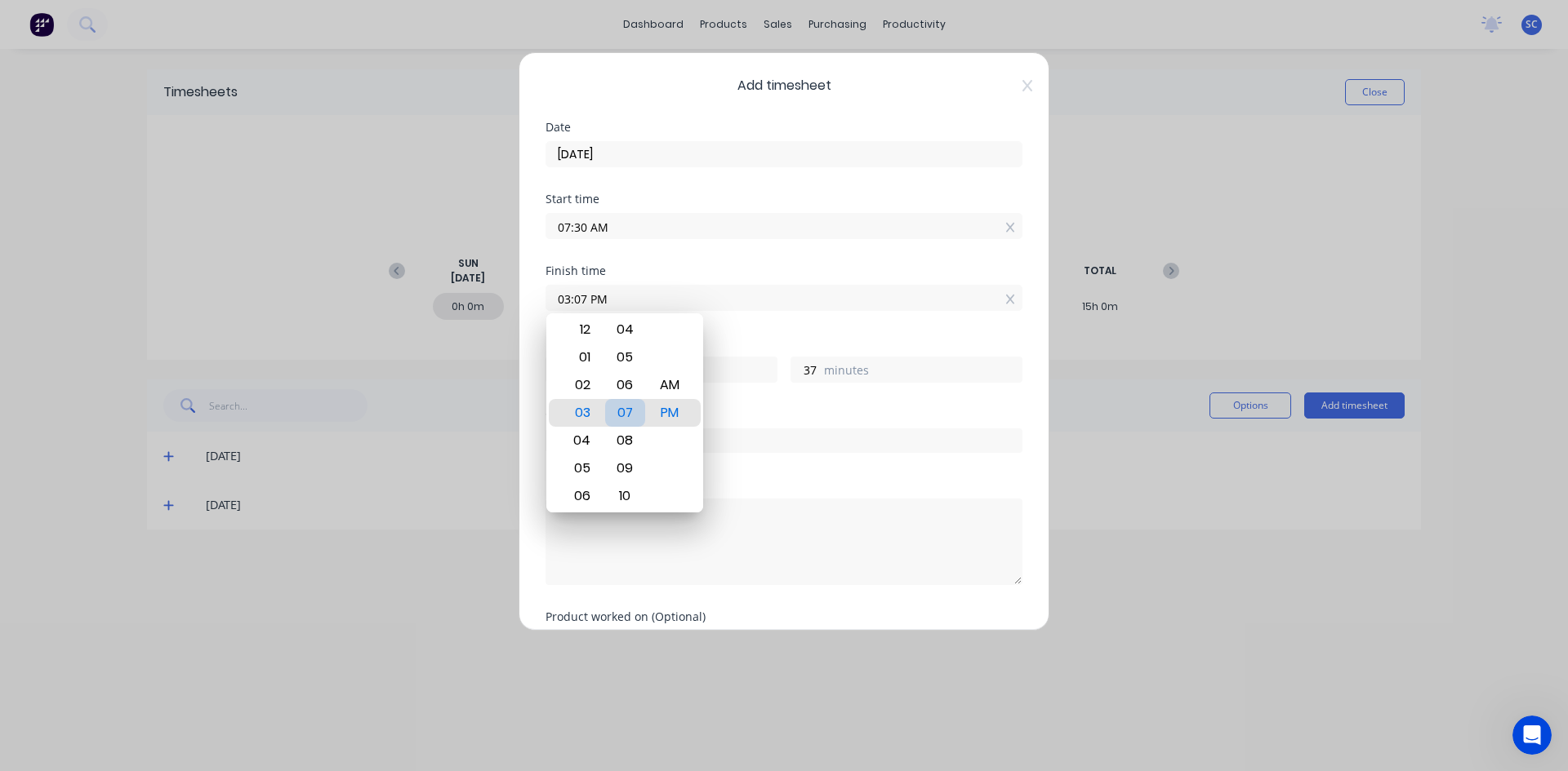
type input "33"
type input "03:02 PM"
type input "32"
type input "03:00 PM"
type input "30"
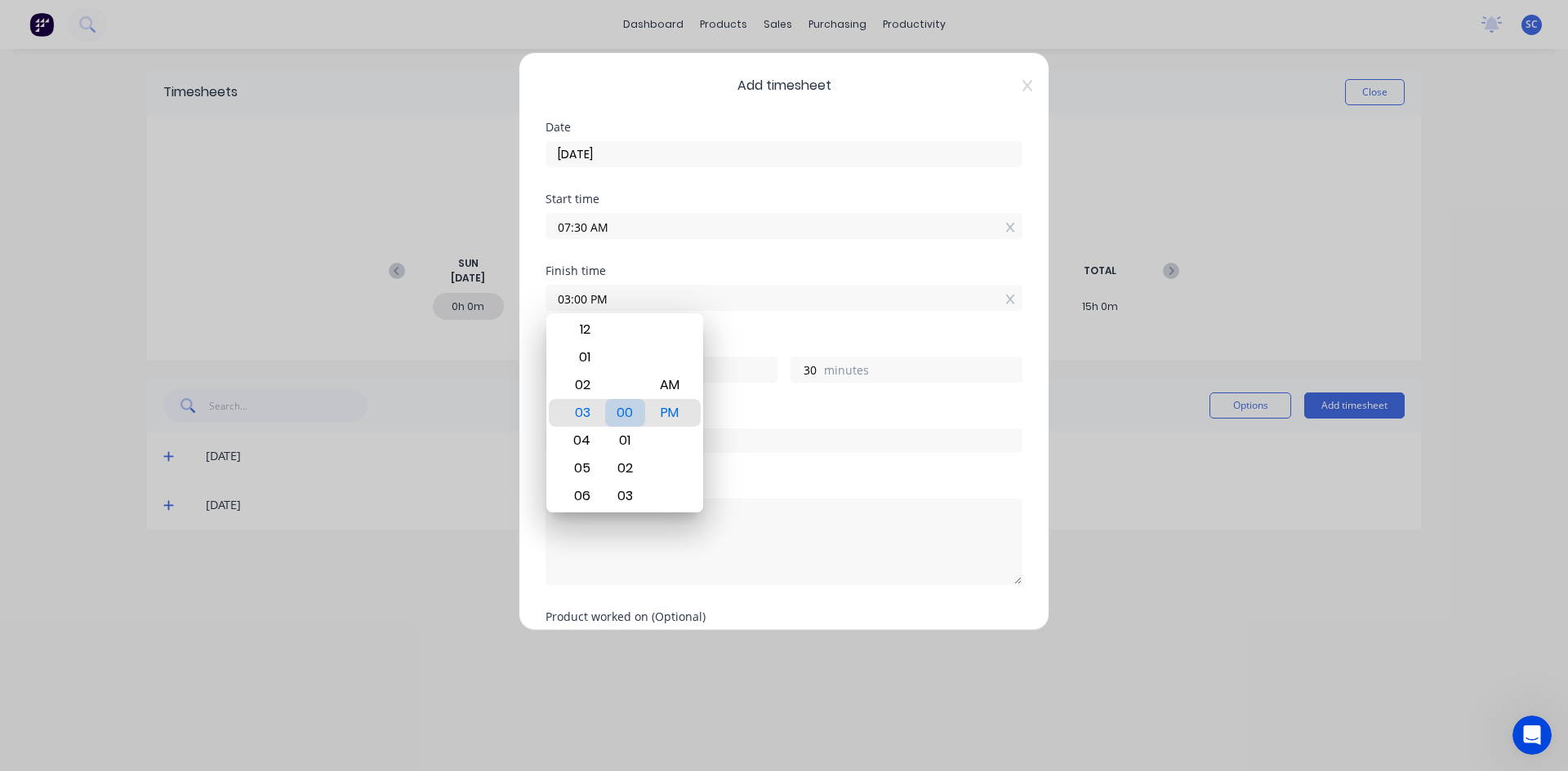
click at [622, 412] on div "00" at bounding box center [625, 413] width 40 height 27
click at [754, 400] on div "Hours worked 7 hours 30 minutes" at bounding box center [784, 373] width 477 height 72
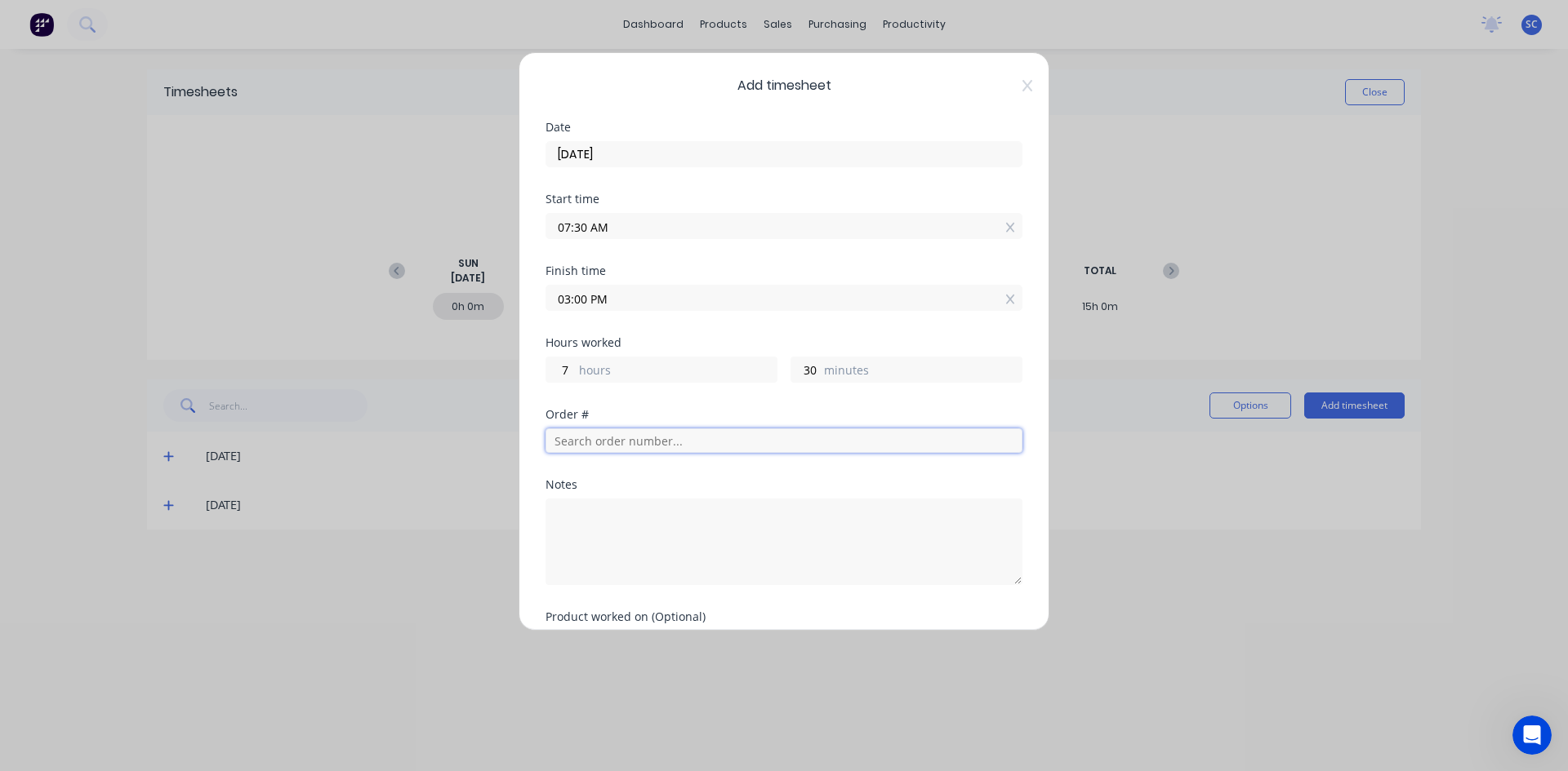
click at [672, 444] on input "text" at bounding box center [784, 440] width 477 height 25
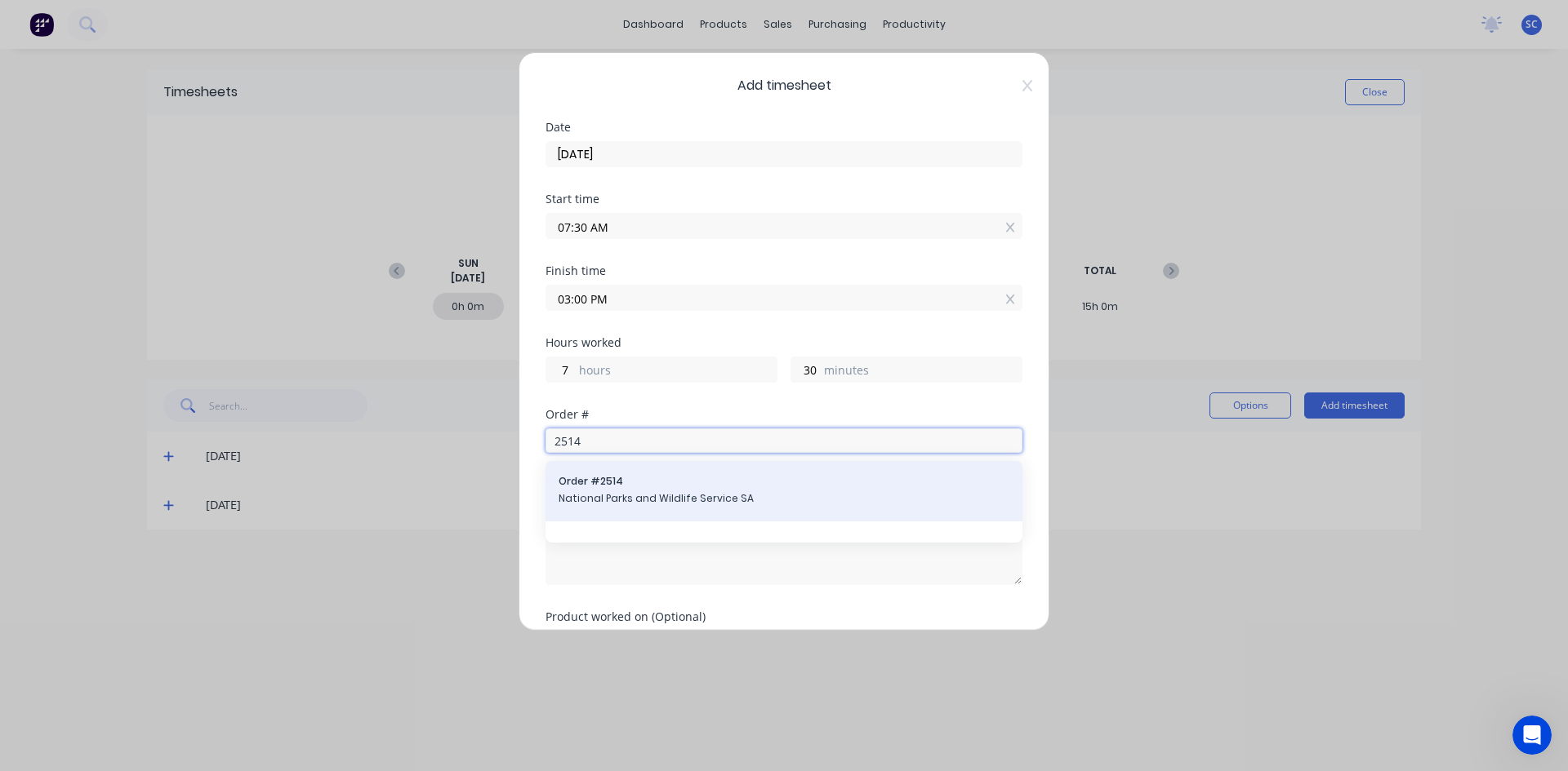
type input "2514"
click at [641, 487] on span "Order # 2514" at bounding box center [783, 481] width 451 height 15
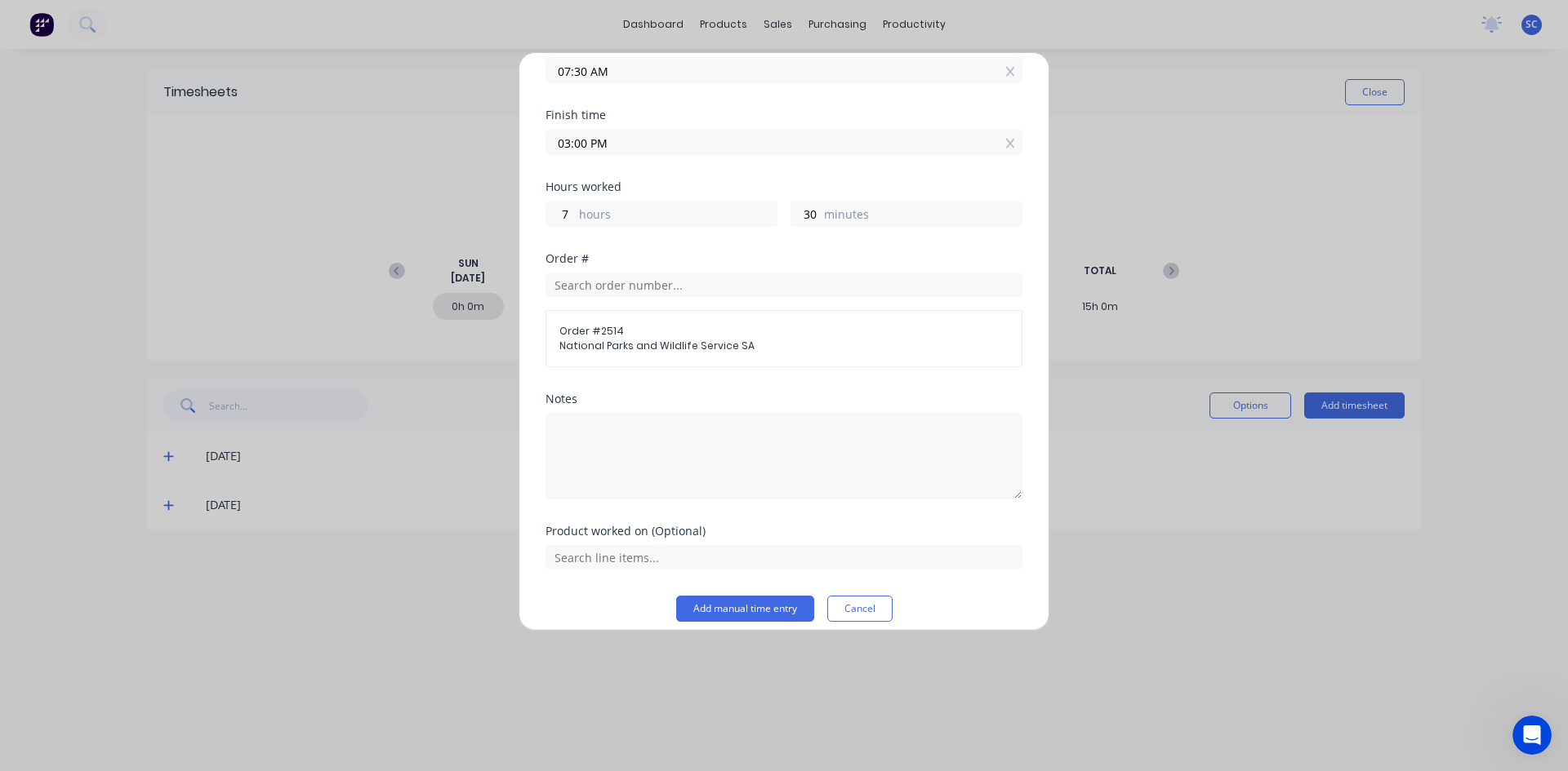
scroll to position [171, 0]
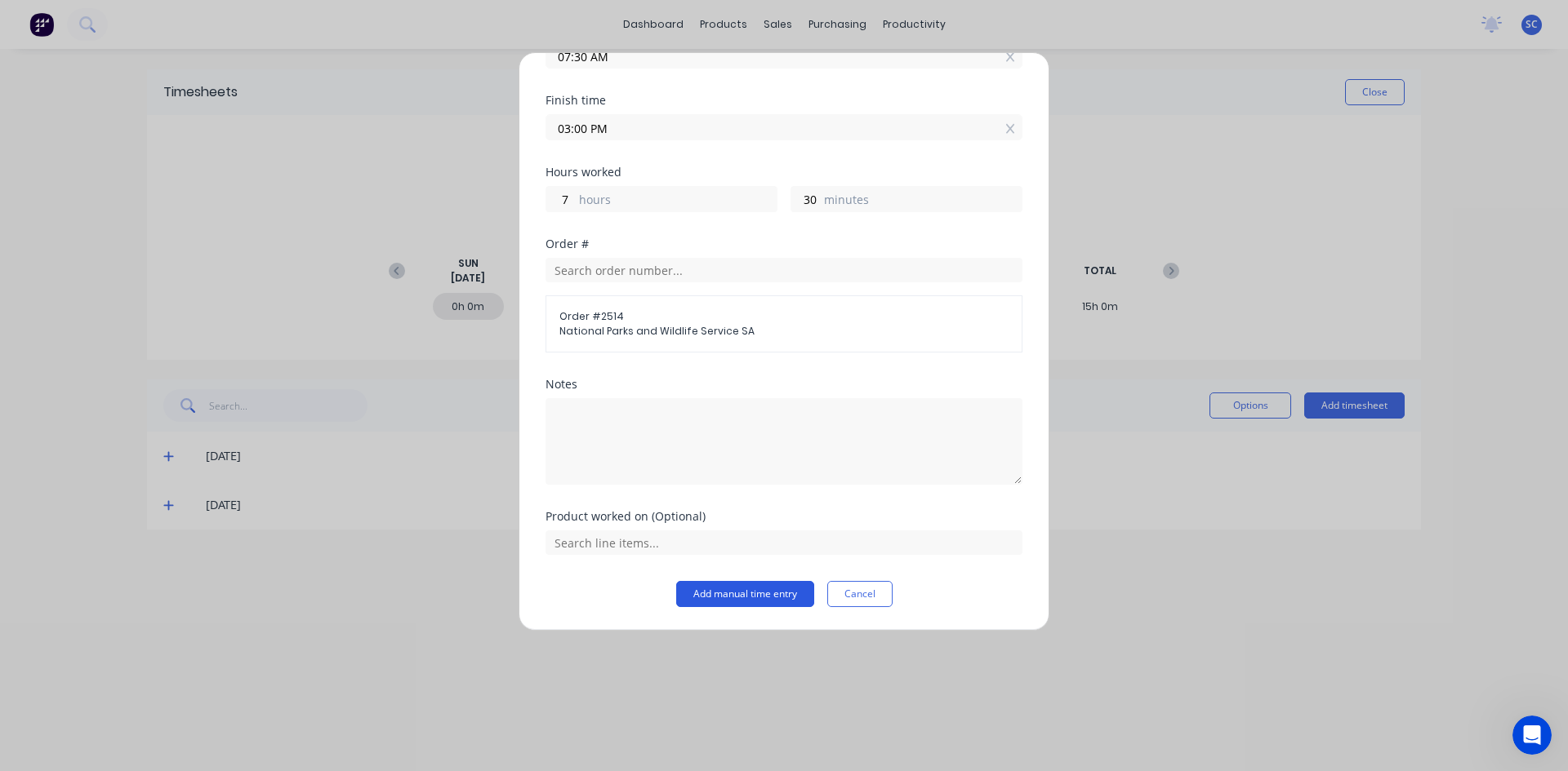
click at [757, 596] on button "Add manual time entry" at bounding box center [745, 594] width 138 height 26
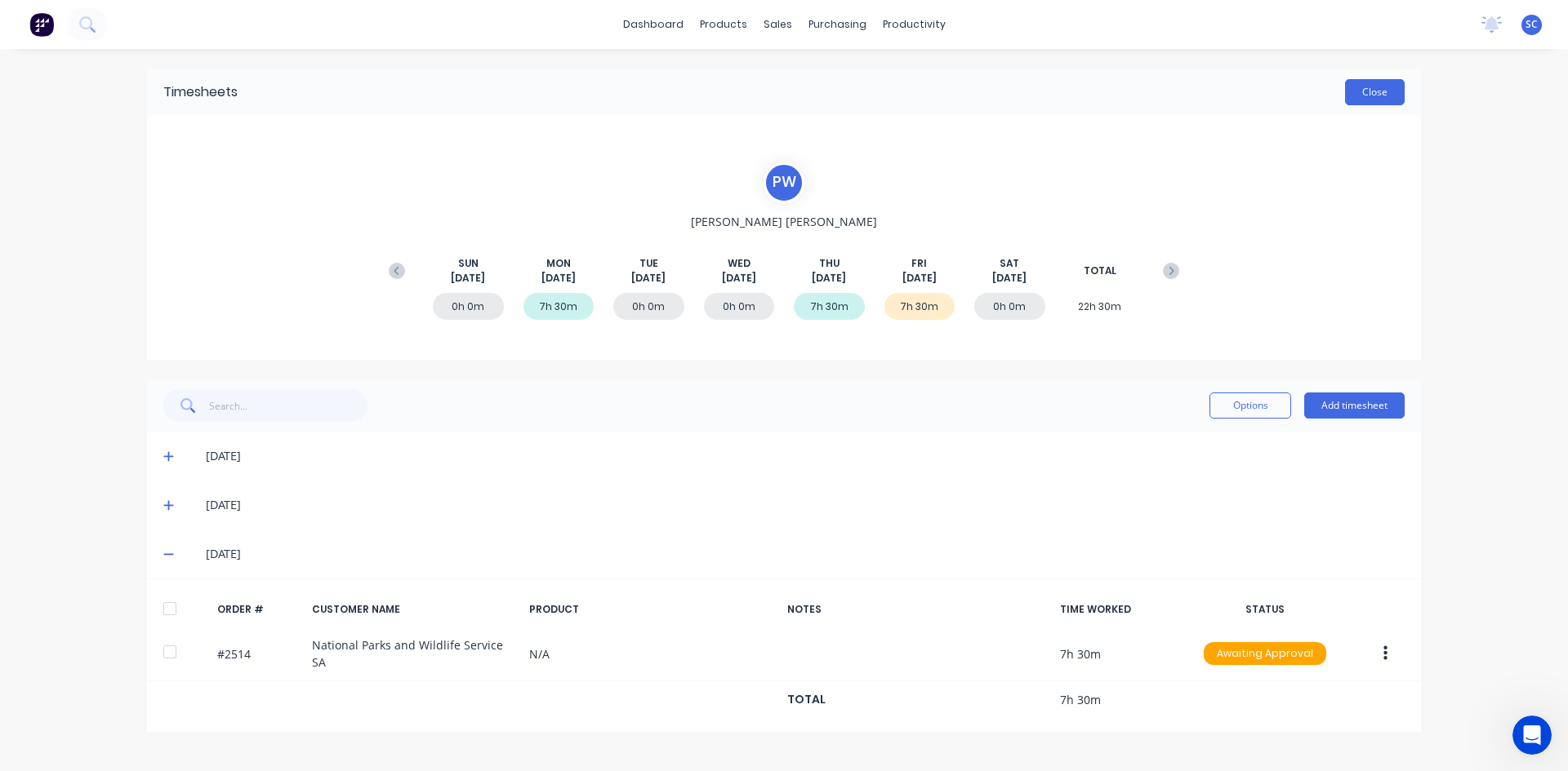
click at [1364, 91] on button "Close" at bounding box center [1375, 92] width 60 height 26
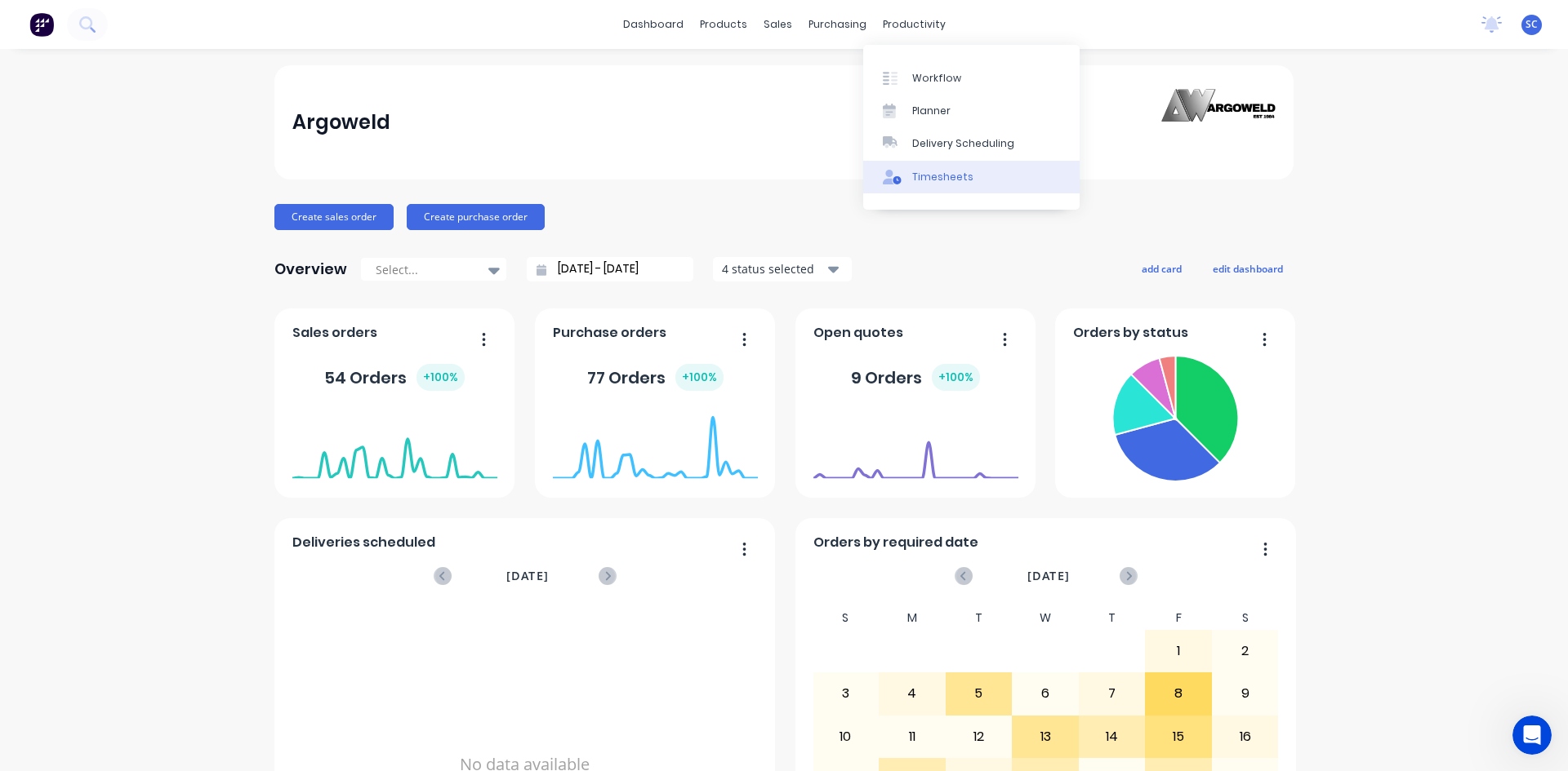
click at [939, 177] on div "Timesheets" at bounding box center [943, 177] width 62 height 15
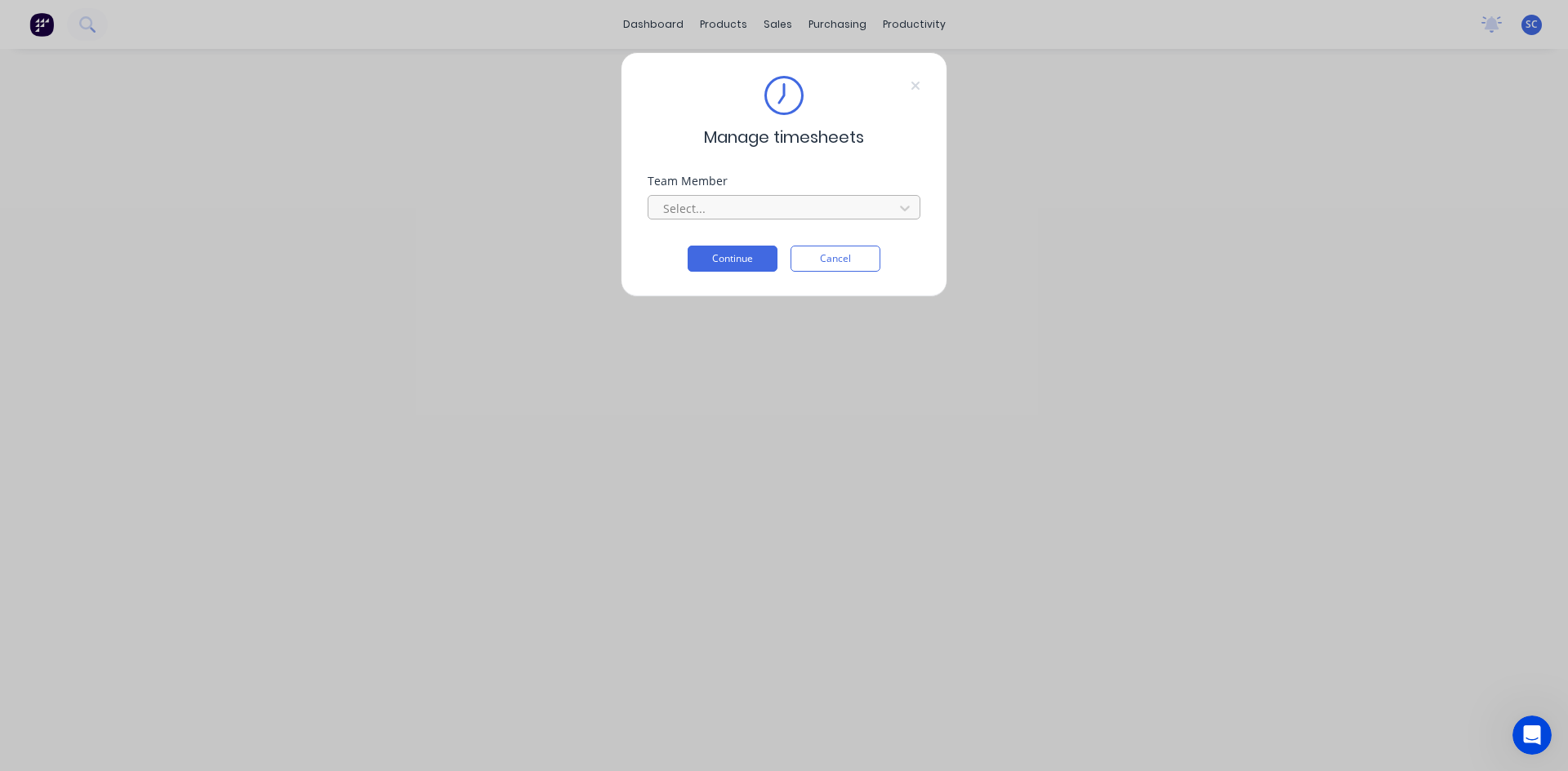
click at [816, 206] on div at bounding box center [774, 209] width 224 height 21
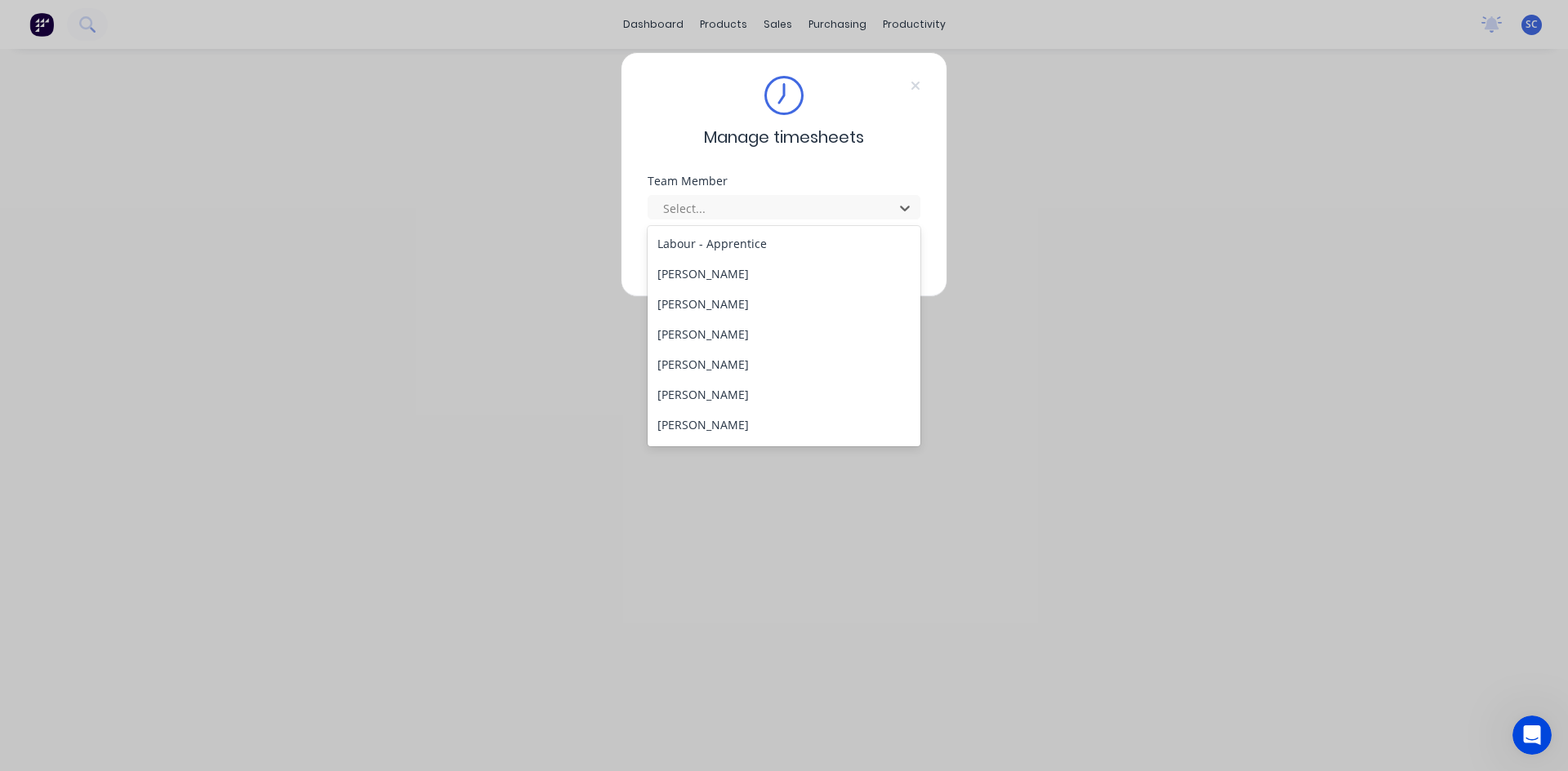
scroll to position [450, 0]
click at [728, 430] on div "[PERSON_NAME]" at bounding box center [783, 427] width 273 height 30
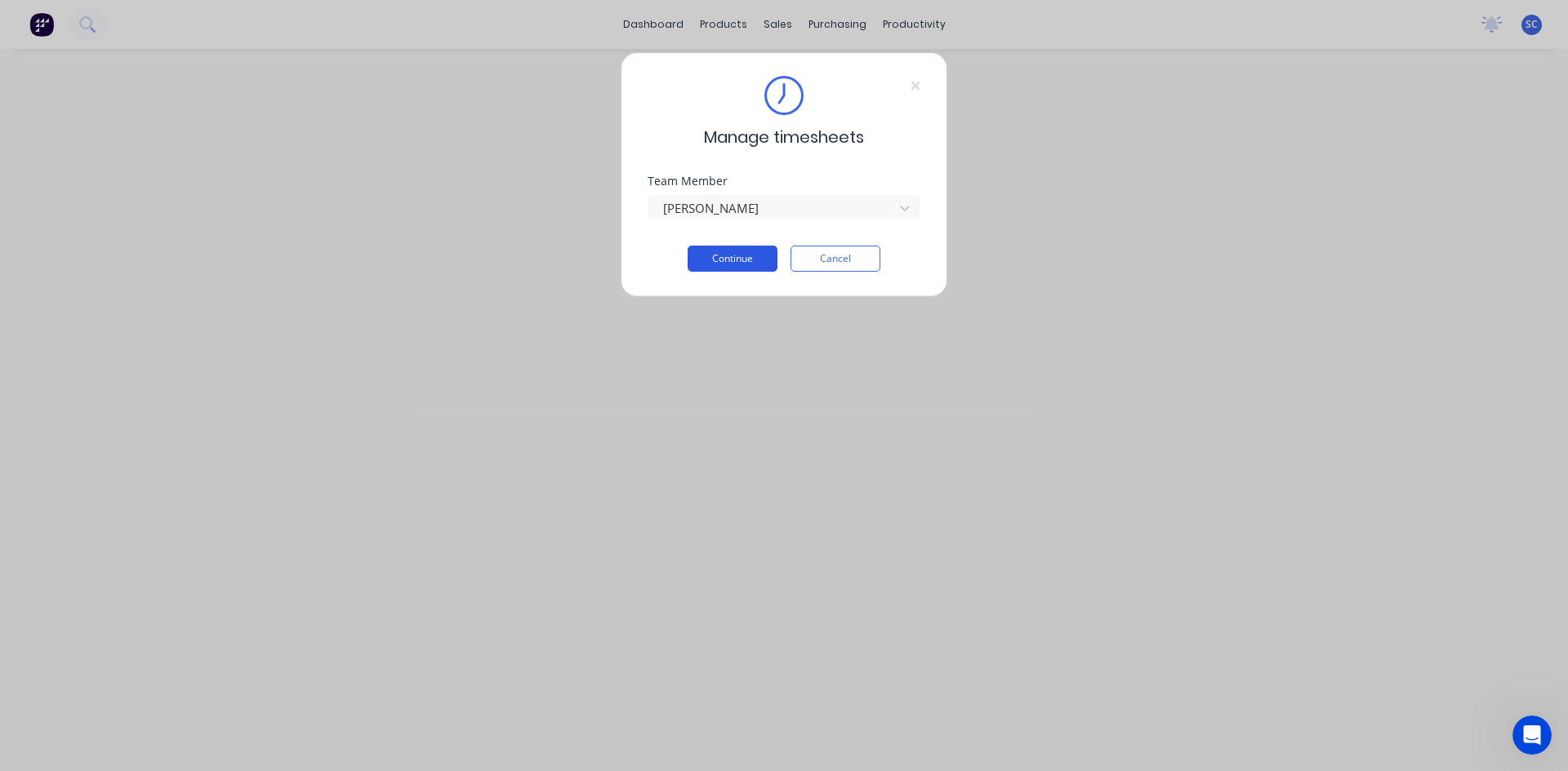
click at [717, 257] on button "Continue" at bounding box center [732, 258] width 90 height 26
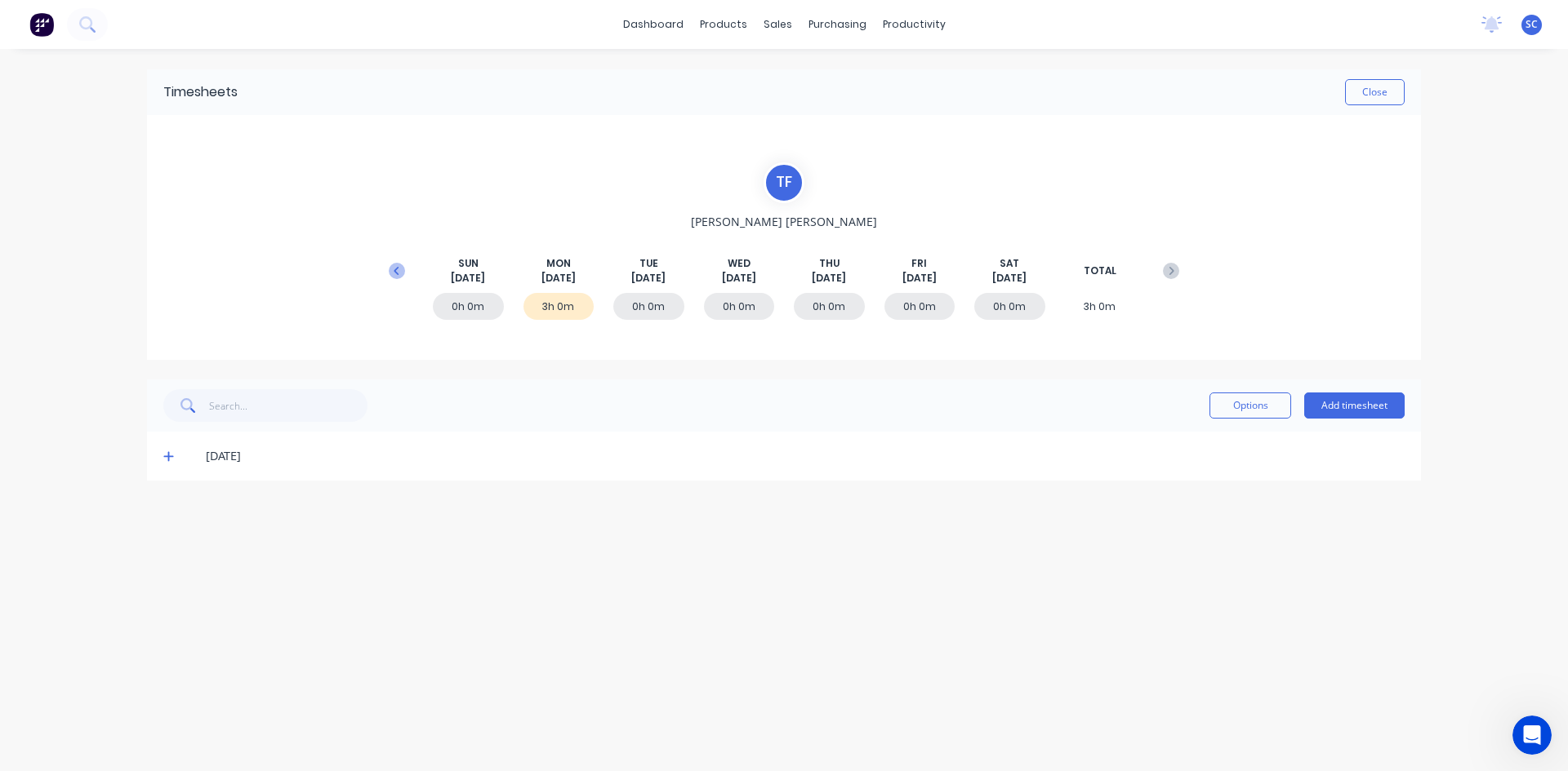
click at [401, 276] on icon at bounding box center [397, 270] width 16 height 16
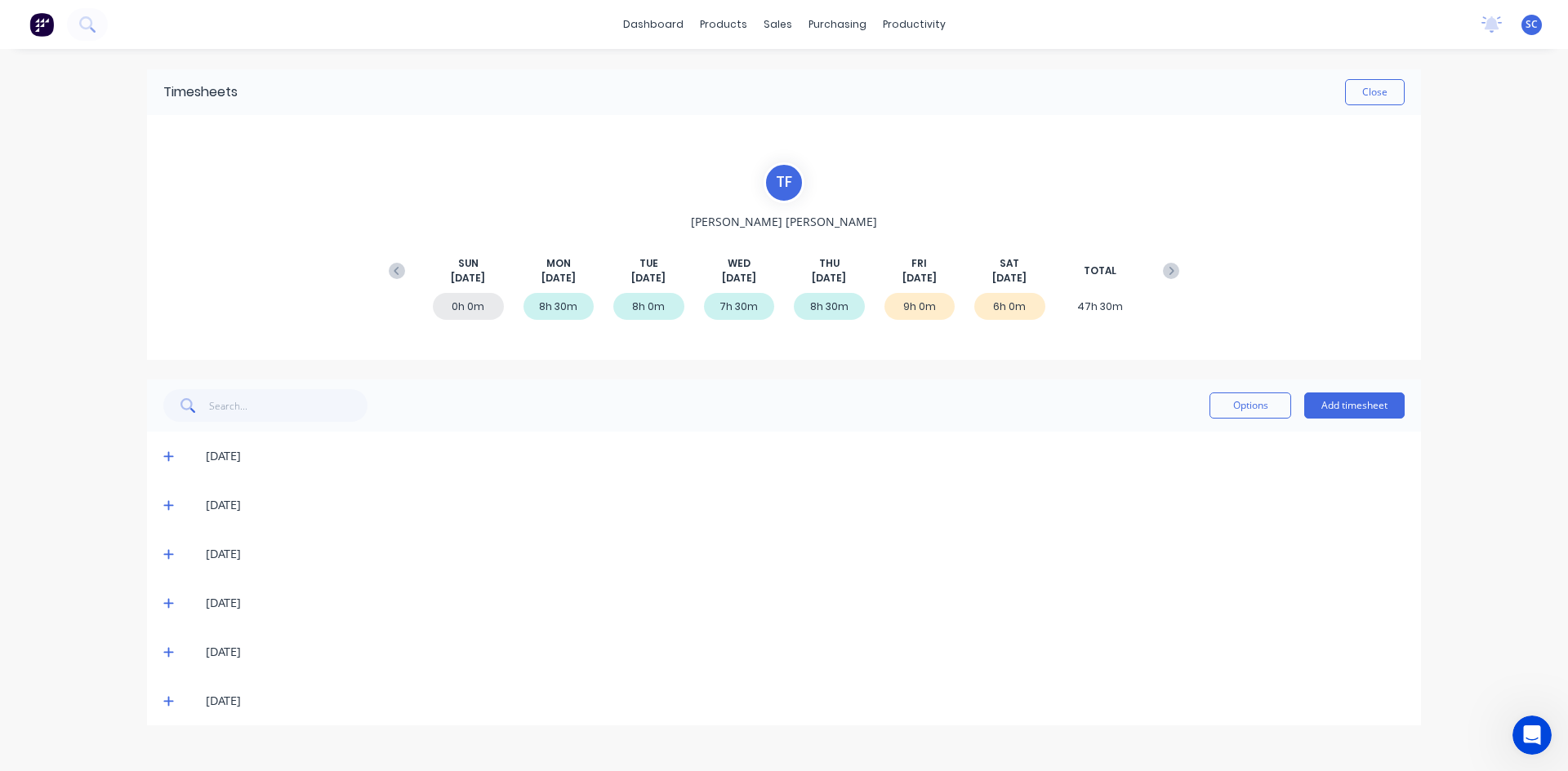
click at [169, 648] on icon at bounding box center [168, 651] width 10 height 11
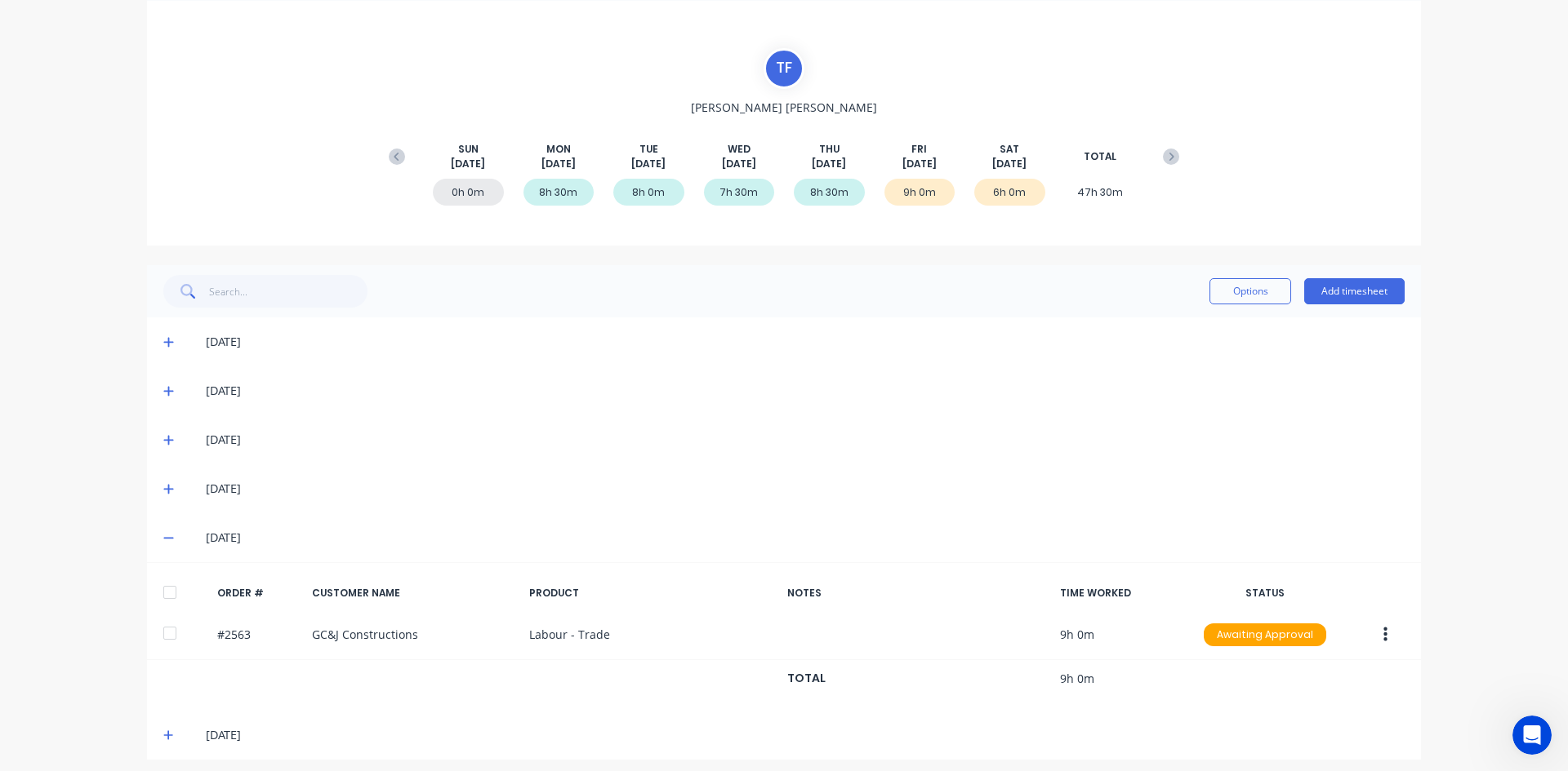
scroll to position [123, 0]
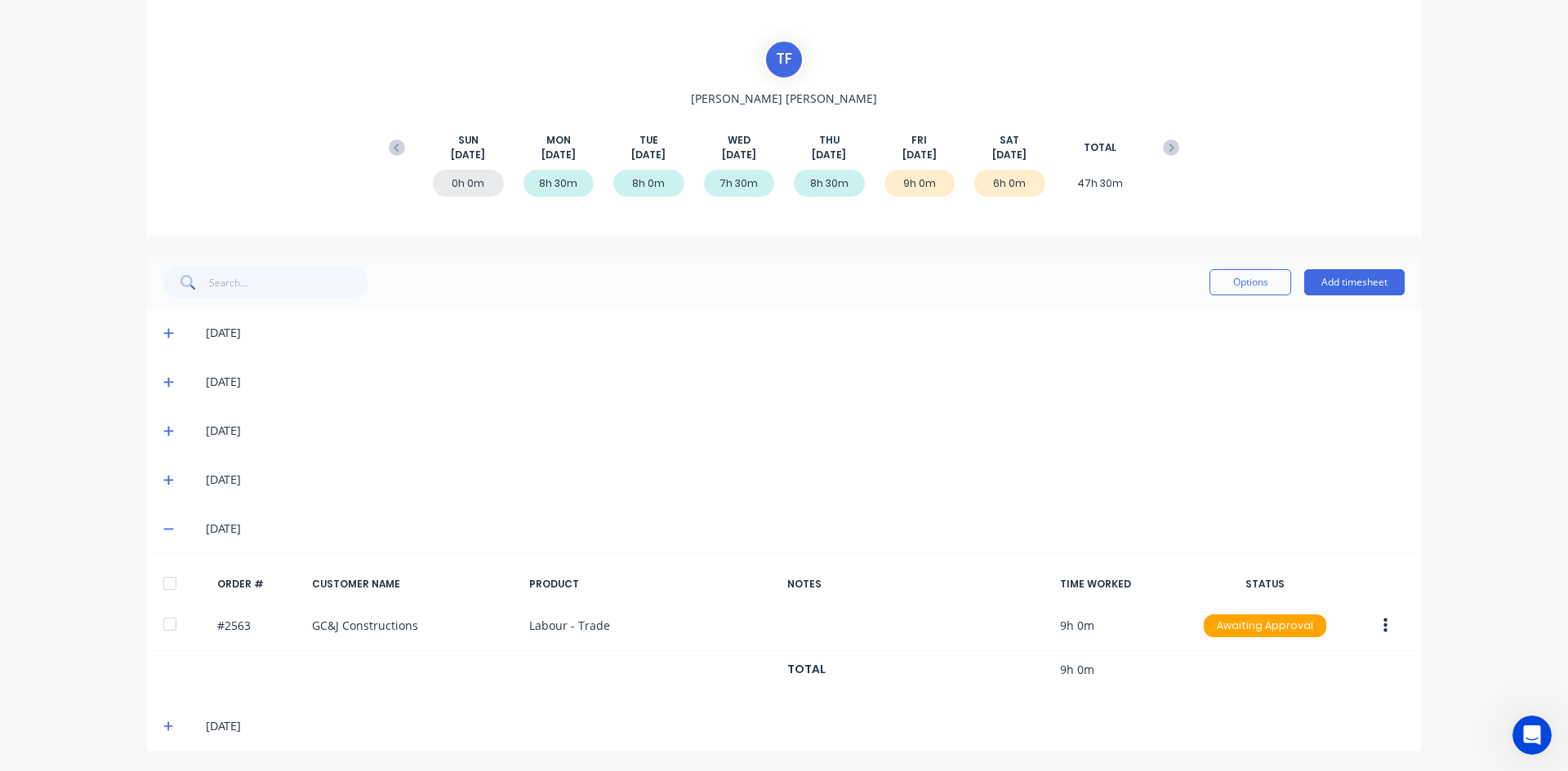
click at [163, 724] on icon at bounding box center [168, 726] width 10 height 11
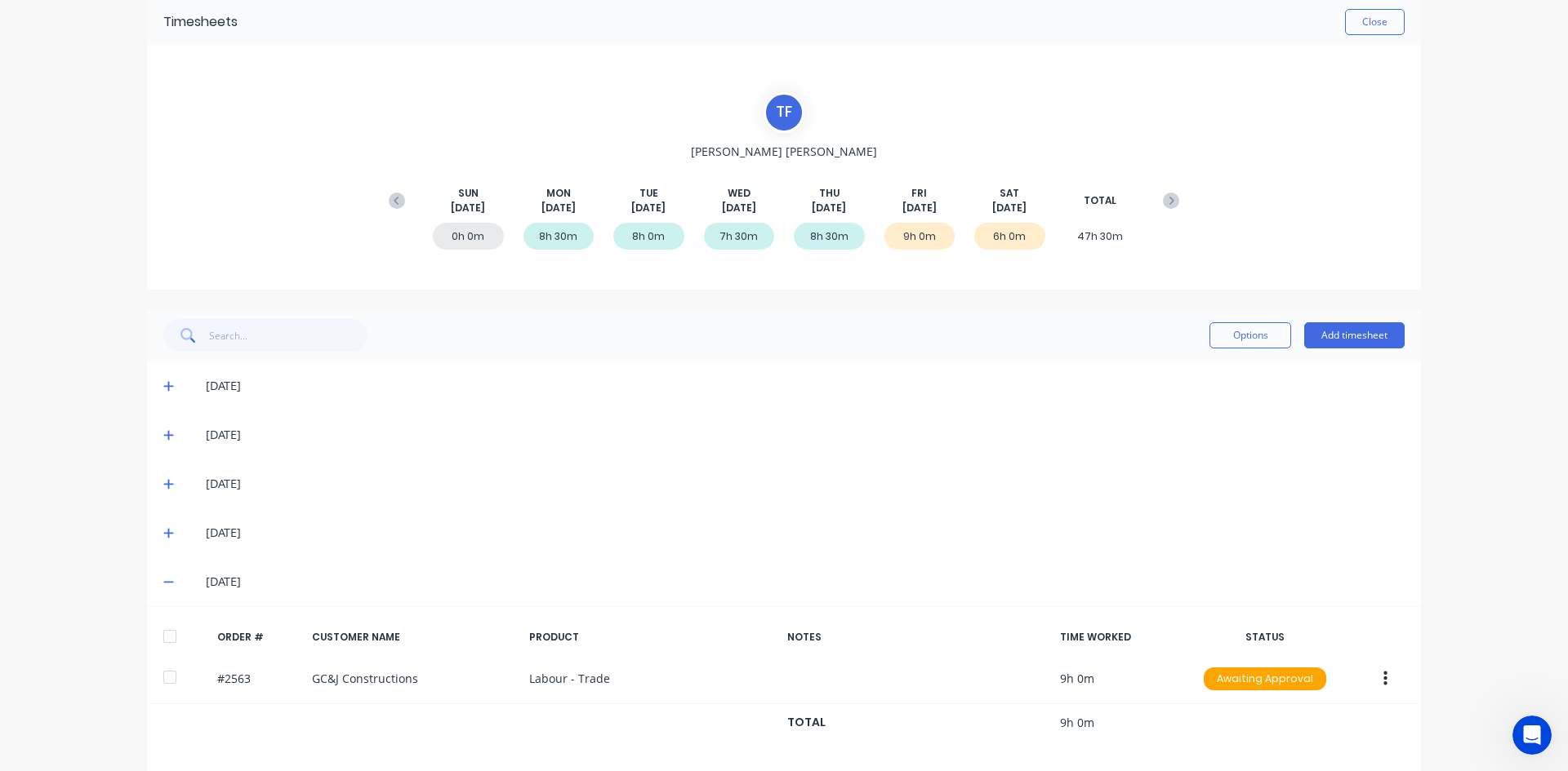
scroll to position [26, 0]
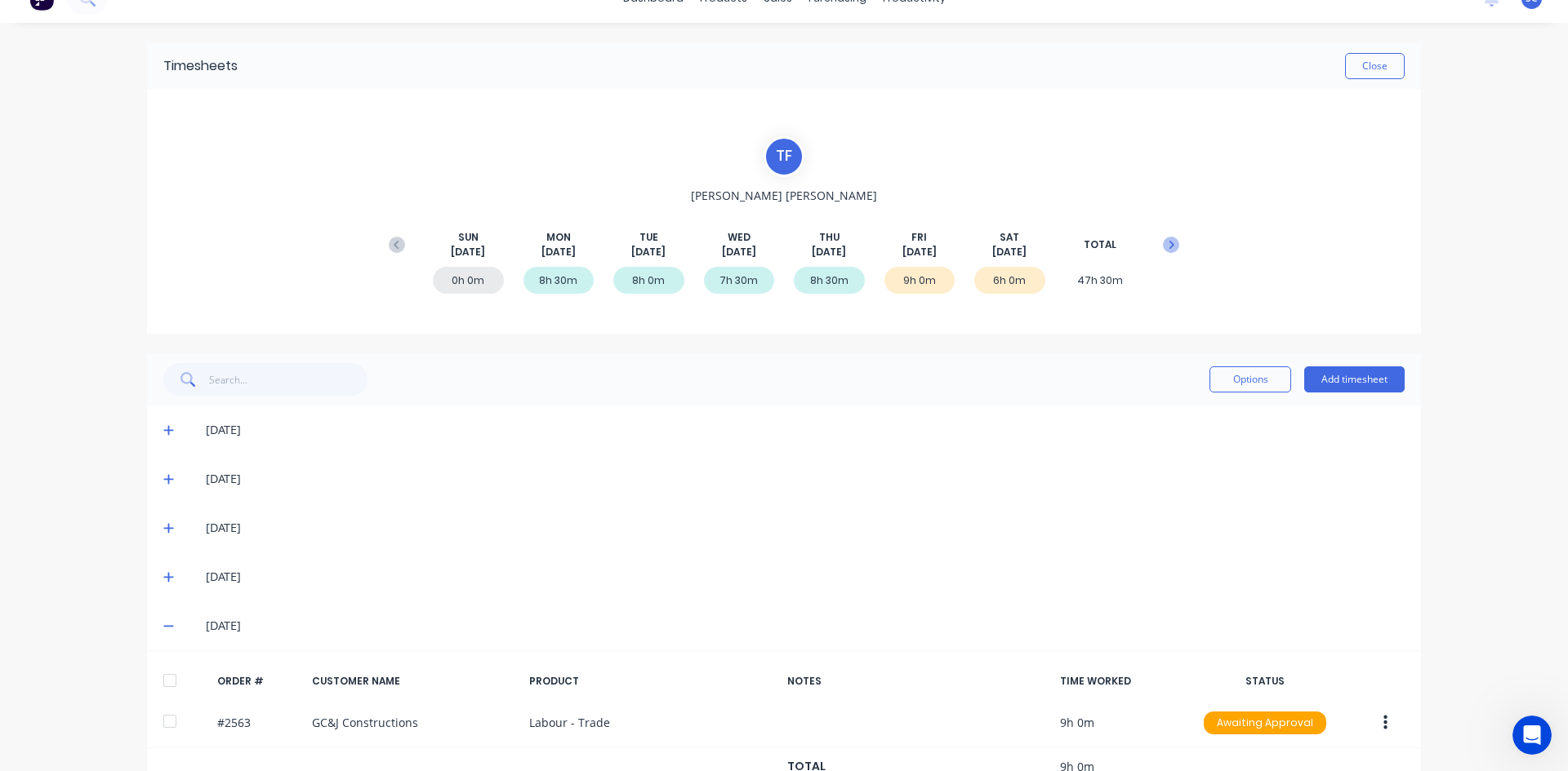
click at [1163, 246] on icon at bounding box center [1170, 244] width 16 height 16
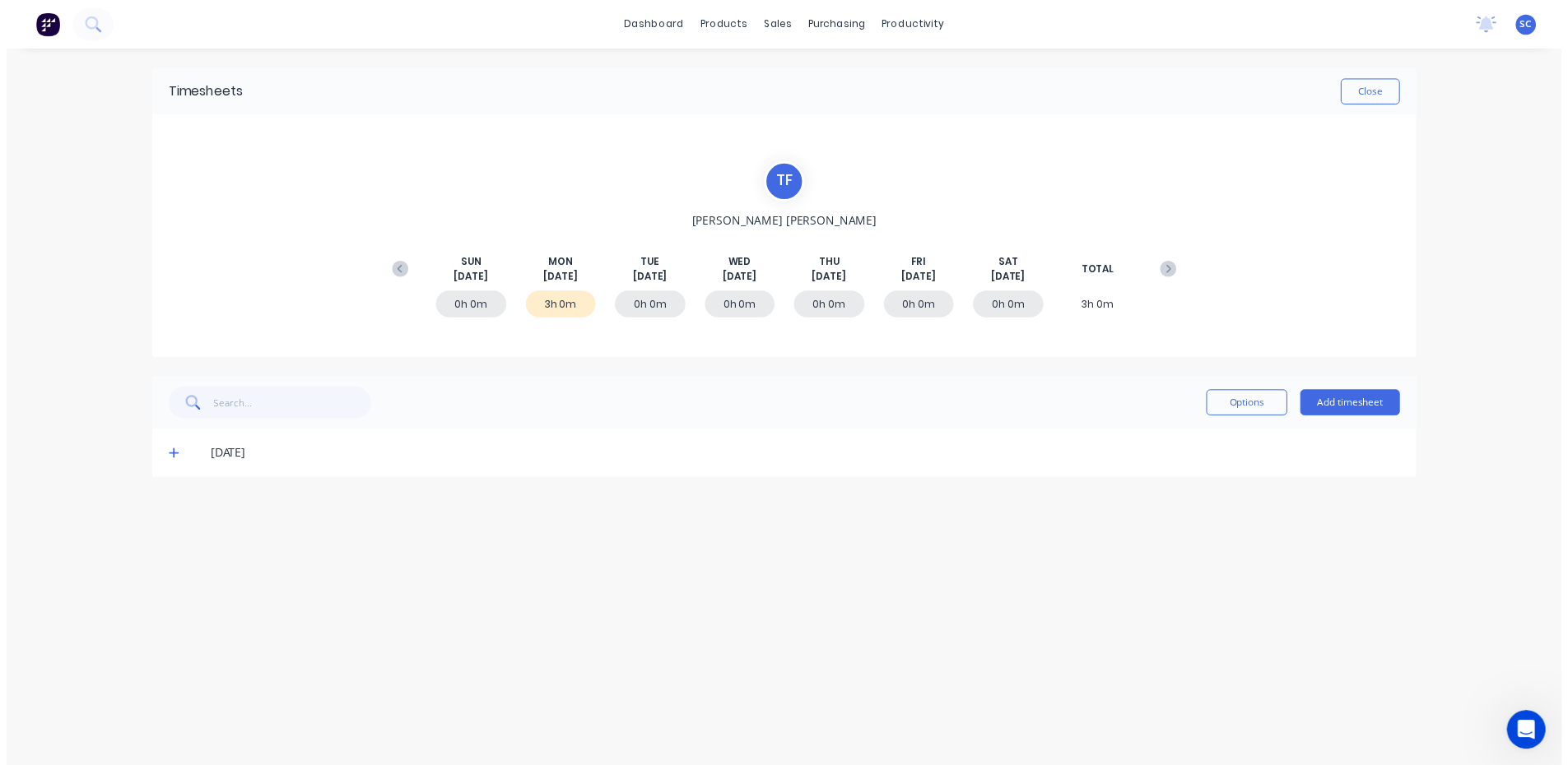
scroll to position [0, 0]
click at [168, 458] on icon at bounding box center [170, 459] width 10 height 11
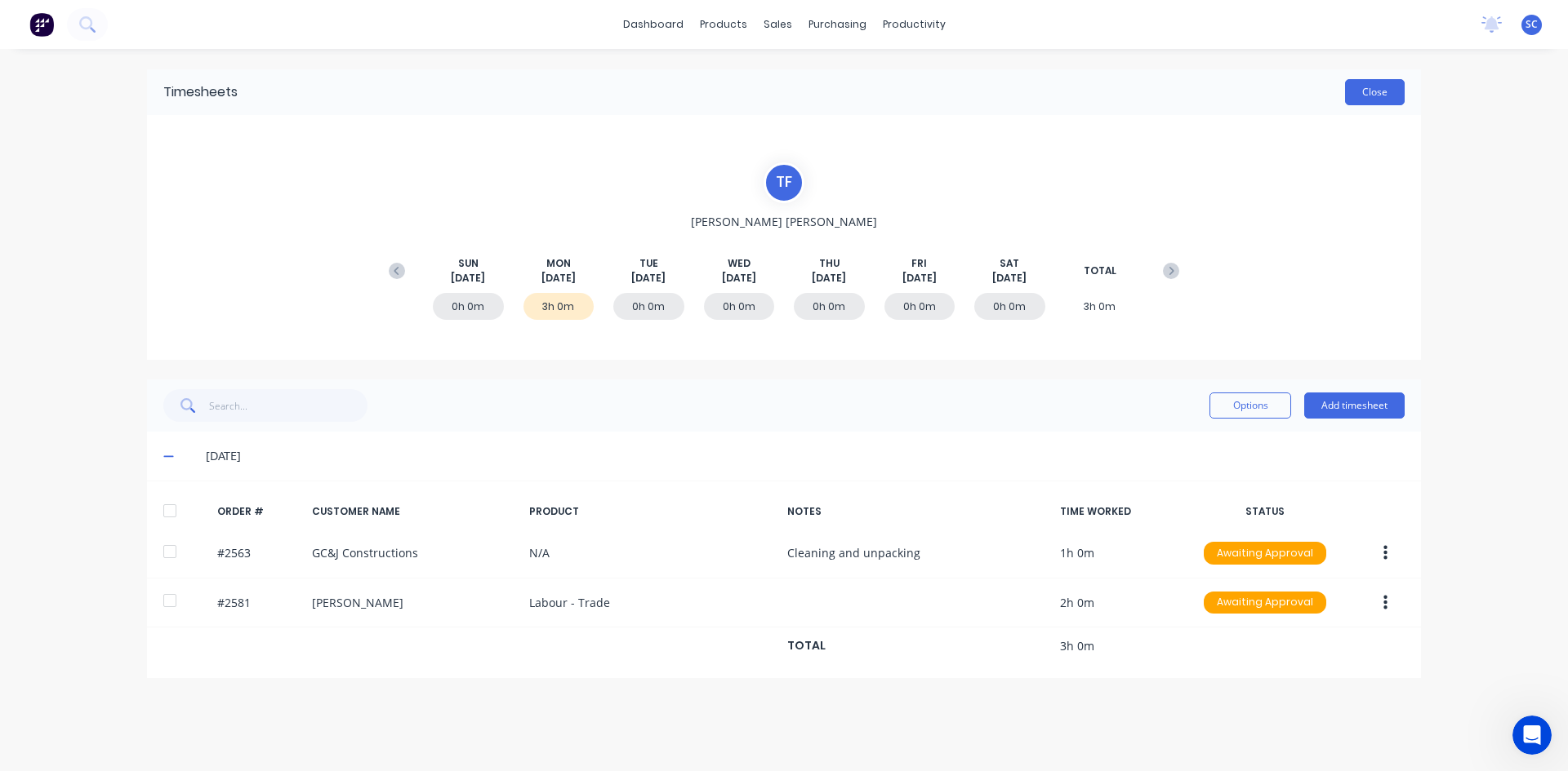
click at [1376, 94] on button "Close" at bounding box center [1375, 92] width 60 height 26
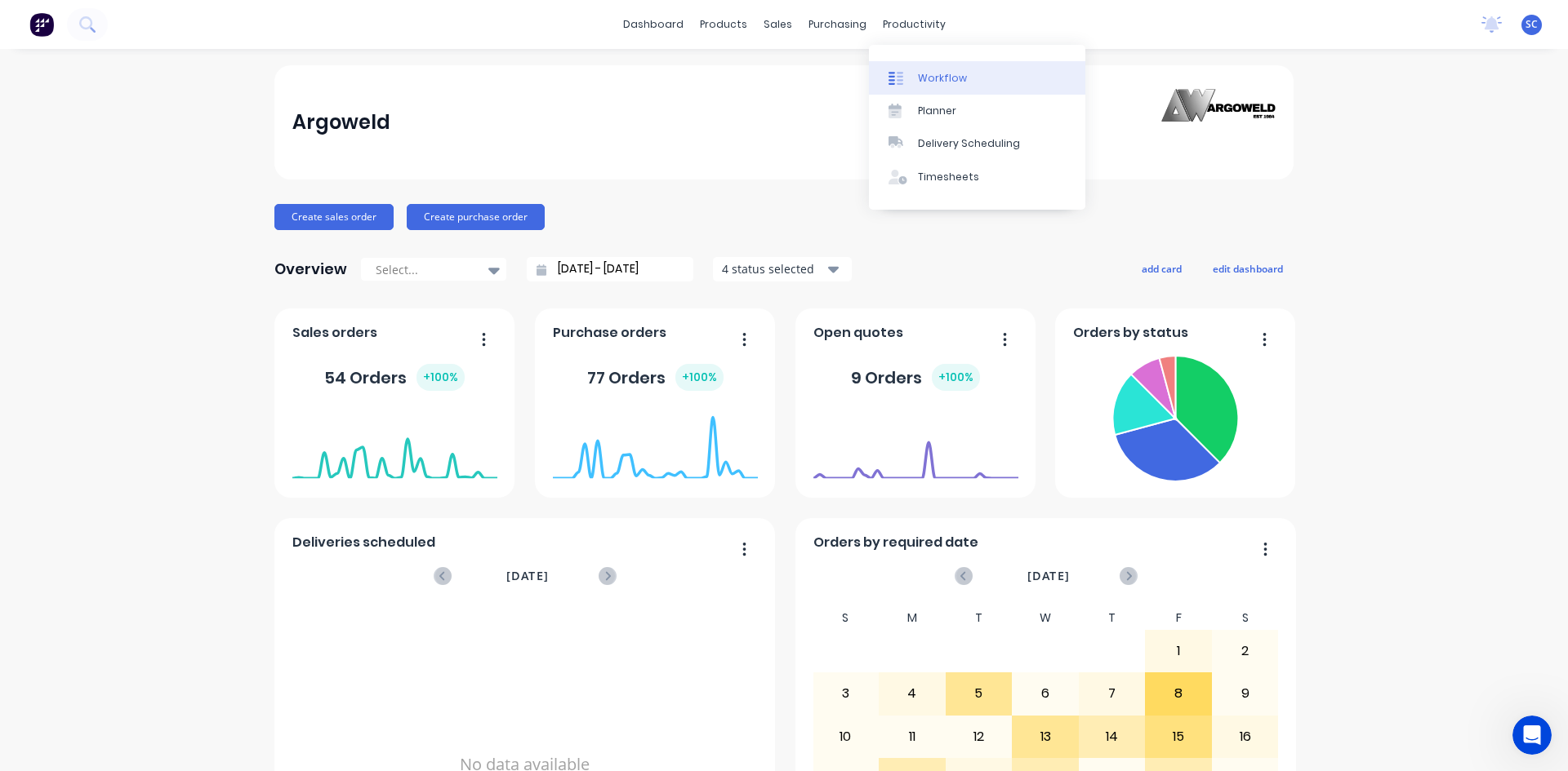
click at [934, 76] on div "Workflow" at bounding box center [941, 78] width 49 height 15
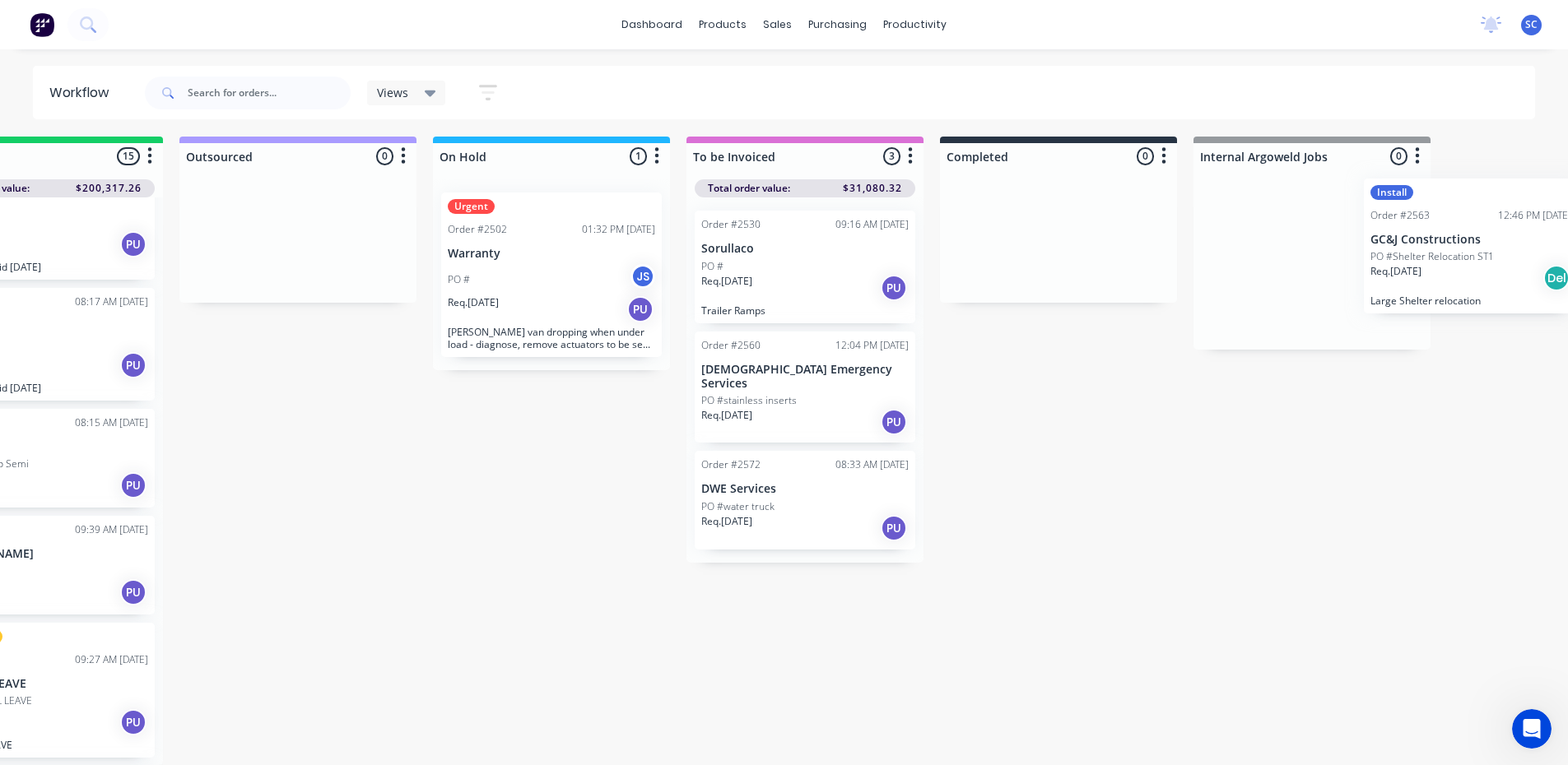
scroll to position [16, 875]
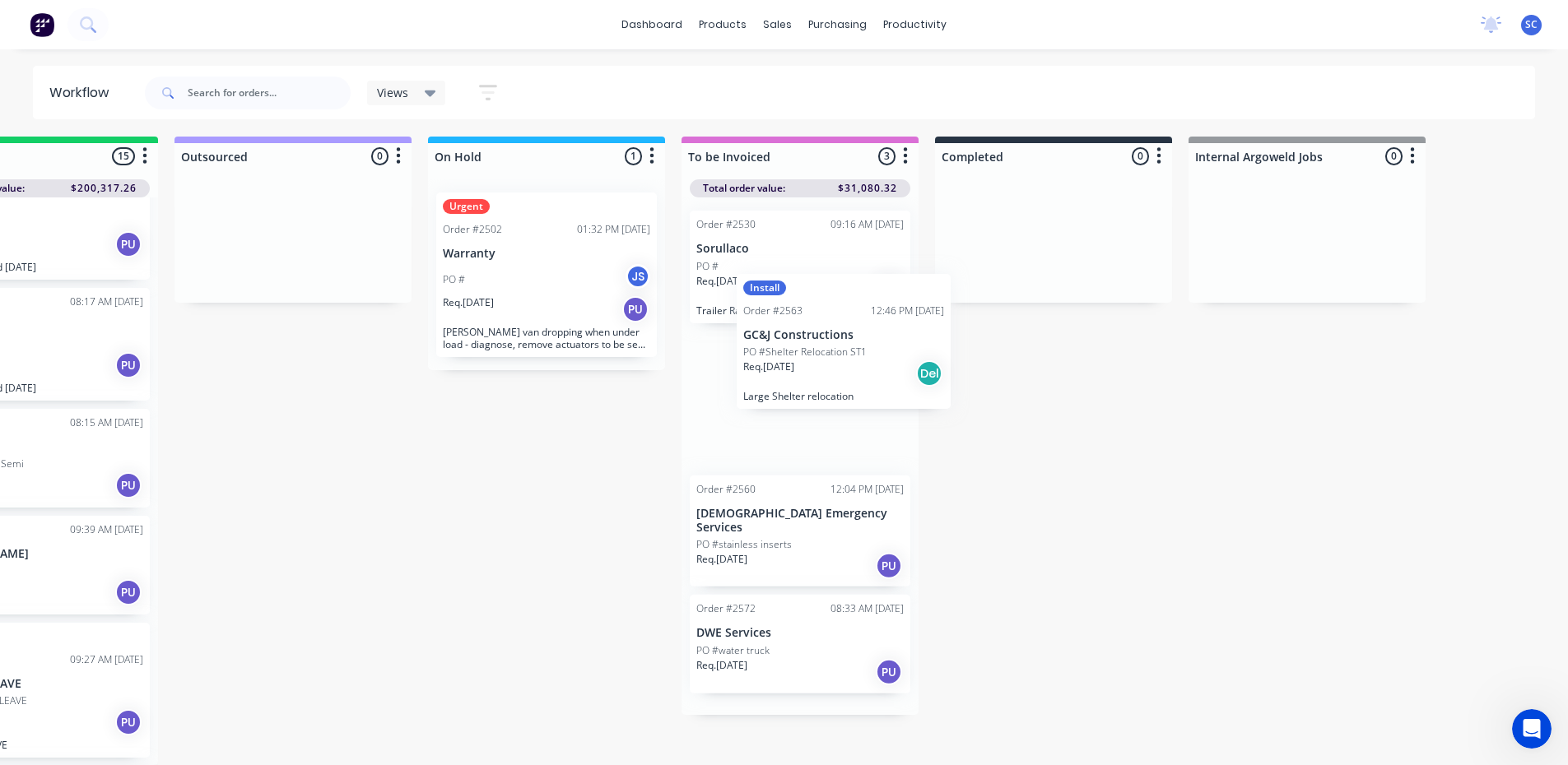
drag, startPoint x: 838, startPoint y: 483, endPoint x: 782, endPoint y: 356, distance: 138.8
click at [782, 356] on div "Submitted 10 Sort By Created date Required date Order number Customer name Most…" at bounding box center [485, 451] width 2746 height 629
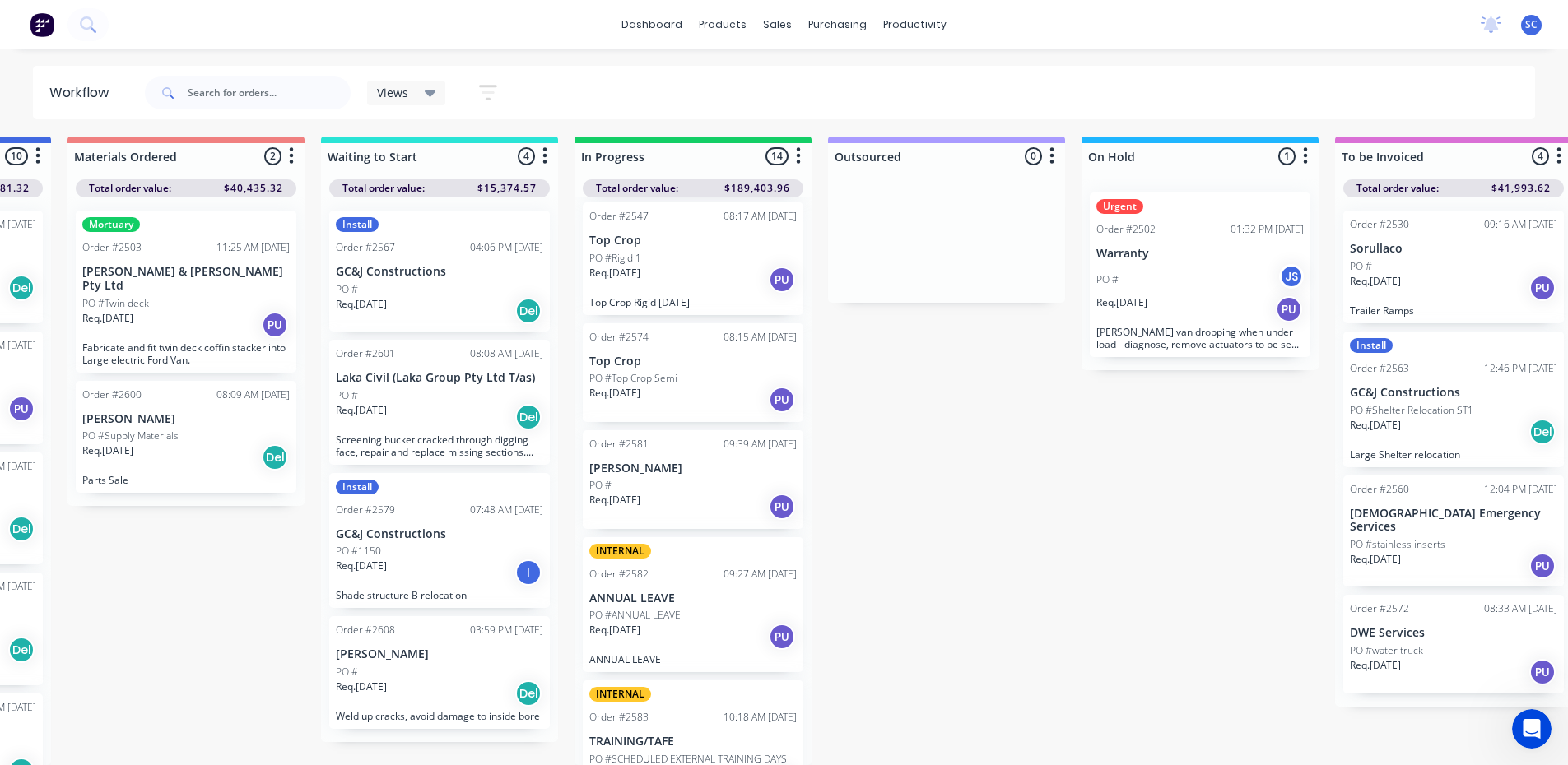
scroll to position [740, 0]
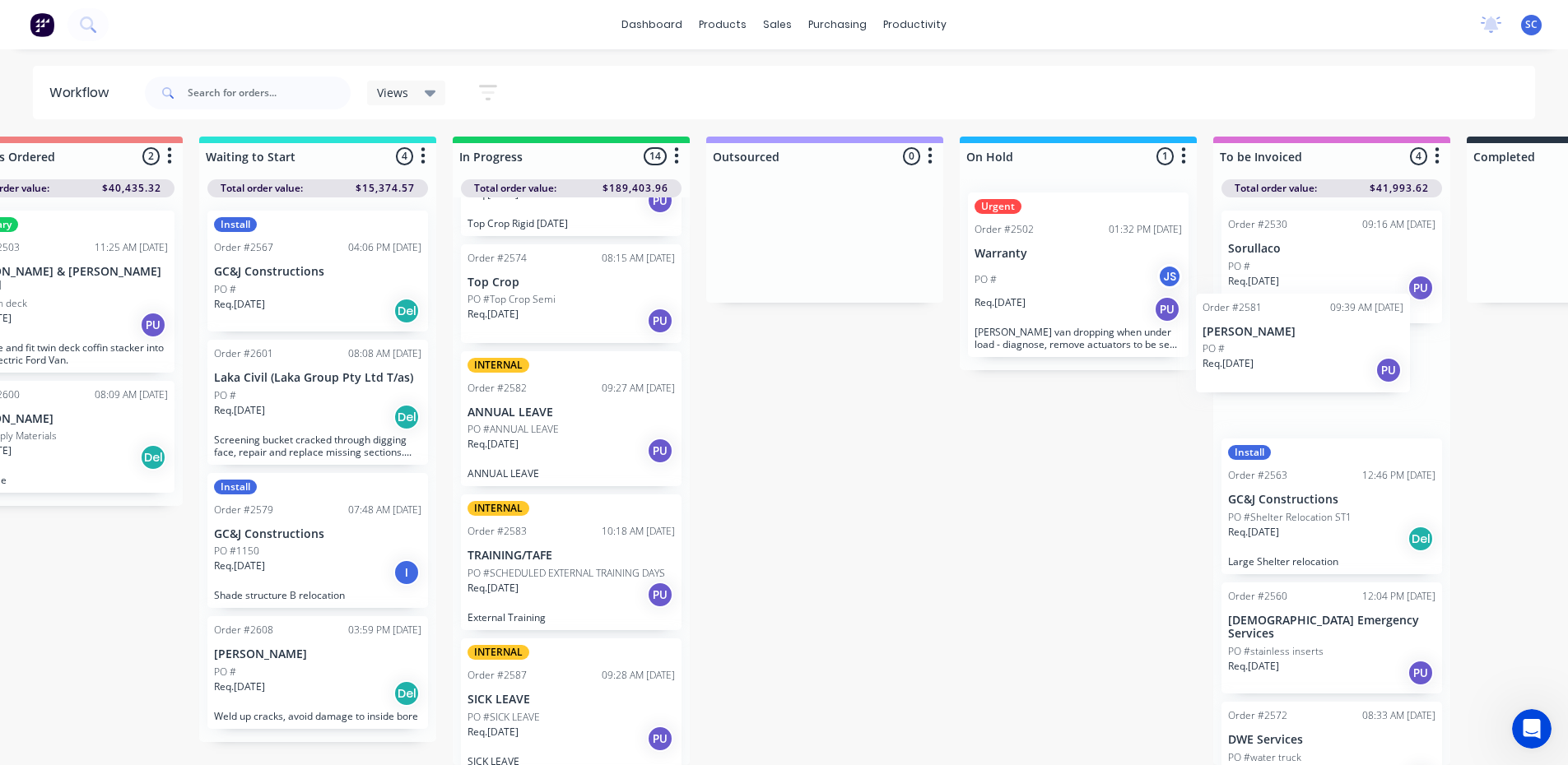
drag, startPoint x: 614, startPoint y: 389, endPoint x: 1233, endPoint y: 344, distance: 620.6
click at [1233, 344] on div "Submitted 10 Sort By Created date Required date Order number Customer name Most…" at bounding box center [1016, 451] width 2746 height 629
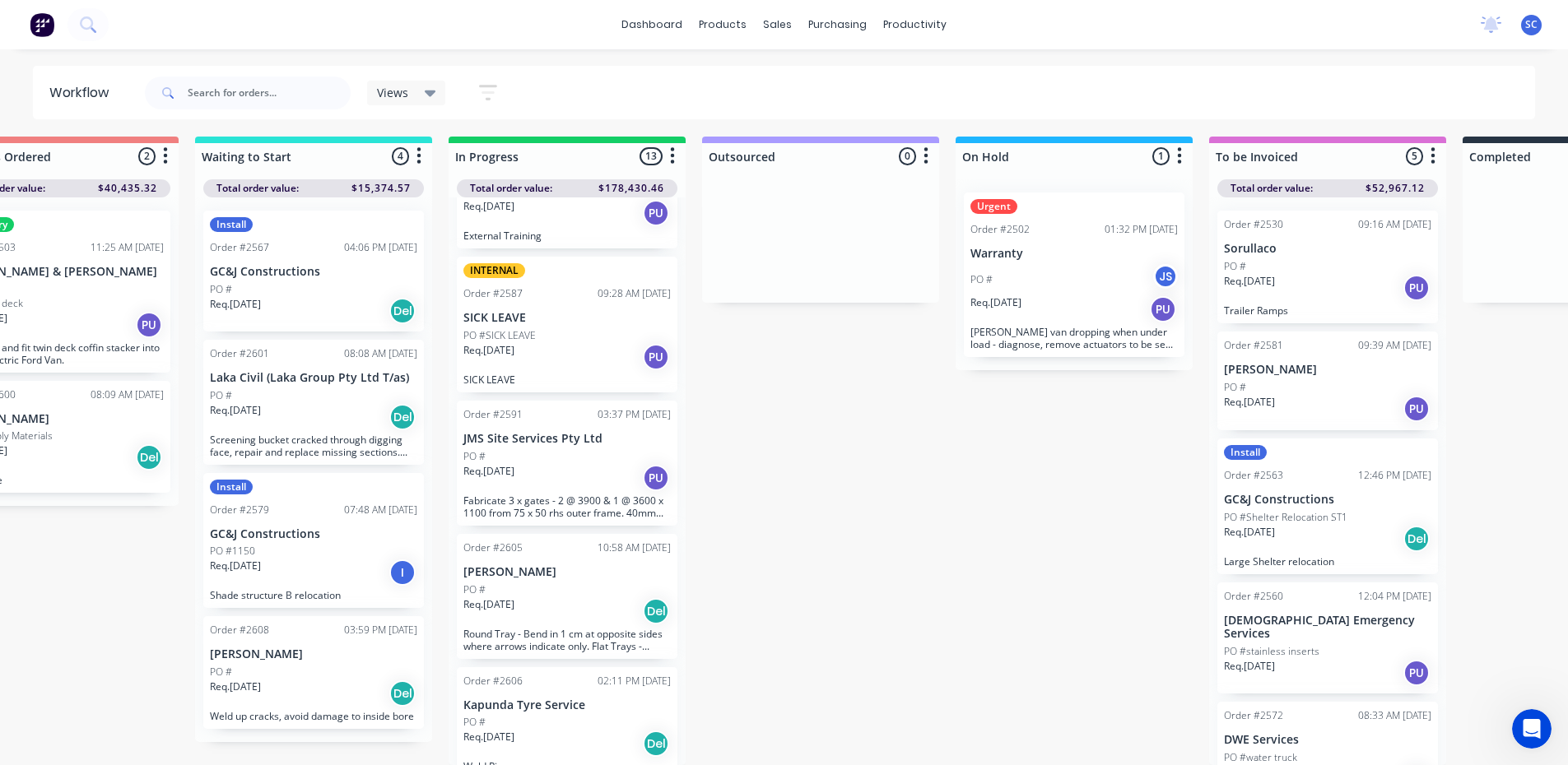
scroll to position [1137, 0]
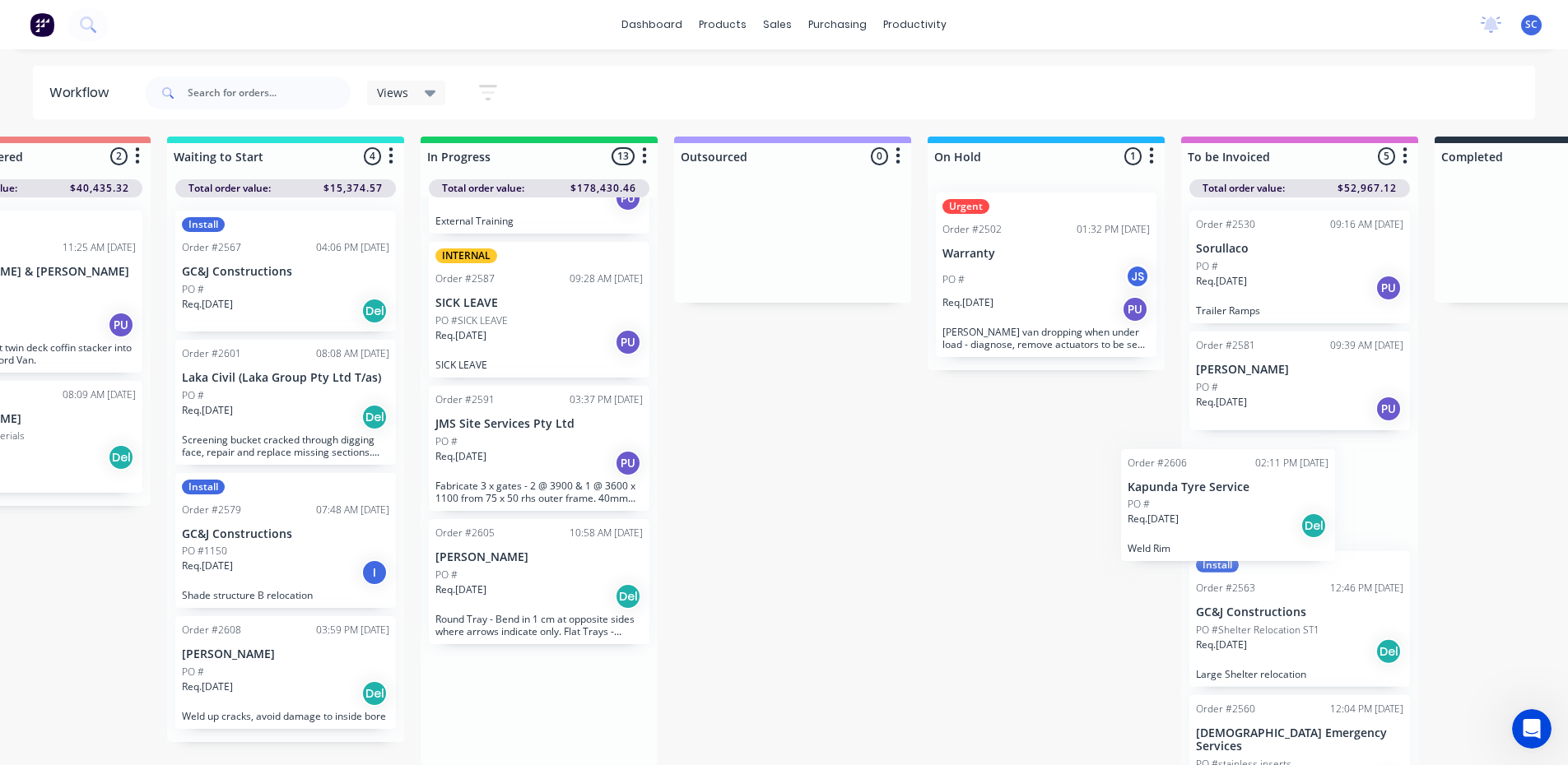
drag, startPoint x: 532, startPoint y: 706, endPoint x: 1202, endPoint y: 515, distance: 696.7
click at [1202, 515] on div "Submitted 10 Sort By Created date Required date Order number Customer name Most…" at bounding box center [984, 451] width 2746 height 629
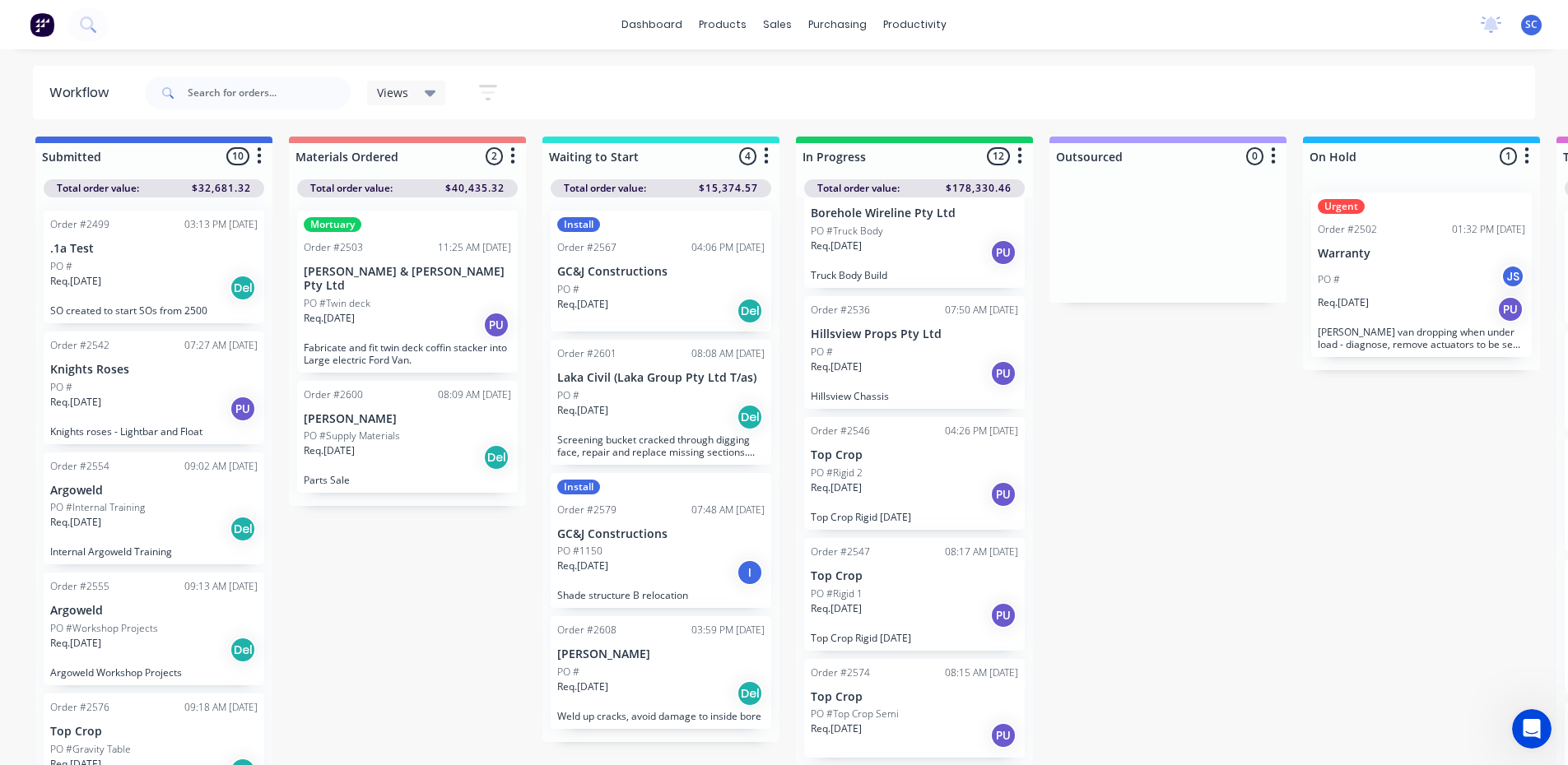
scroll to position [329, 0]
click at [905, 356] on div "Req. [DATE] PU" at bounding box center [915, 370] width 208 height 28
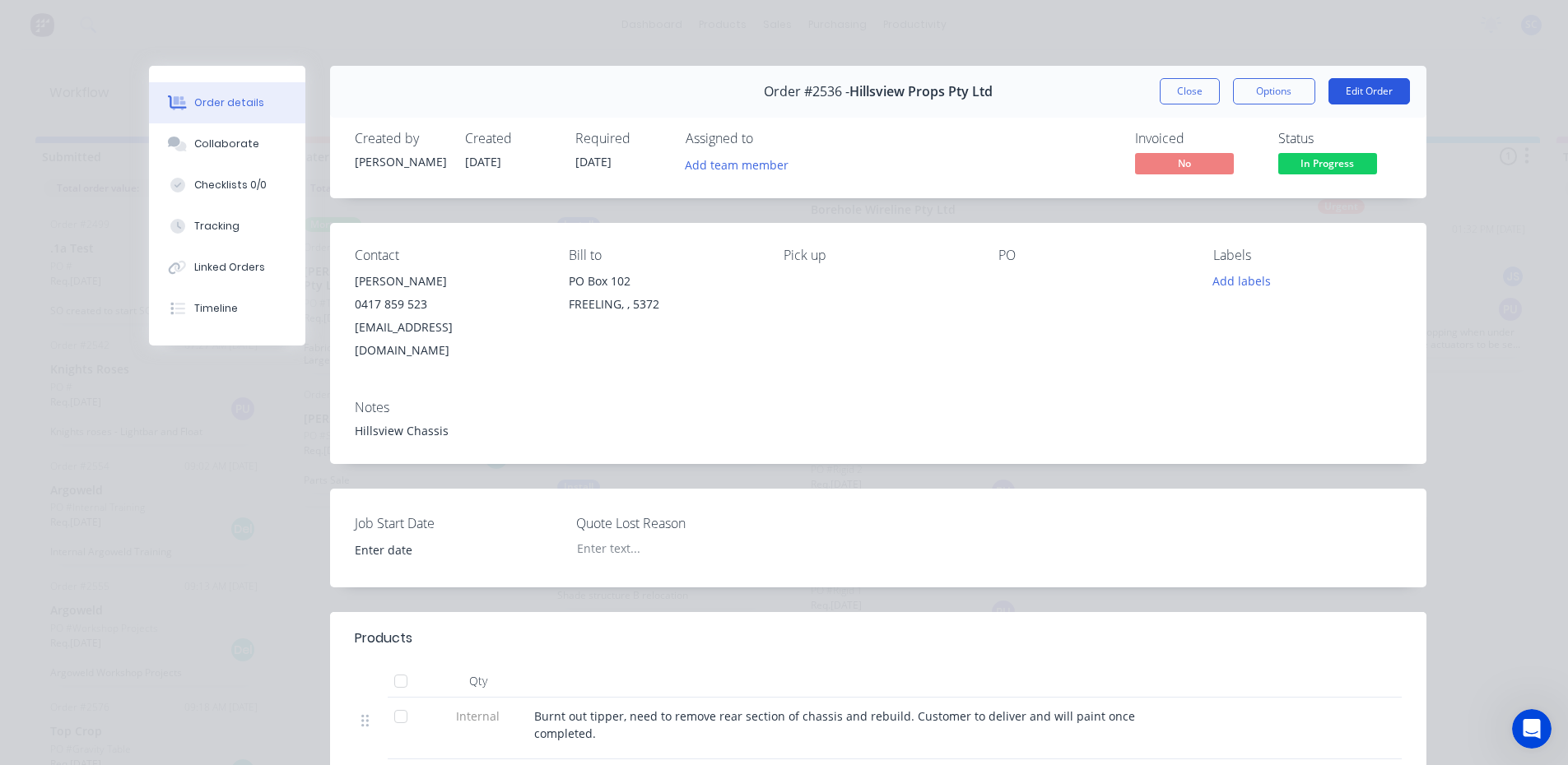
click at [1357, 92] on button "Edit Order" at bounding box center [1369, 91] width 82 height 27
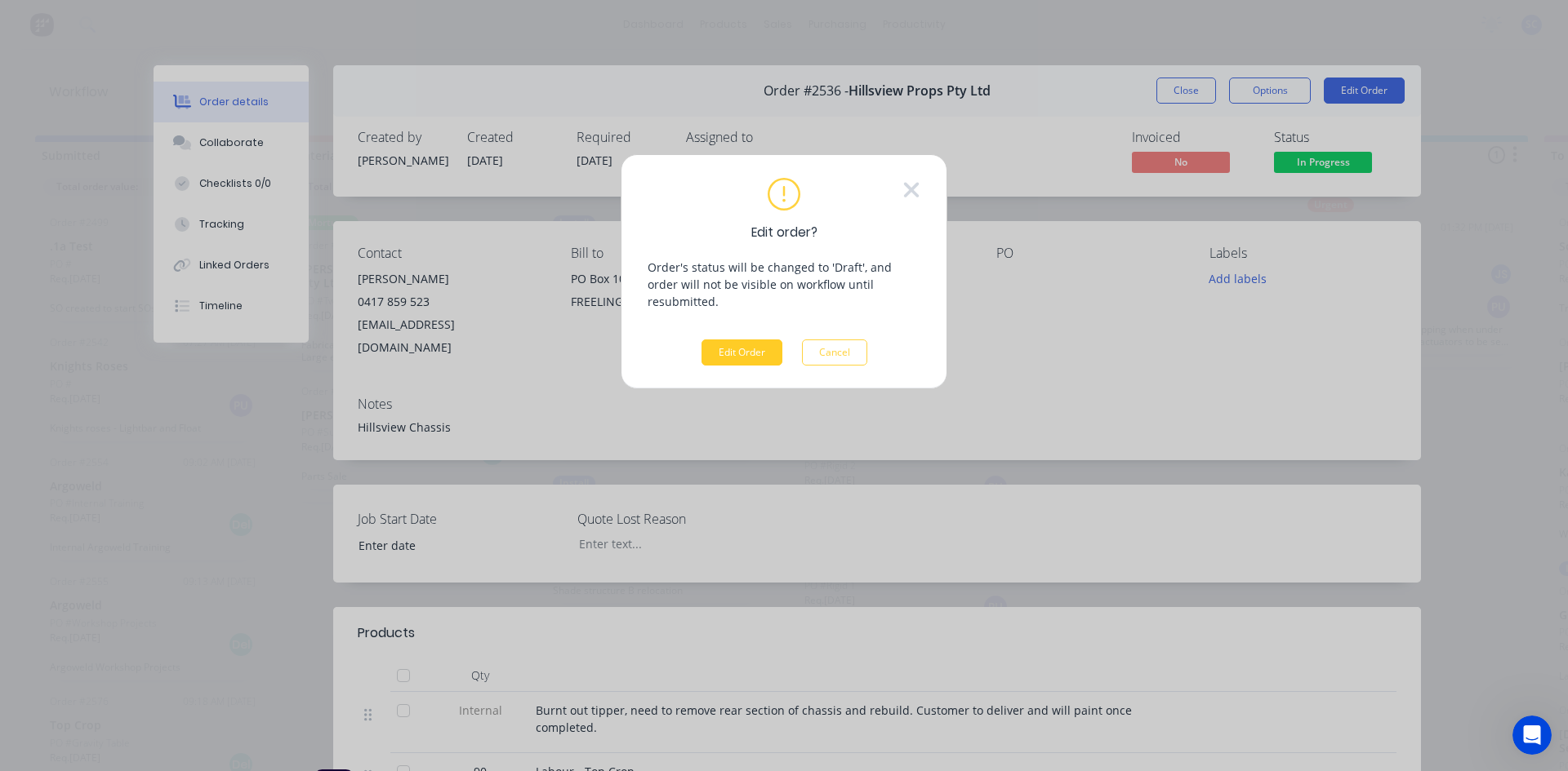
click at [747, 339] on button "Edit Order" at bounding box center [741, 352] width 81 height 26
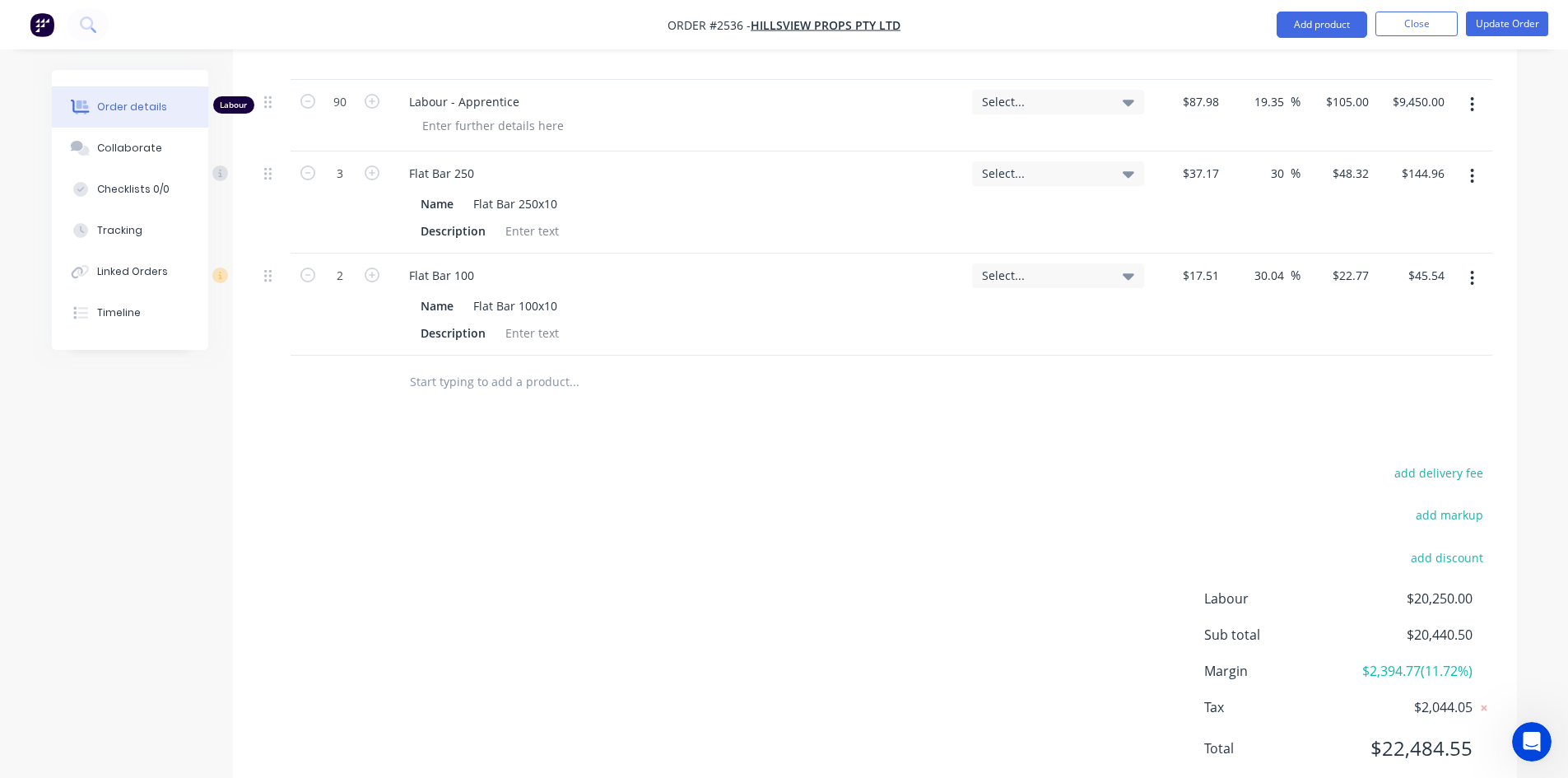
scroll to position [788, 0]
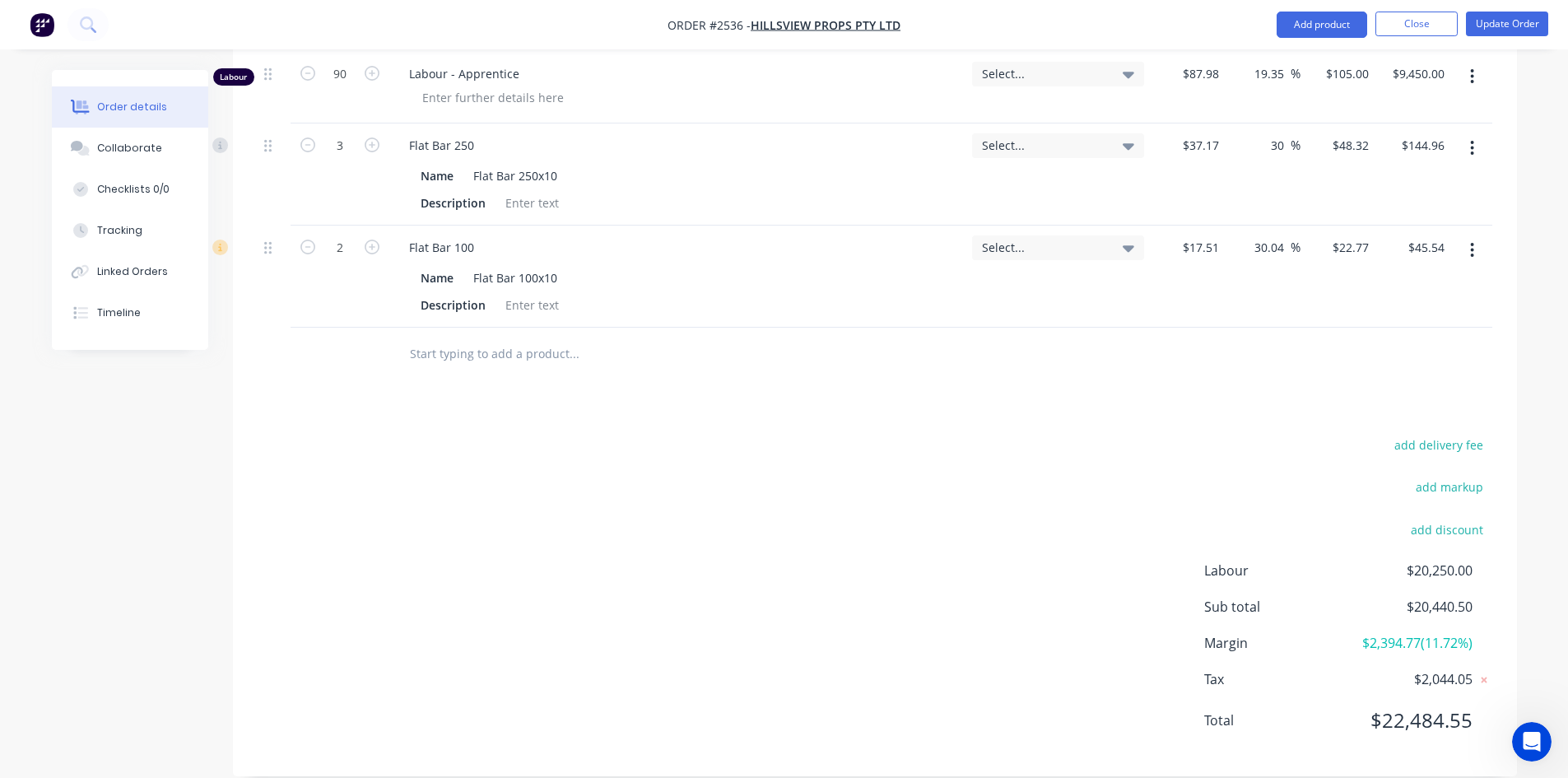
click at [521, 338] on input "text" at bounding box center [574, 354] width 329 height 33
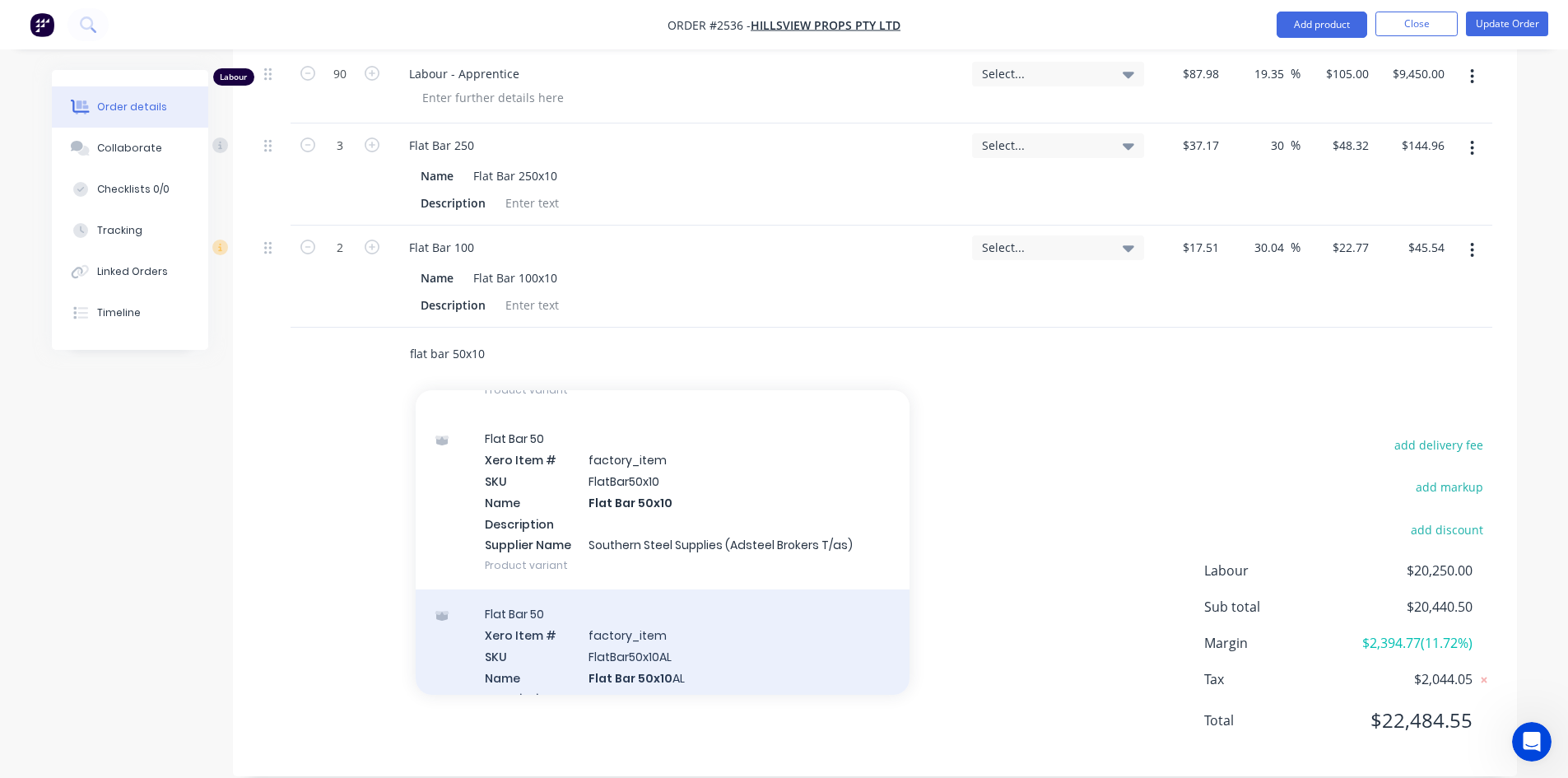
scroll to position [247, 0]
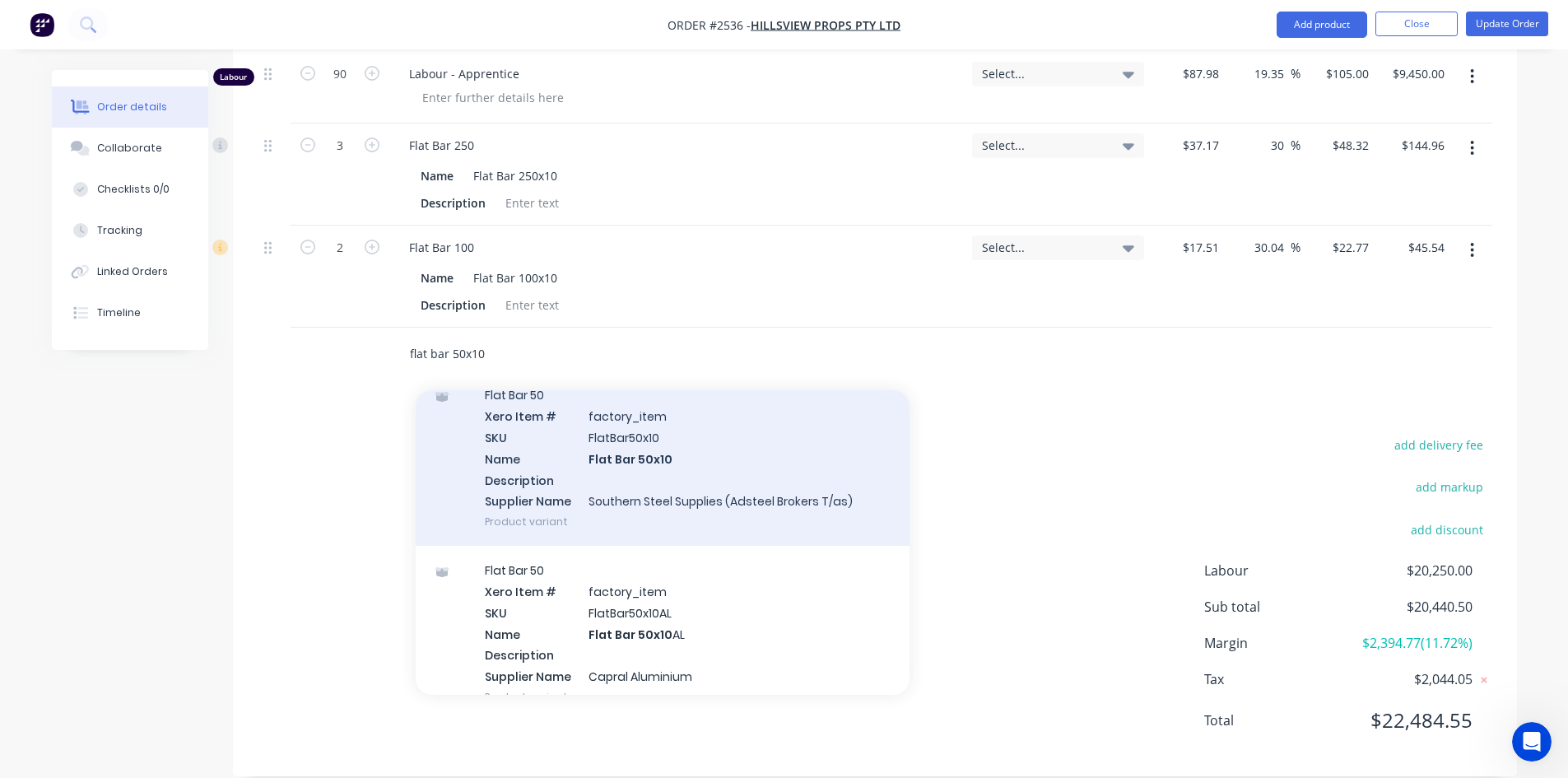
type input "flat bar 50x10"
click at [604, 425] on div "Flat Bar 50 Xero Item # factory_item SKU FlatBar50x10 Name Flat Bar 50x10 Descr…" at bounding box center [662, 458] width 494 height 175
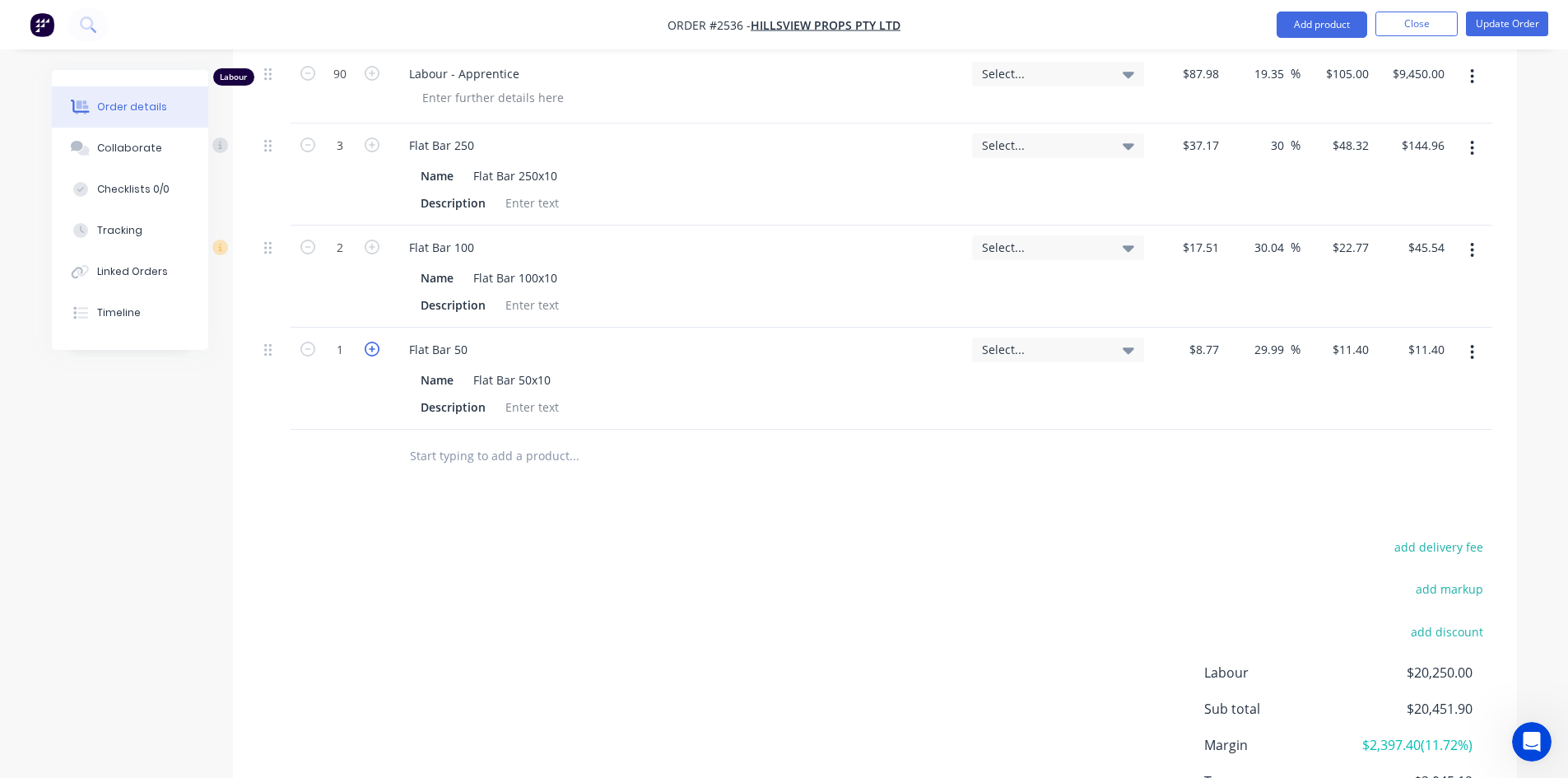
click at [371, 342] on icon "button" at bounding box center [372, 348] width 15 height 15
type input "2"
type input "$22.80"
click at [349, 15] on input "2" at bounding box center [340, 3] width 43 height 25
type input "2.5"
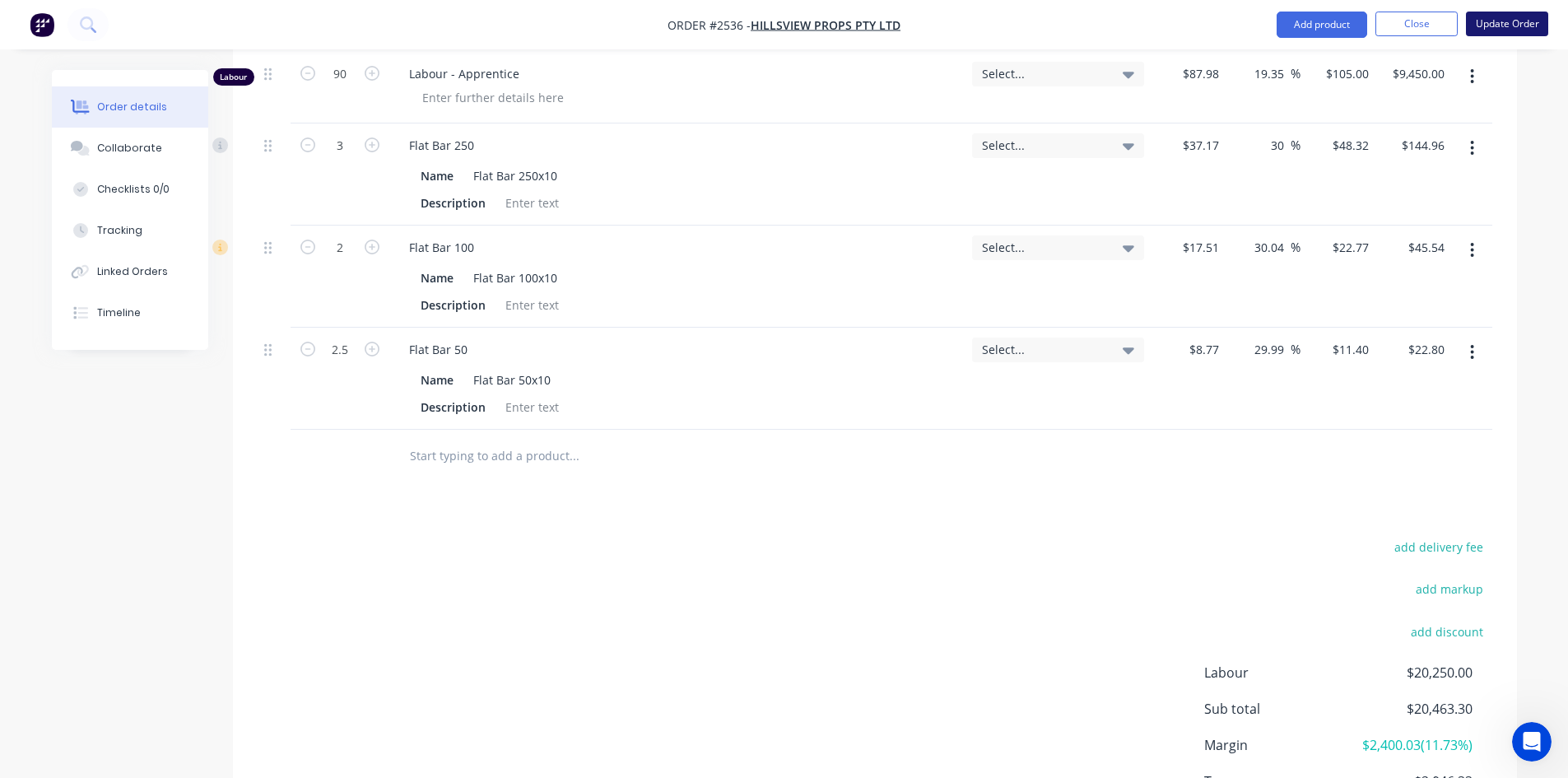
type input "$28.50"
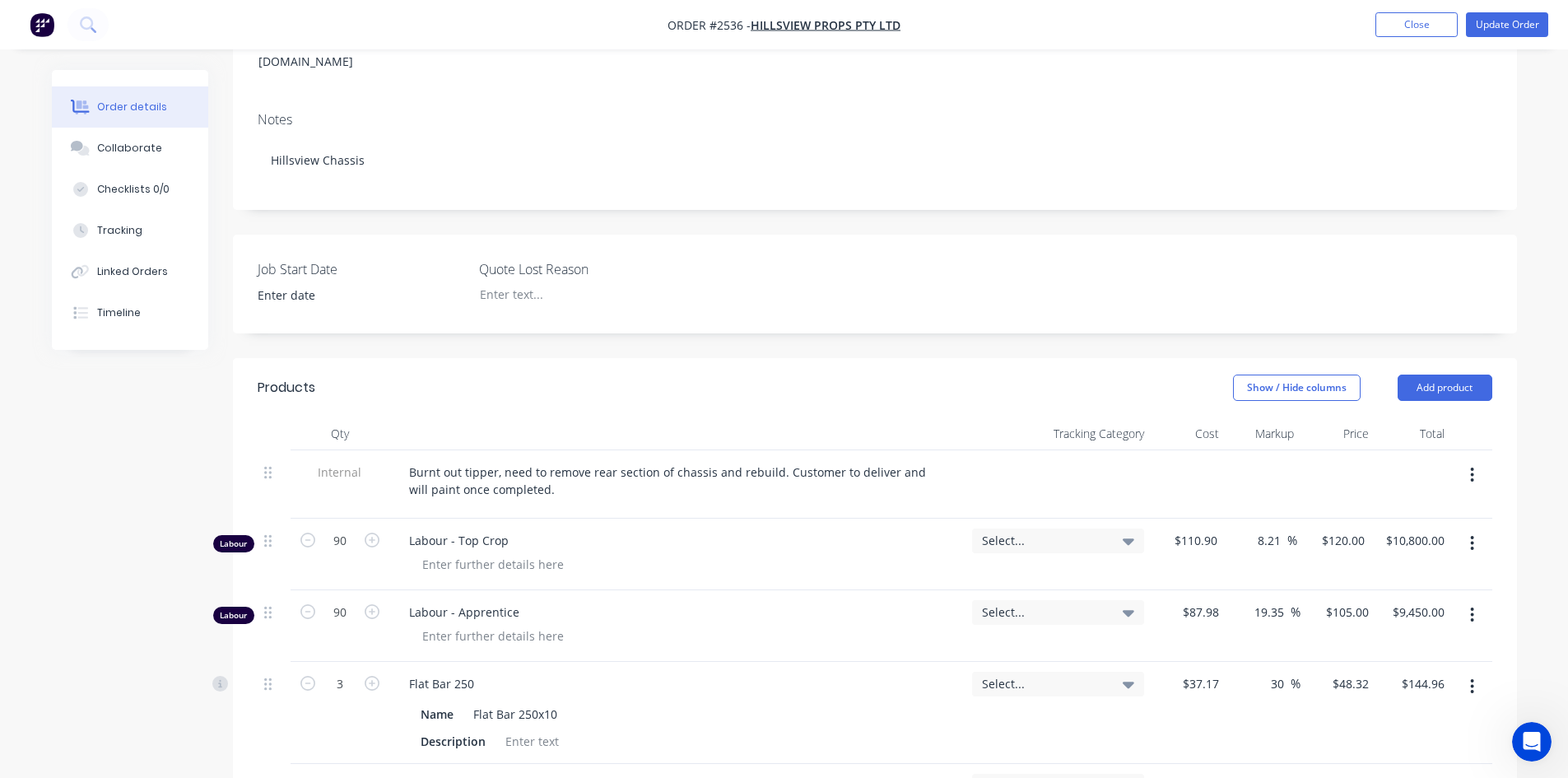
scroll to position [129, 0]
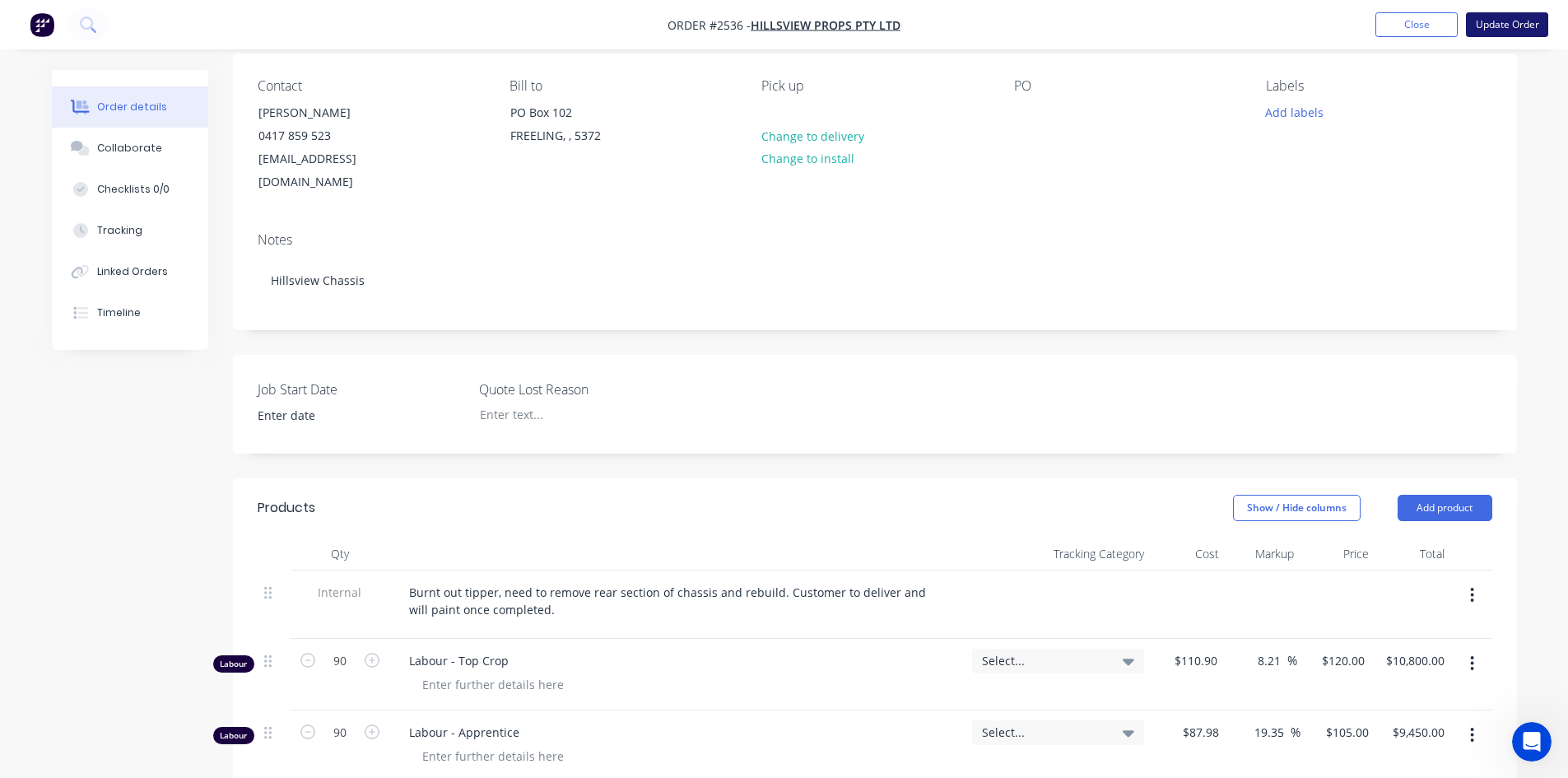
click at [1486, 20] on button "Update Order" at bounding box center [1507, 24] width 82 height 25
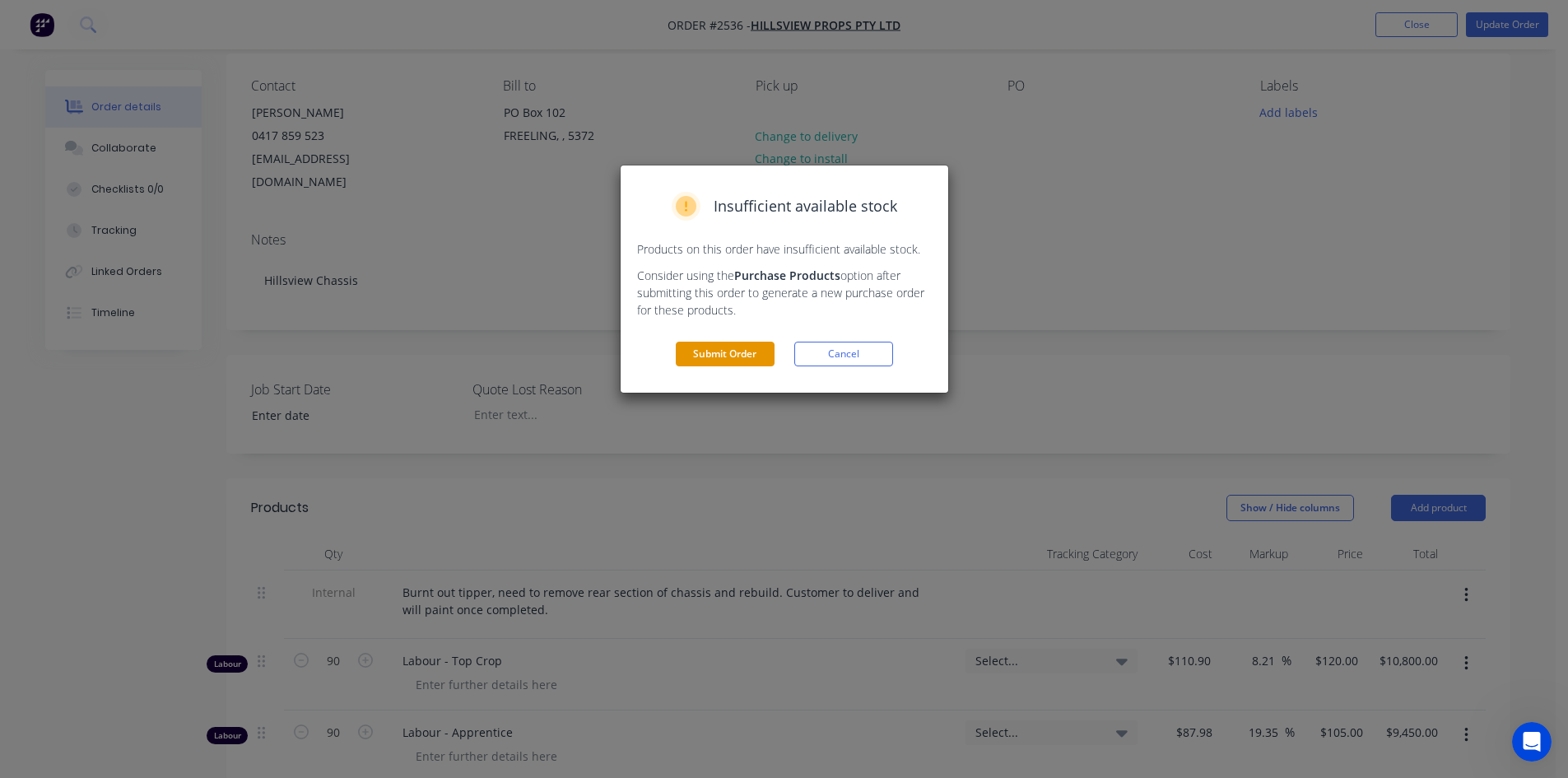
click at [759, 347] on button "Submit Order" at bounding box center [725, 354] width 99 height 25
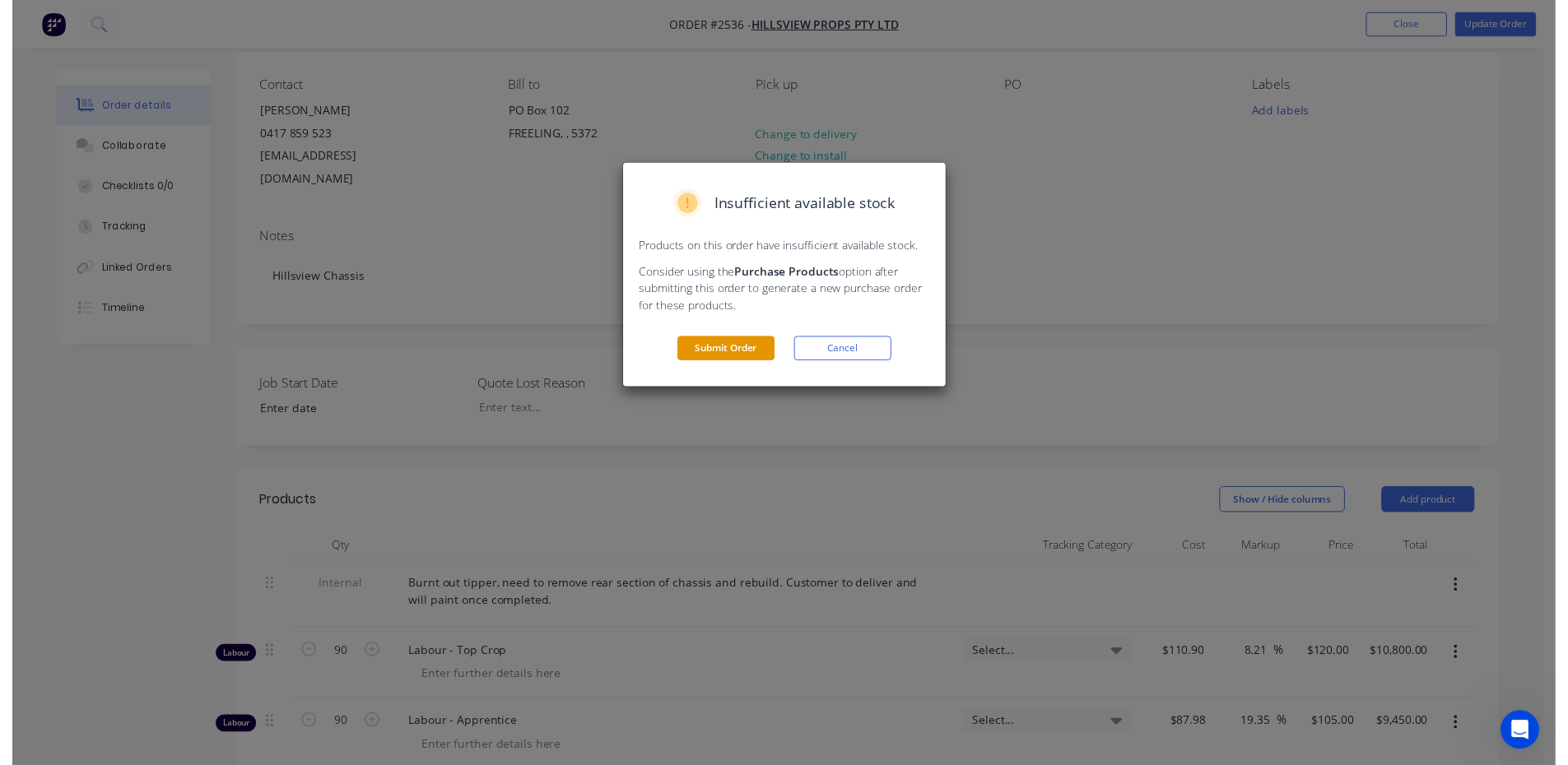
scroll to position [0, 0]
